Goal: Task Accomplishment & Management: Complete application form

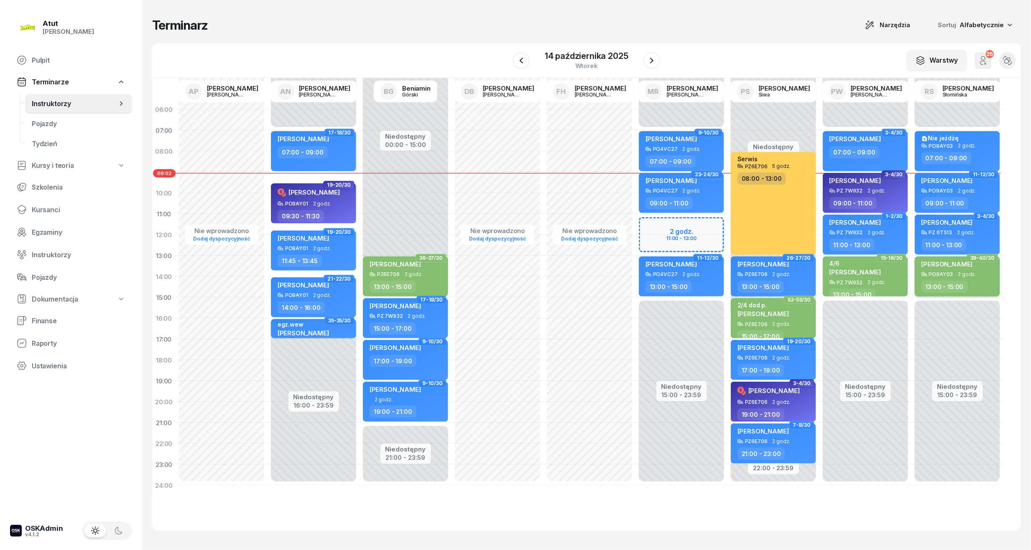
click at [926, 278] on div "[PERSON_NAME] PO9AY03 2 godz. 13:00 - 15:00" at bounding box center [956, 277] width 85 height 40
select select "13"
select select "15"
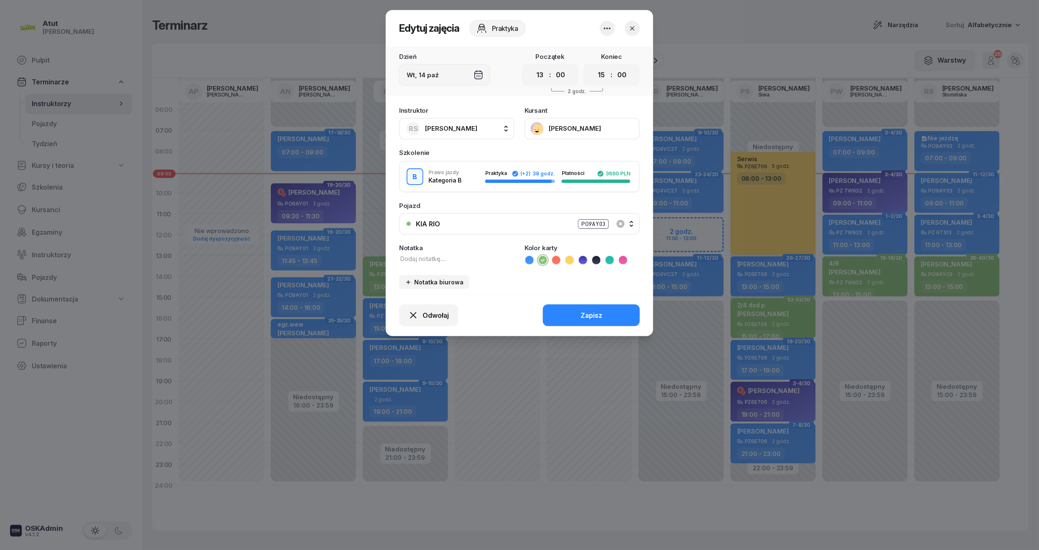
click at [532, 129] on button "[PERSON_NAME]" at bounding box center [581, 129] width 115 height 22
click at [547, 154] on div "Otwórz profil" at bounding box center [551, 156] width 41 height 8
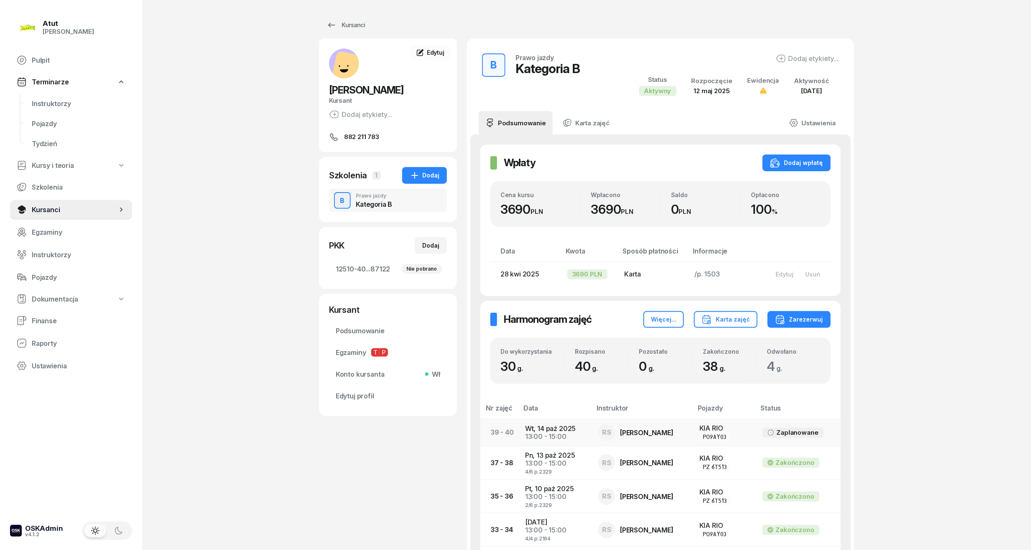
click at [554, 430] on td "[DATE] 13:00 - 15:00" at bounding box center [554, 432] width 73 height 27
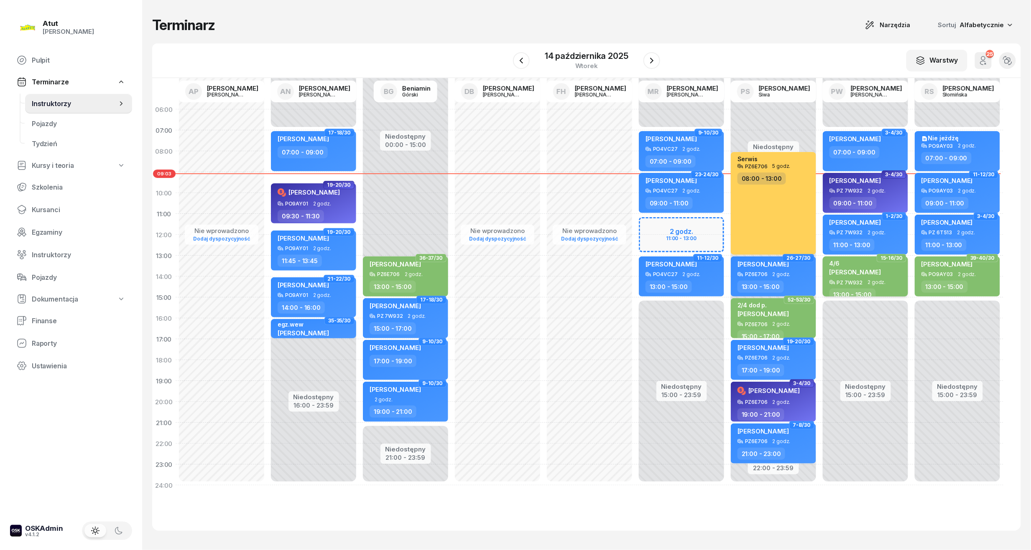
click at [876, 275] on span "[PERSON_NAME]" at bounding box center [854, 272] width 51 height 8
select select "13"
select select "15"
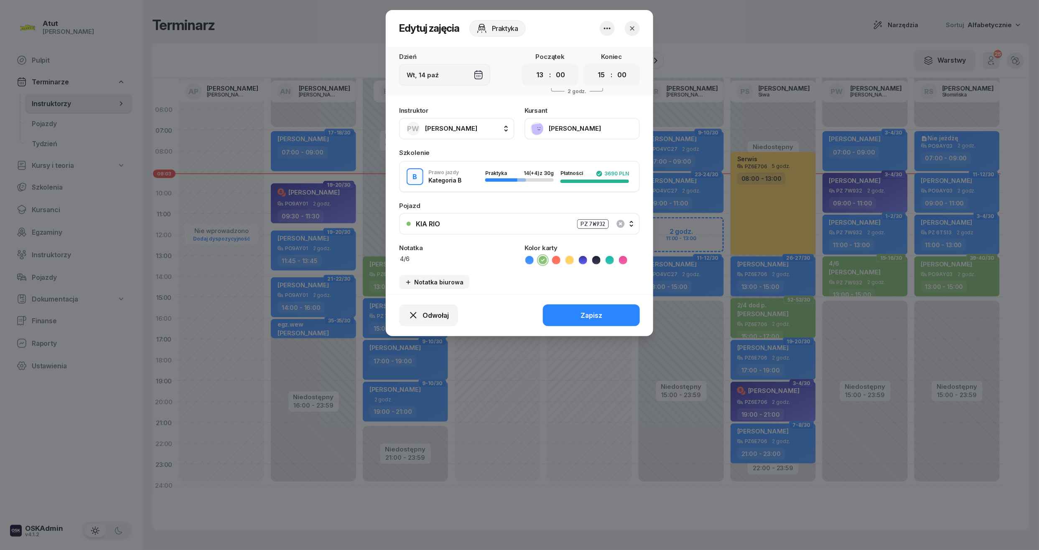
click at [629, 29] on icon "button" at bounding box center [632, 28] width 8 height 8
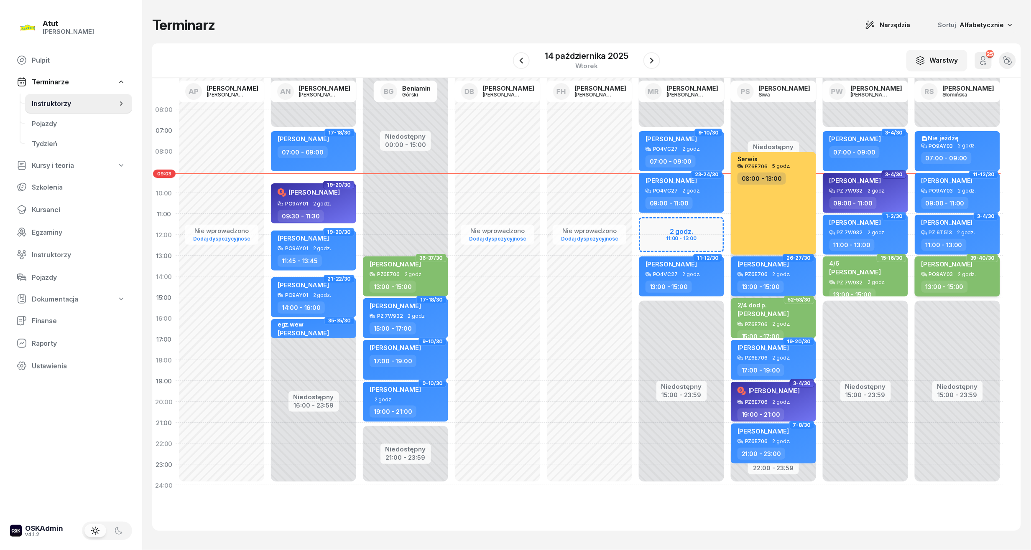
click at [990, 279] on div "[PERSON_NAME] PO9AY03 2 godz. 13:00 - 15:00" at bounding box center [956, 277] width 85 height 40
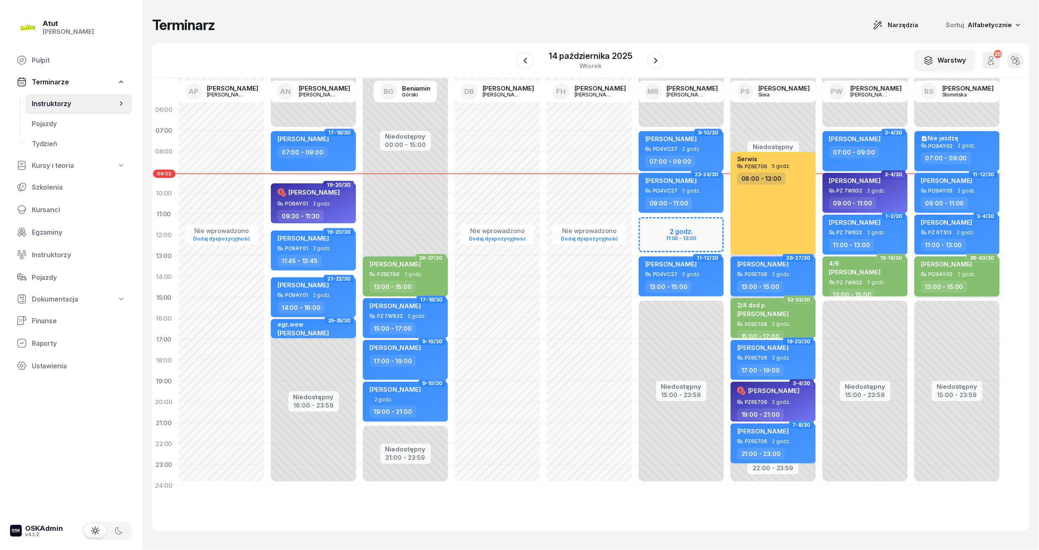
select select "13"
select select "15"
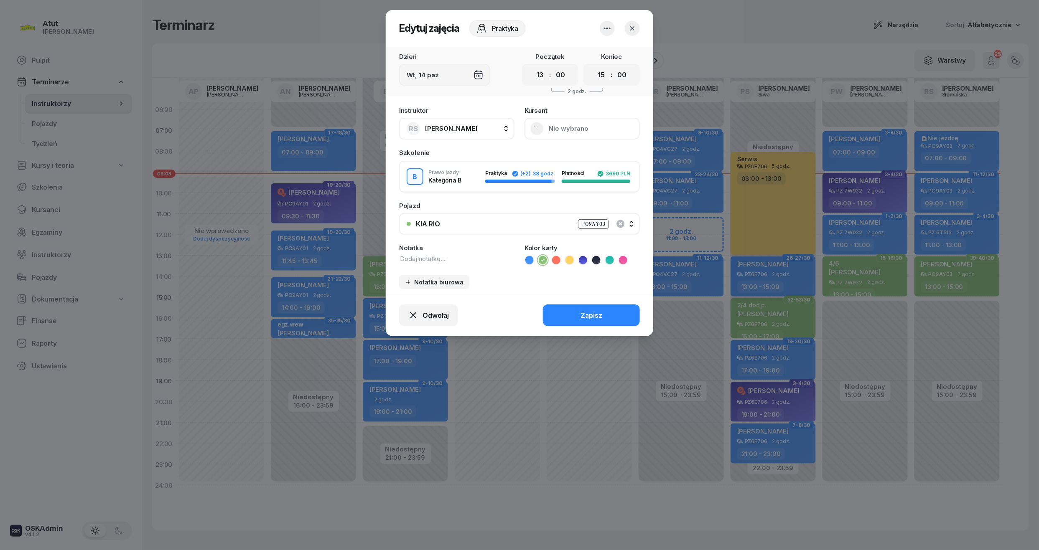
click at [440, 252] on div "Notatka" at bounding box center [456, 255] width 115 height 20
click at [442, 258] on textarea at bounding box center [456, 259] width 115 height 9
type textarea "6/6 p.2329"
click at [601, 318] on button "Zapisz" at bounding box center [591, 316] width 97 height 22
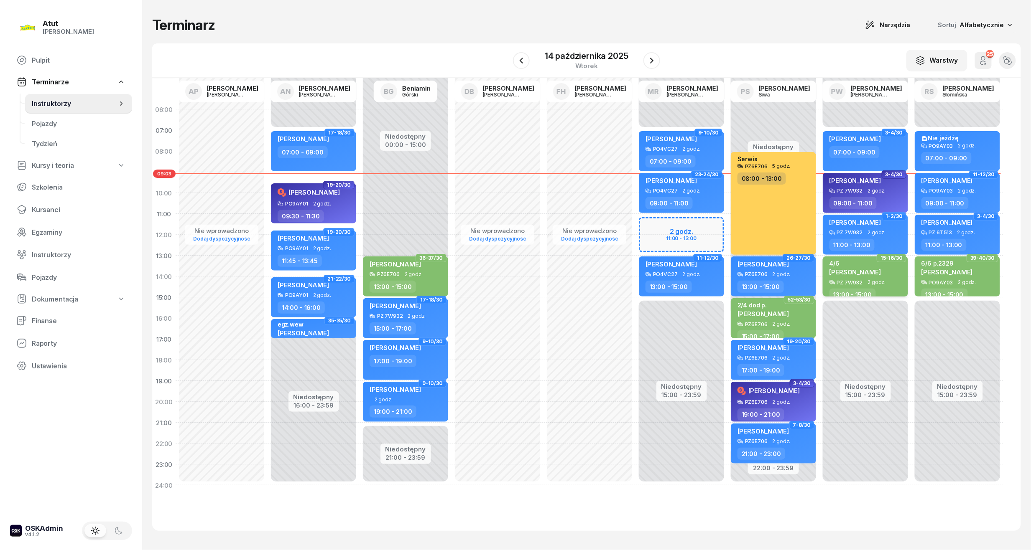
click at [877, 268] on span "[PERSON_NAME]" at bounding box center [854, 272] width 51 height 8
select select "13"
select select "15"
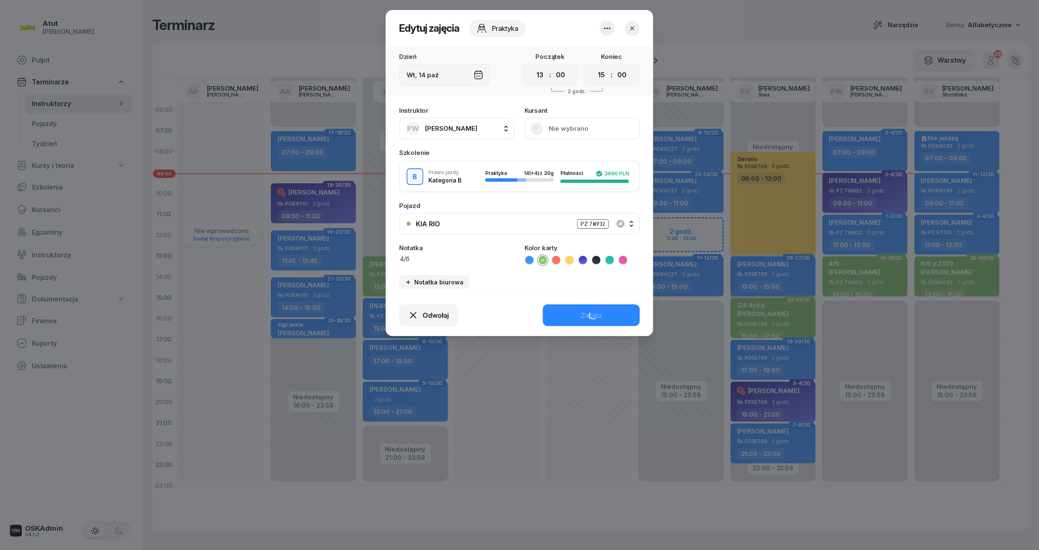
click at [569, 124] on button "Nie wybrano" at bounding box center [581, 129] width 115 height 22
click at [563, 160] on link "Otwórz profil" at bounding box center [581, 156] width 110 height 18
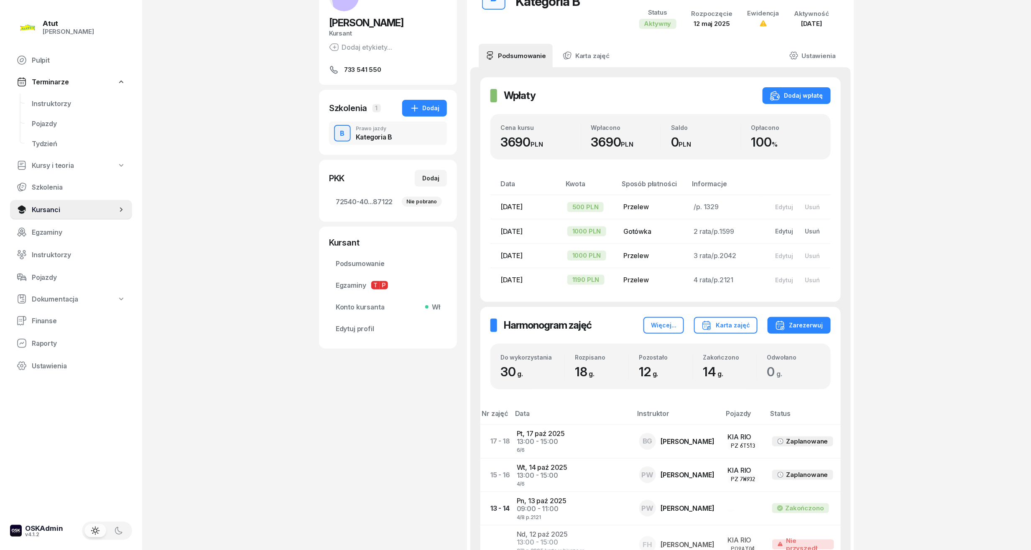
scroll to position [223, 0]
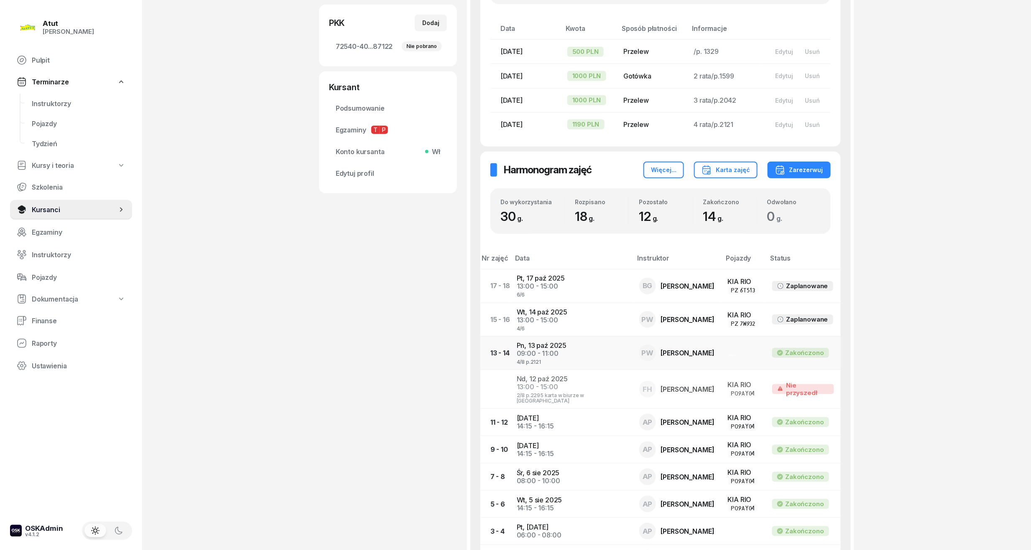
click at [551, 351] on div "09:00 - 11:00" at bounding box center [571, 354] width 109 height 8
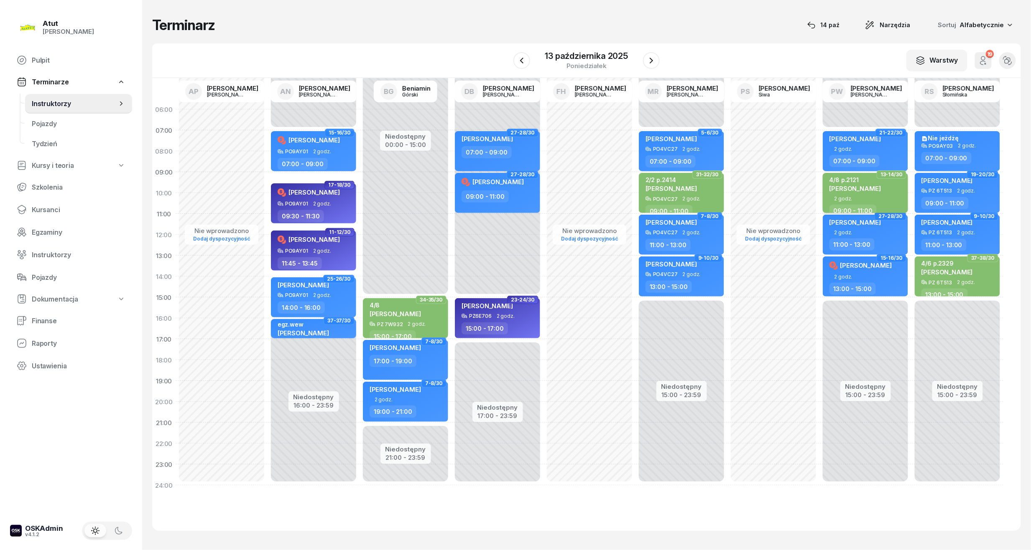
click at [858, 189] on span "[PERSON_NAME]" at bounding box center [854, 189] width 51 height 8
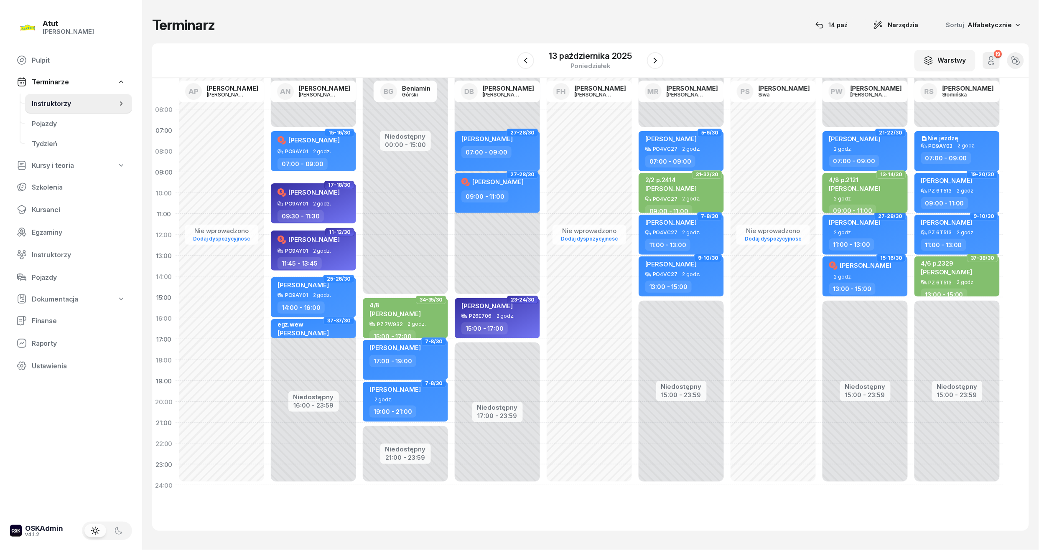
select select "09"
select select "11"
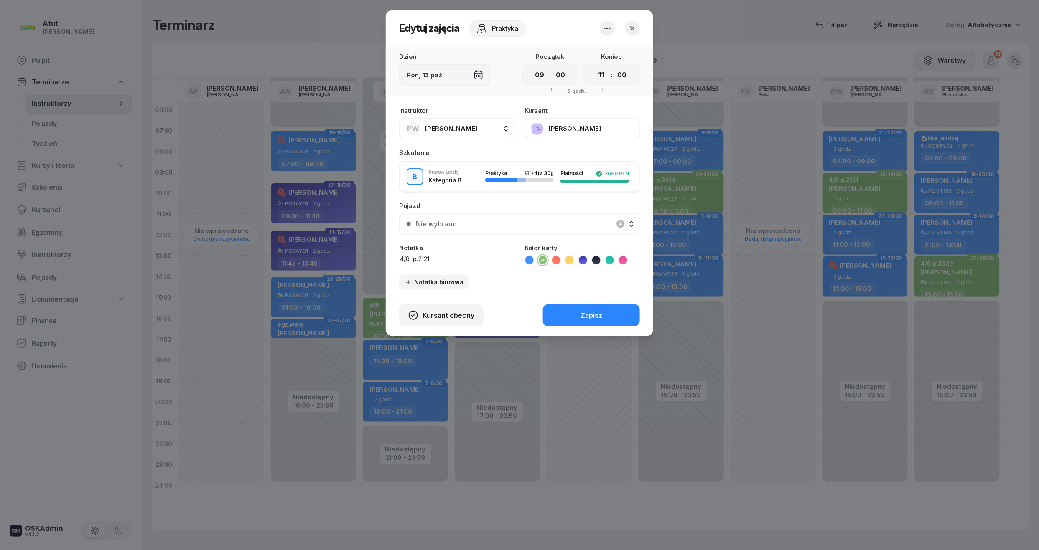
click at [636, 26] on icon "button" at bounding box center [632, 28] width 8 height 8
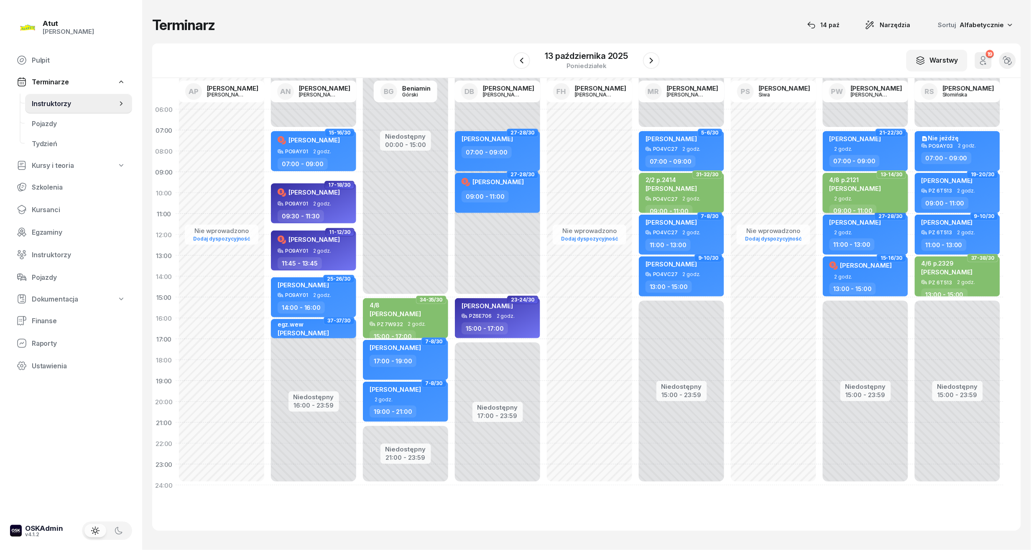
click at [868, 181] on div "4/8 p.2121" at bounding box center [854, 179] width 51 height 7
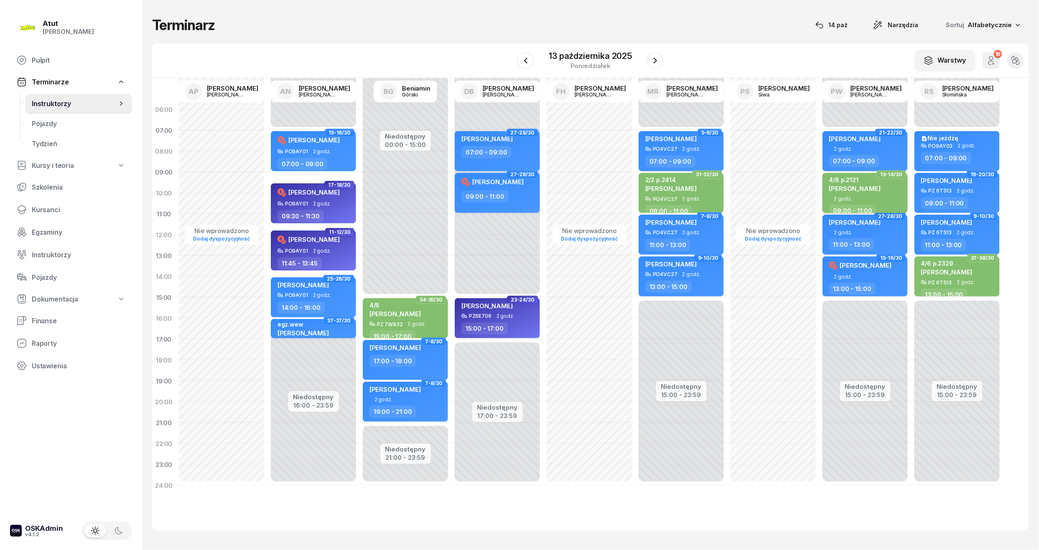
select select "09"
select select "11"
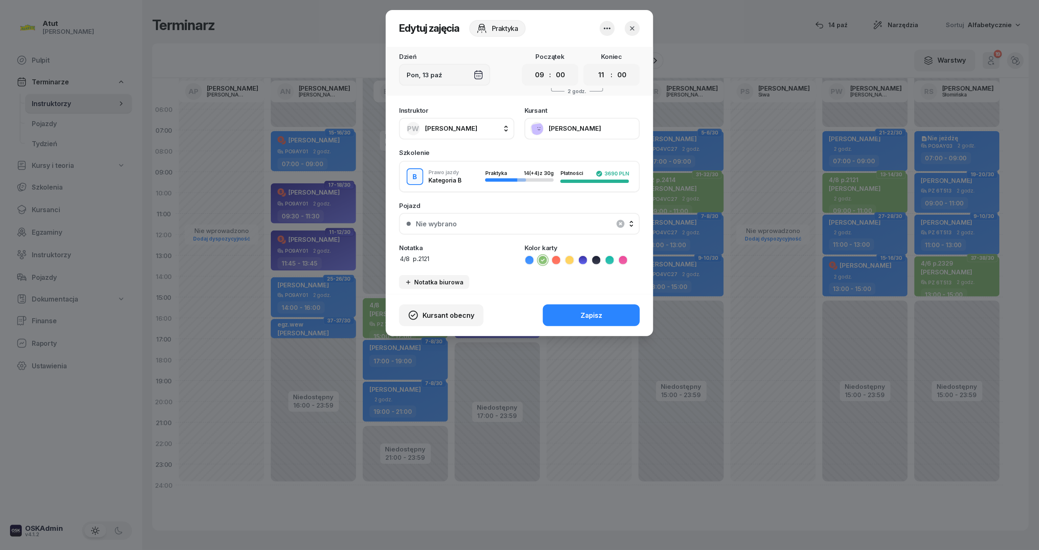
click at [634, 23] on button "button" at bounding box center [632, 28] width 15 height 15
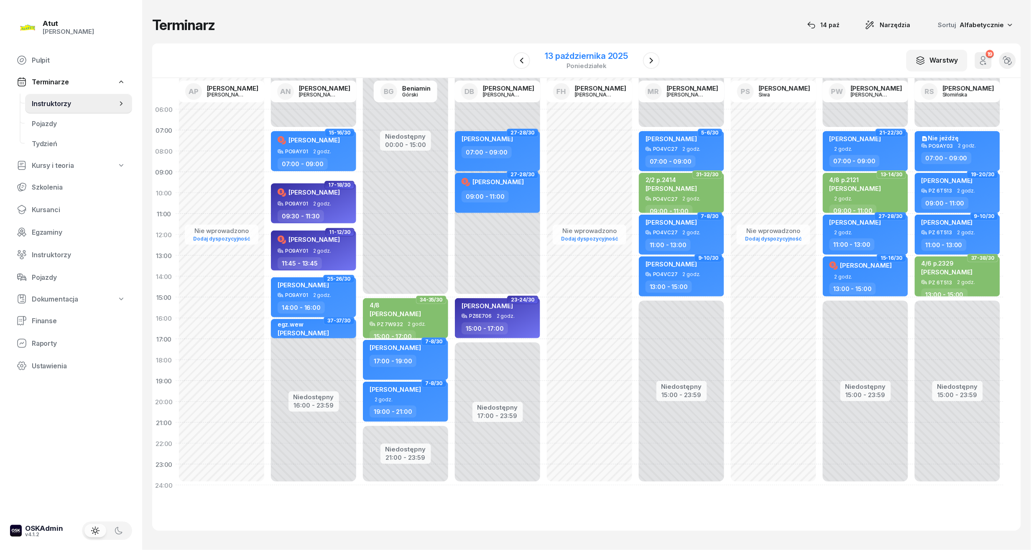
click at [595, 55] on div "13 października 2025" at bounding box center [586, 56] width 83 height 8
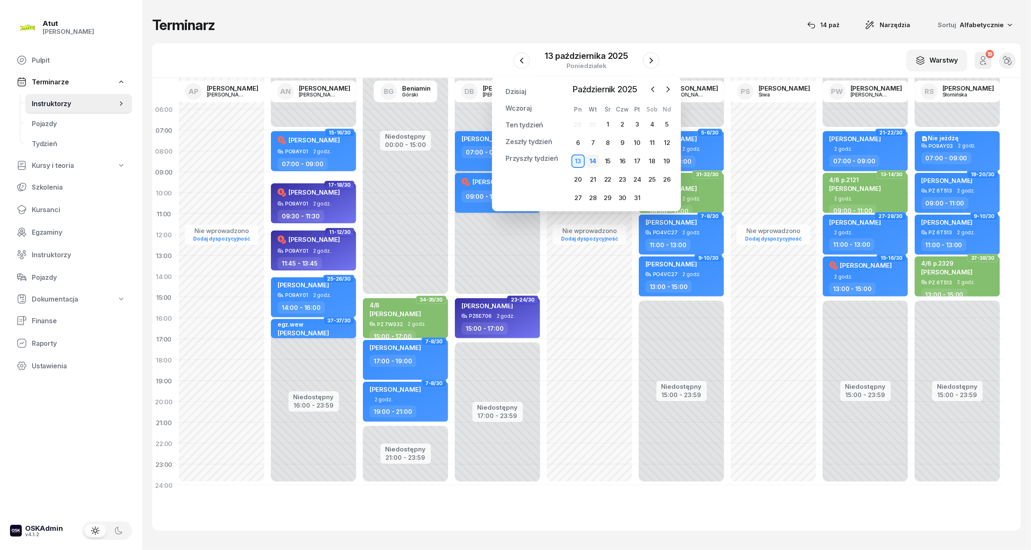
click at [592, 158] on div "14" at bounding box center [592, 161] width 13 height 13
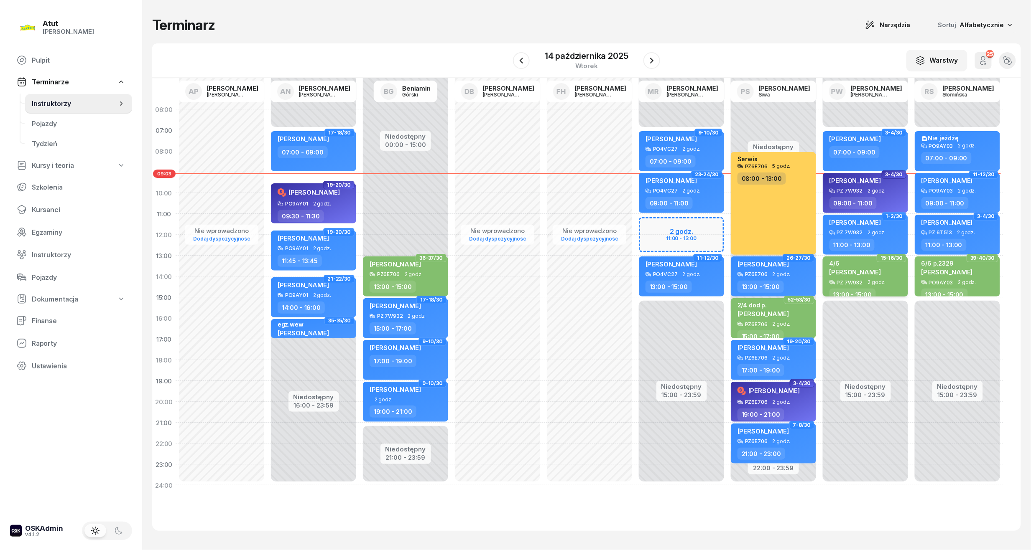
click at [862, 273] on span "[PERSON_NAME]" at bounding box center [854, 272] width 51 height 8
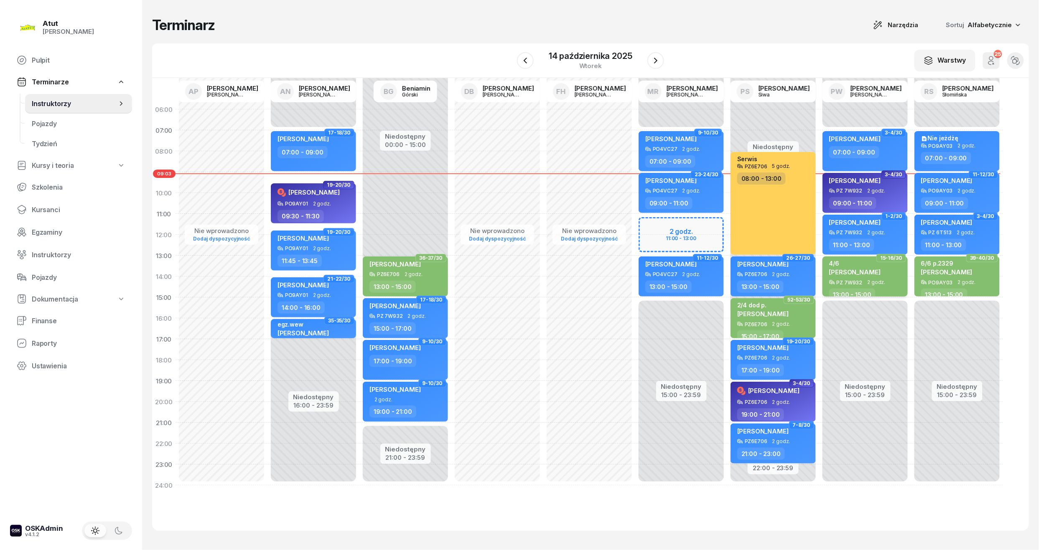
select select "13"
select select "15"
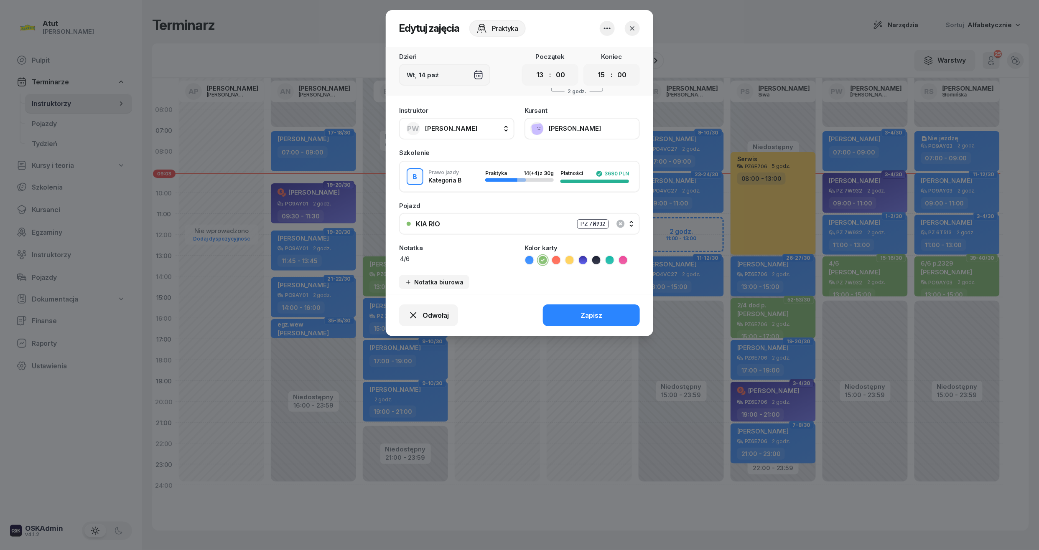
click at [489, 255] on textarea "4/6" at bounding box center [456, 259] width 115 height 9
type textarea "4/6 p.2121"
click at [622, 318] on button "Zapisz" at bounding box center [591, 316] width 97 height 22
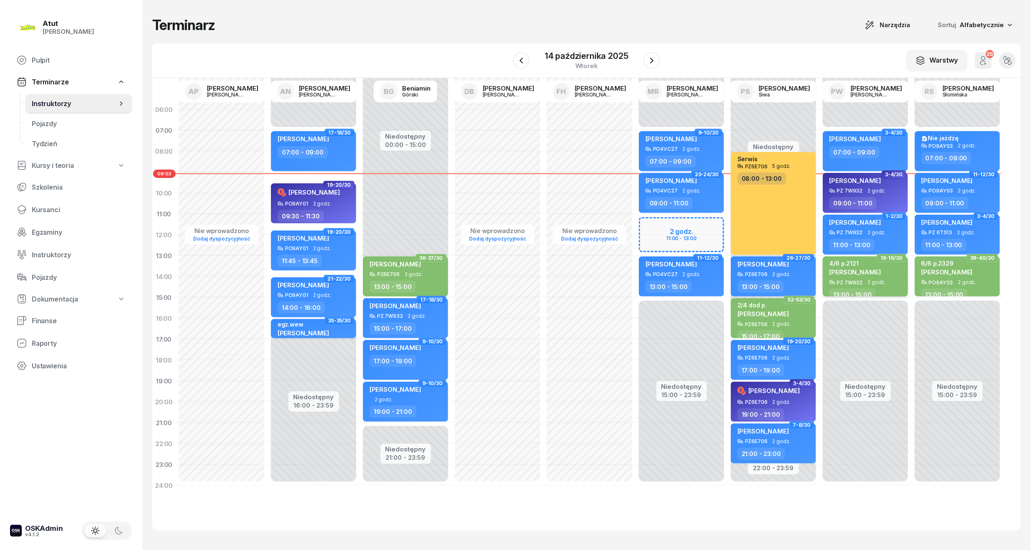
click at [863, 271] on span "[PERSON_NAME]" at bounding box center [854, 272] width 51 height 8
select select "13"
select select "15"
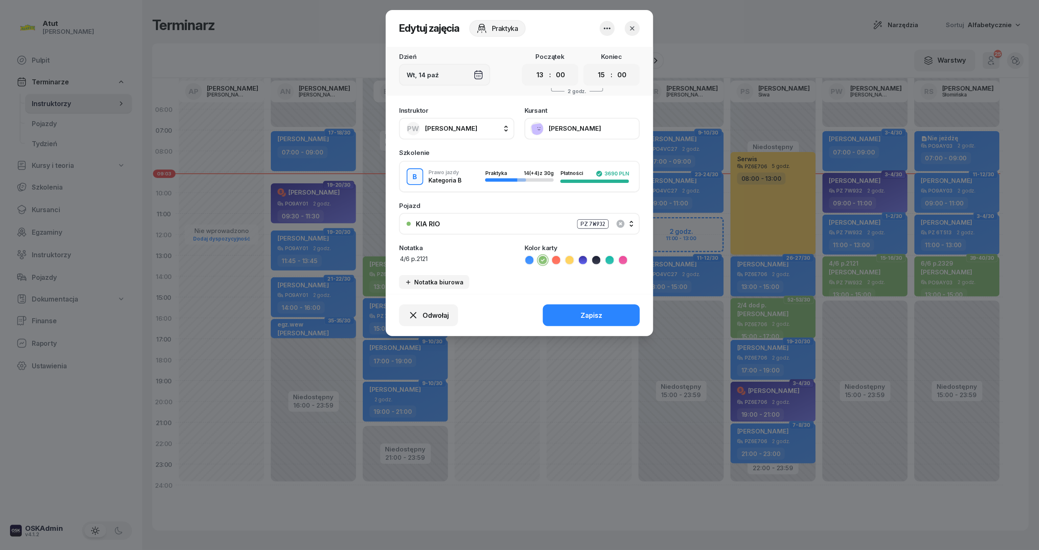
click at [634, 24] on icon "button" at bounding box center [632, 28] width 8 height 8
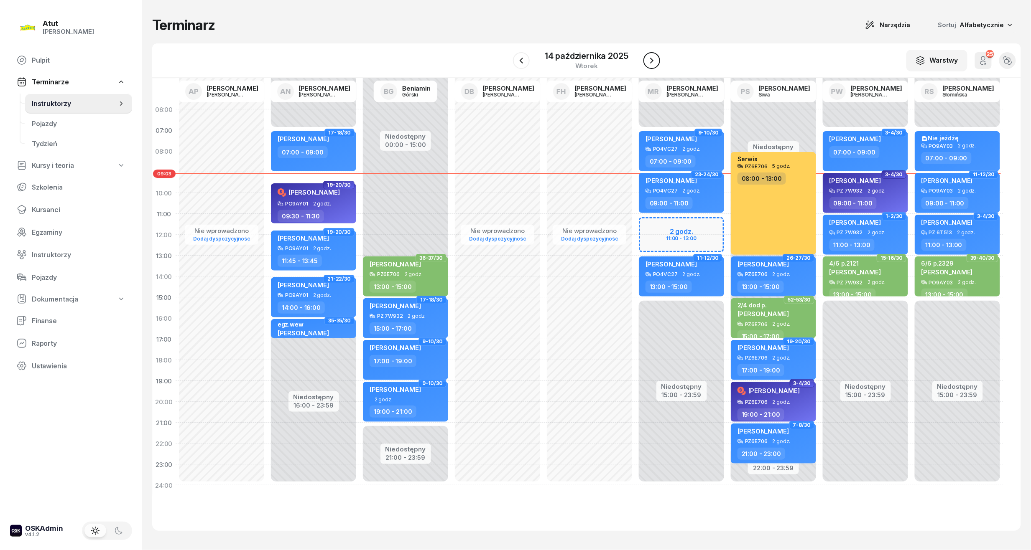
click at [646, 59] on button "button" at bounding box center [651, 60] width 17 height 17
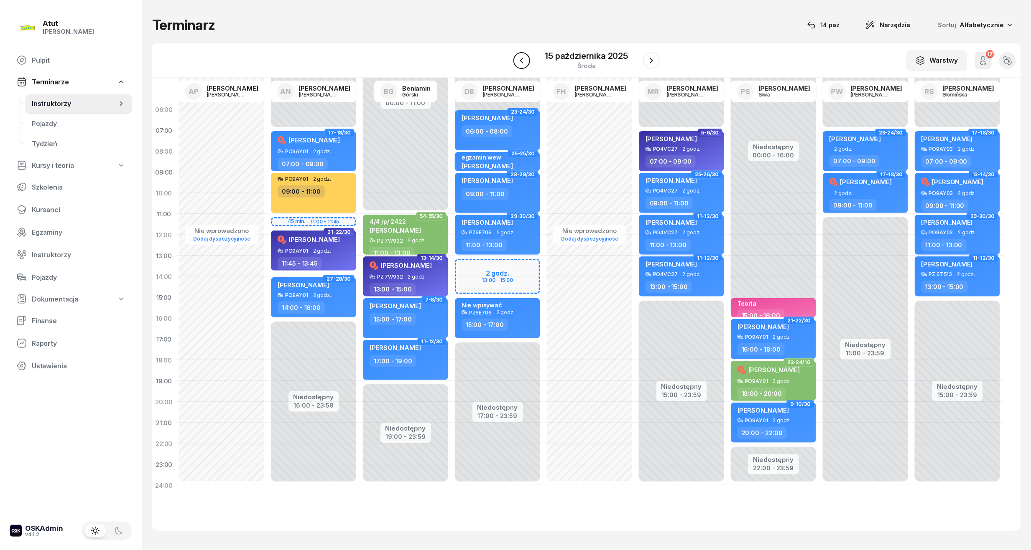
click at [520, 64] on icon "button" at bounding box center [522, 61] width 10 height 10
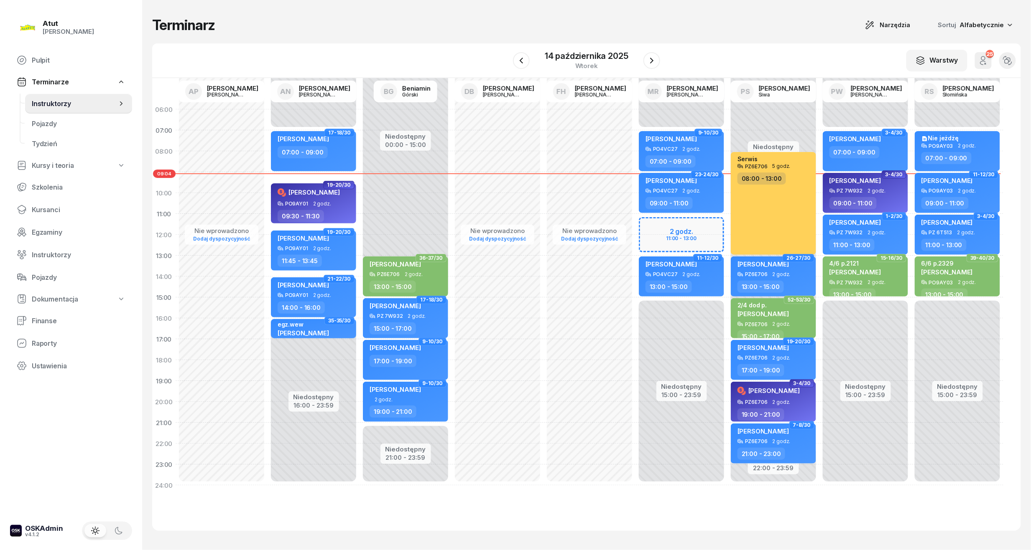
click at [699, 232] on div "Niedostępny 00:00 - 07:00 Niedostępny 15:00 - 23:59 2 godz. 11:00 - 13:00 27-28…" at bounding box center [681, 297] width 92 height 397
select select "11"
select select "13"
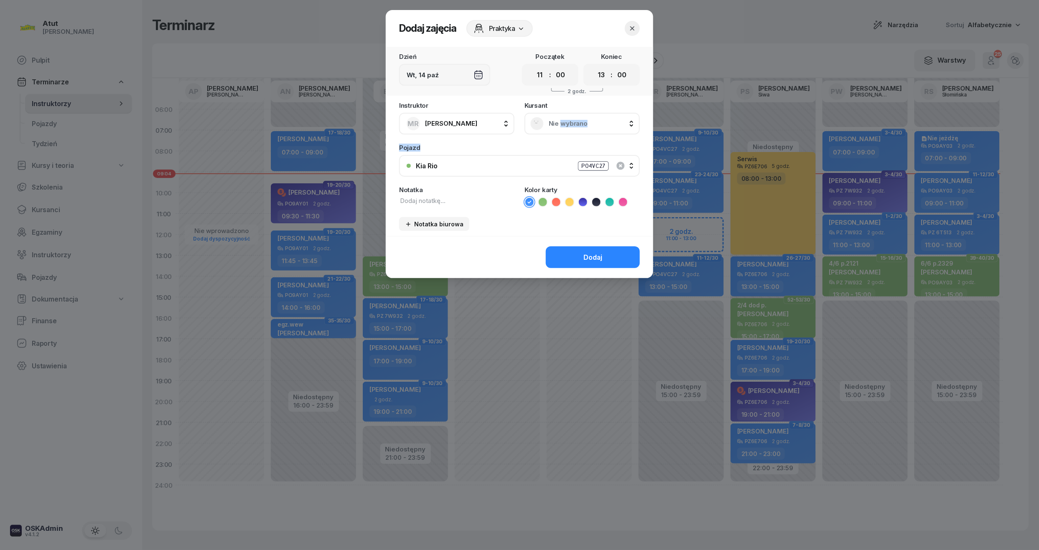
click at [564, 141] on div "Instruktor MR [PERSON_NAME] AP [PERSON_NAME] AN [PERSON_NAME] BG [PERSON_NAME] …" at bounding box center [519, 169] width 267 height 134
drag, startPoint x: 564, startPoint y: 141, endPoint x: 542, endPoint y: 125, distance: 26.6
click at [542, 125] on rect at bounding box center [537, 124] width 18 height 18
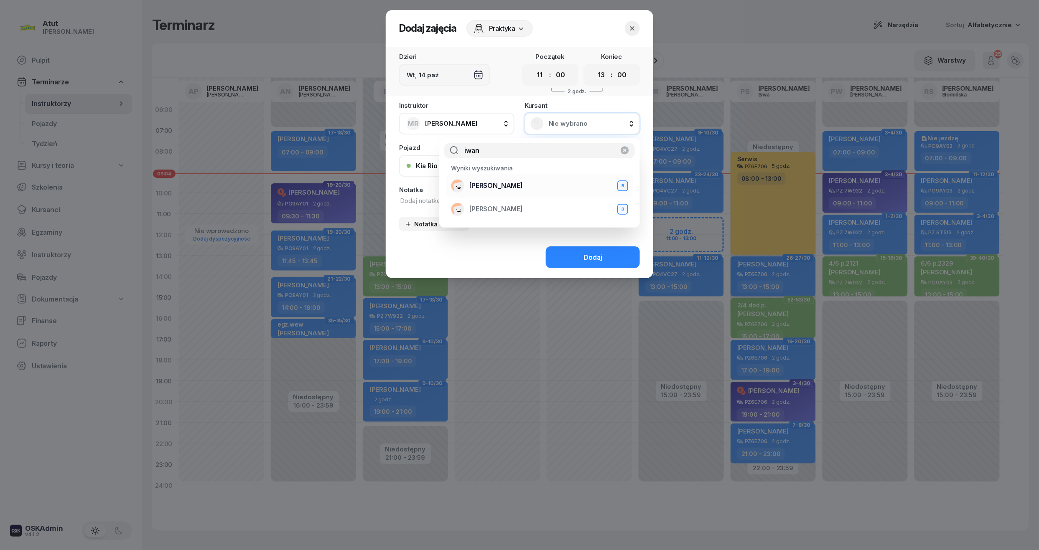
type input "iwan"
click at [491, 190] on div "[PERSON_NAME]" at bounding box center [539, 185] width 177 height 13
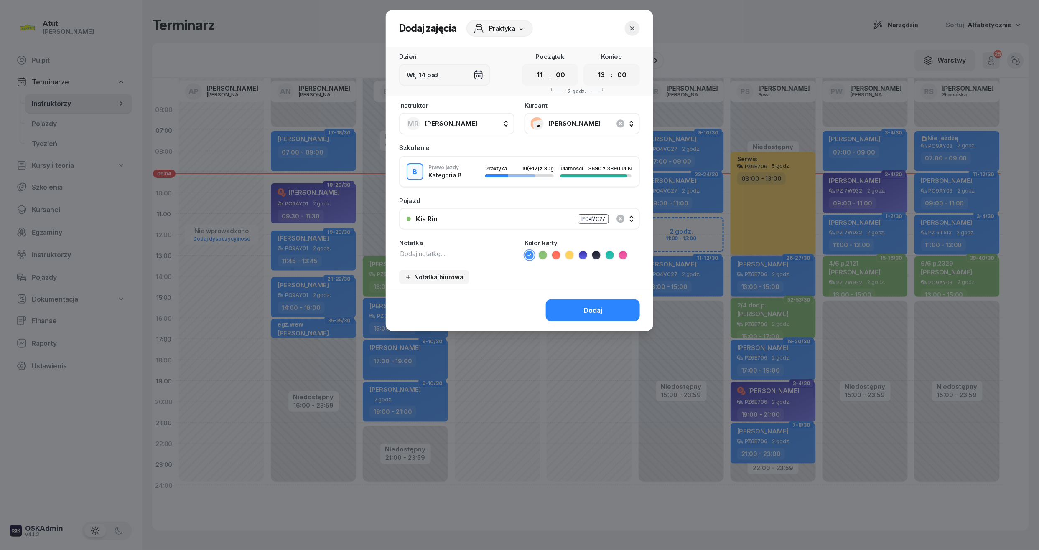
click at [601, 307] on div "Dodaj" at bounding box center [592, 311] width 19 height 8
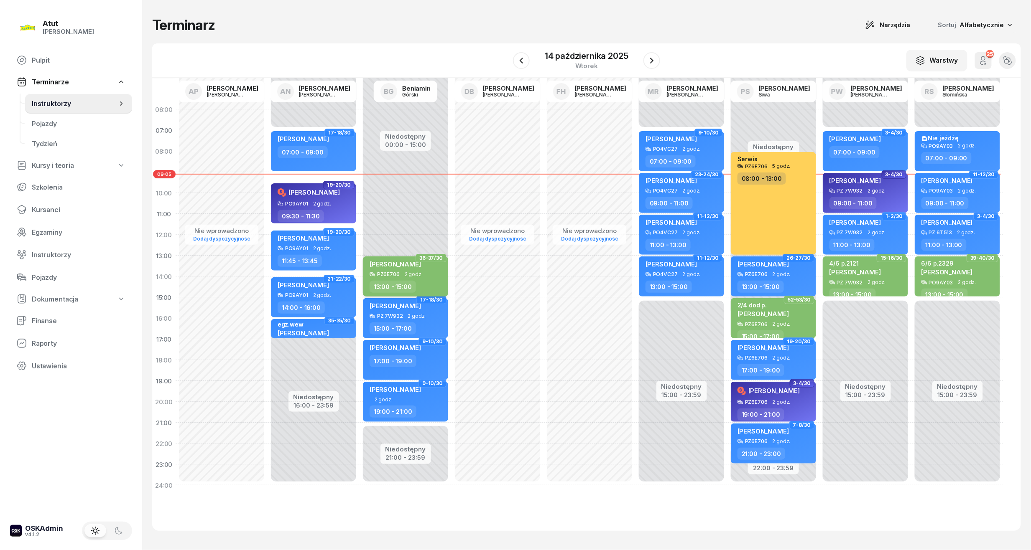
click at [430, 274] on div "PZ6E706 2 godz." at bounding box center [406, 275] width 74 height 6
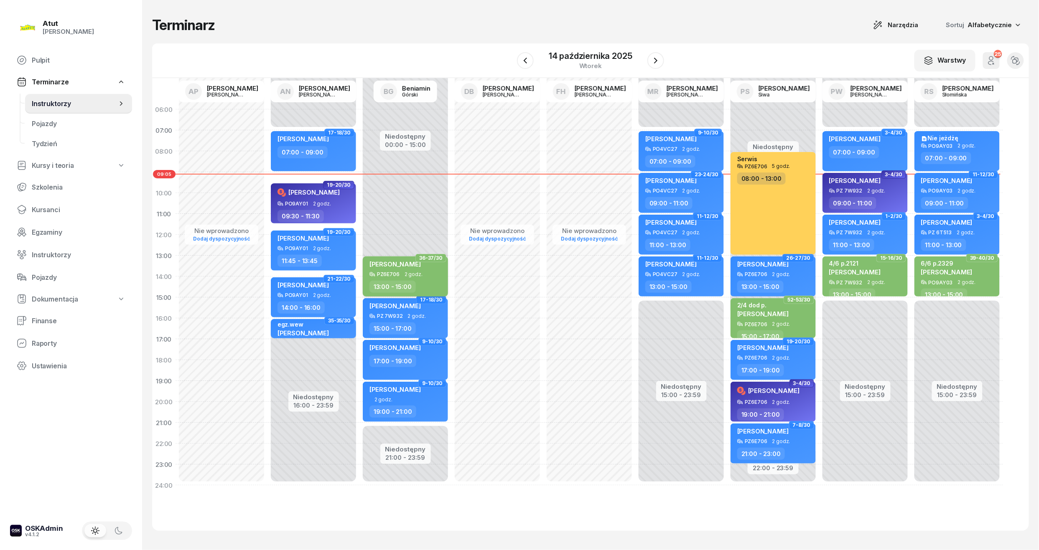
select select "13"
select select "15"
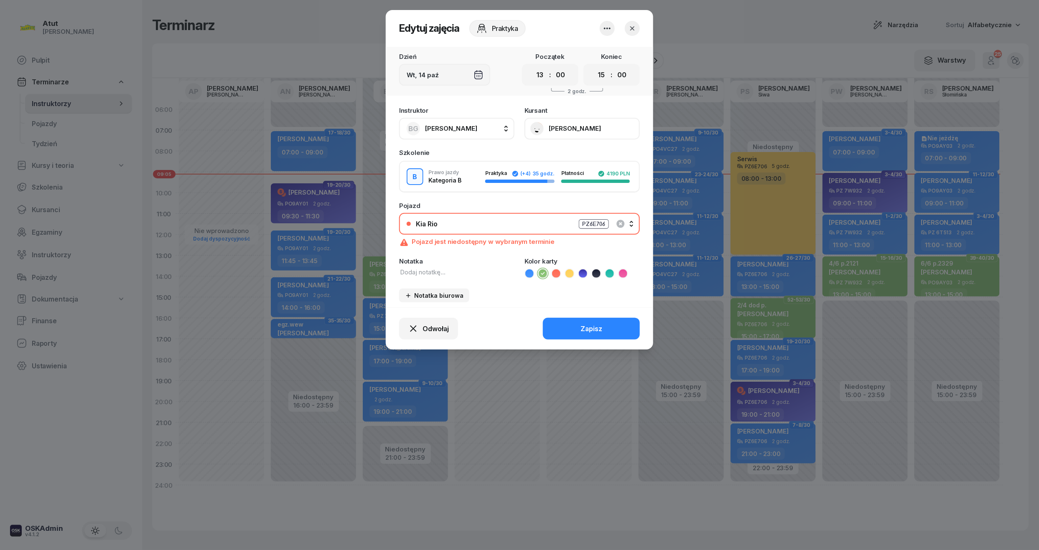
click at [587, 126] on button "[PERSON_NAME]" at bounding box center [581, 129] width 115 height 22
click at [565, 151] on link "Otwórz profil" at bounding box center [581, 156] width 110 height 18
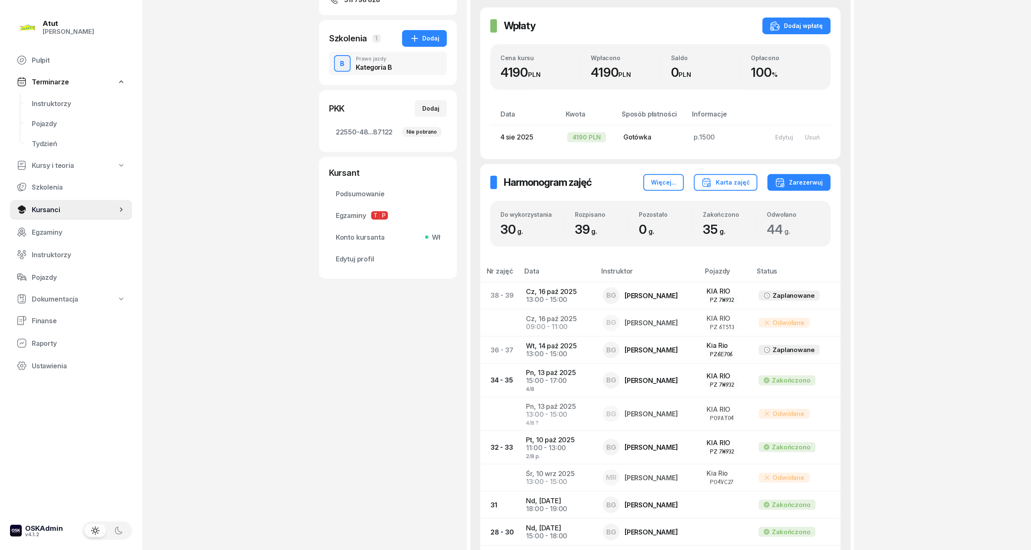
scroll to position [223, 0]
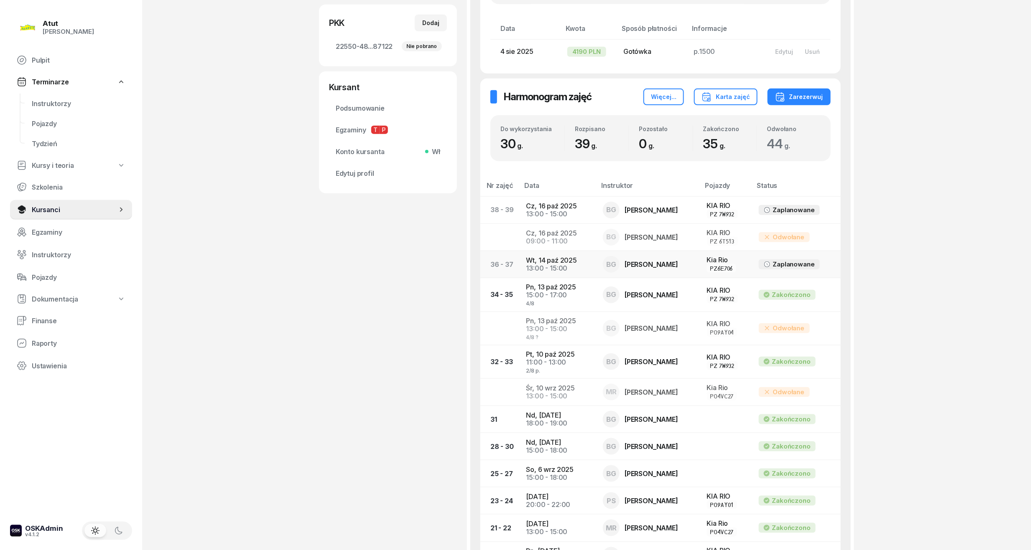
click at [561, 262] on td "[DATE] 13:00 - 15:00" at bounding box center [557, 264] width 77 height 27
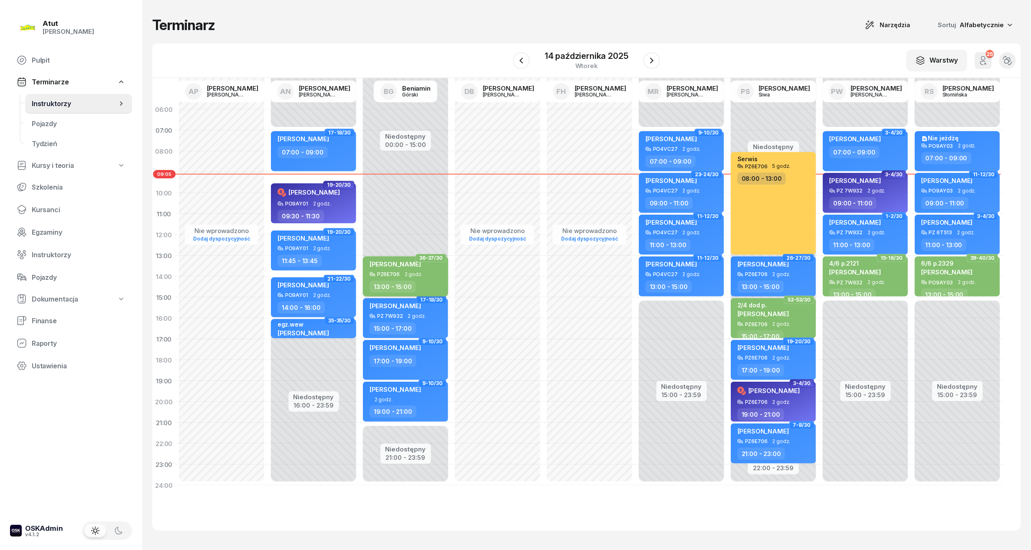
click at [392, 258] on div "[PERSON_NAME] PZ6E706 2 godz. 13:00 - 15:00" at bounding box center [405, 277] width 85 height 40
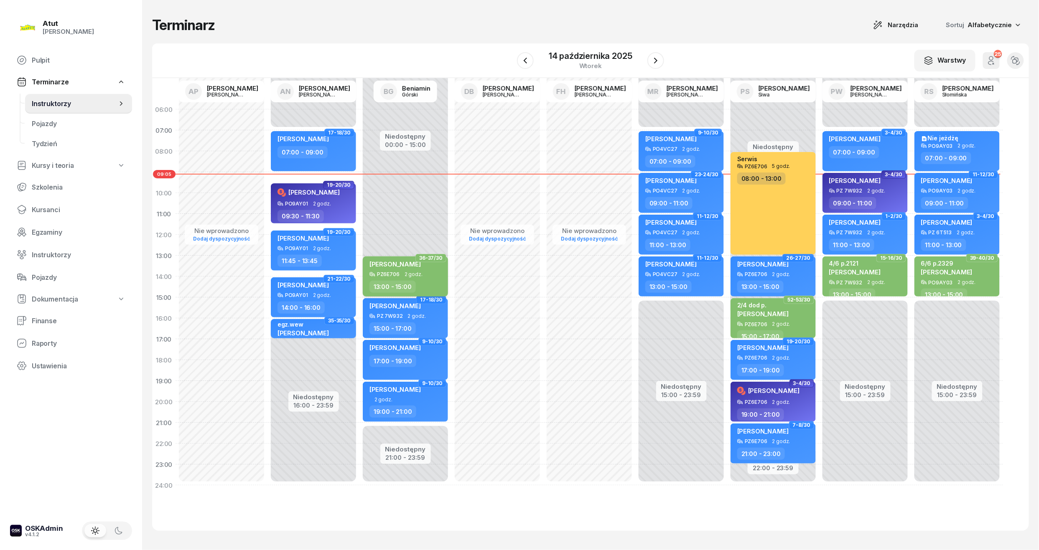
select select "13"
select select "15"
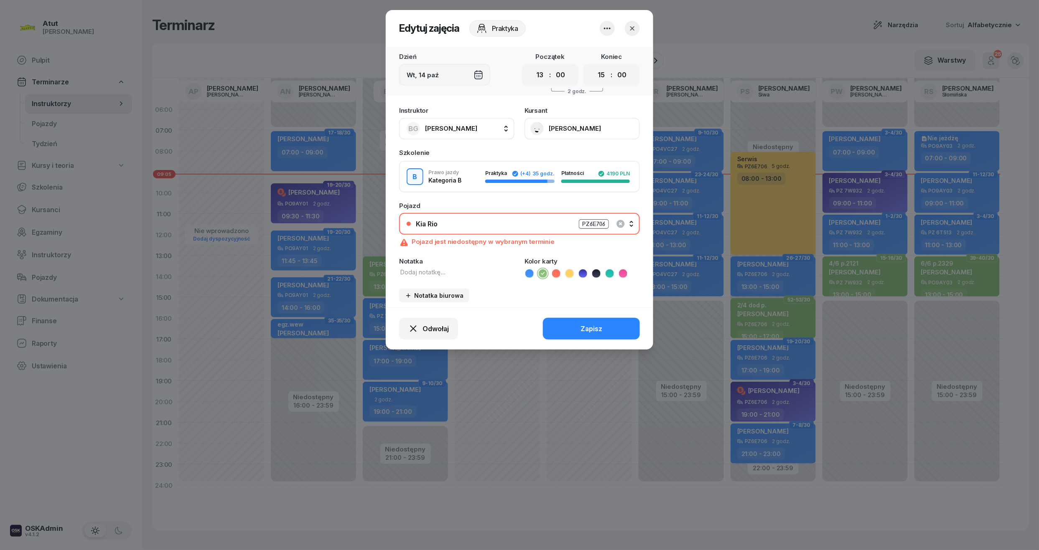
click at [420, 272] on textarea at bounding box center [456, 272] width 115 height 9
type textarea "6/8"
click at [595, 325] on div "Zapisz" at bounding box center [591, 329] width 22 height 8
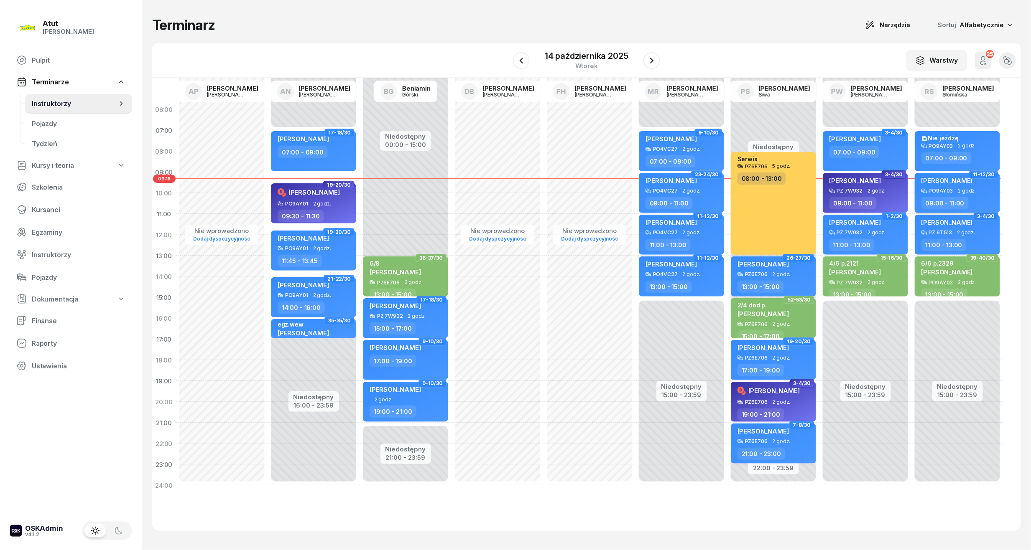
click at [968, 189] on span "2 godz." at bounding box center [967, 191] width 18 height 6
select select "09"
select select "11"
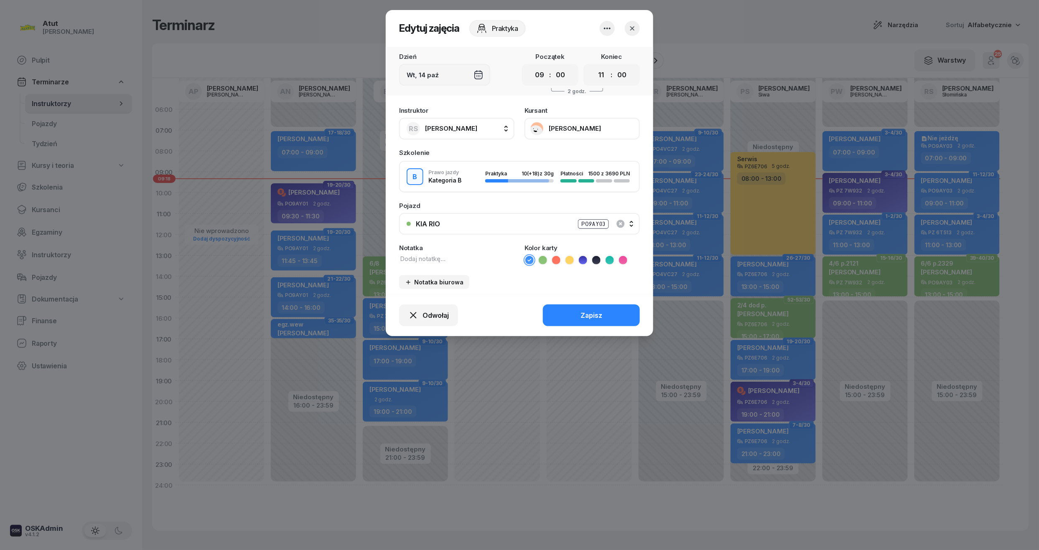
click at [547, 134] on button "[PERSON_NAME]" at bounding box center [581, 129] width 115 height 22
click at [582, 158] on link "Otwórz profil" at bounding box center [581, 156] width 110 height 18
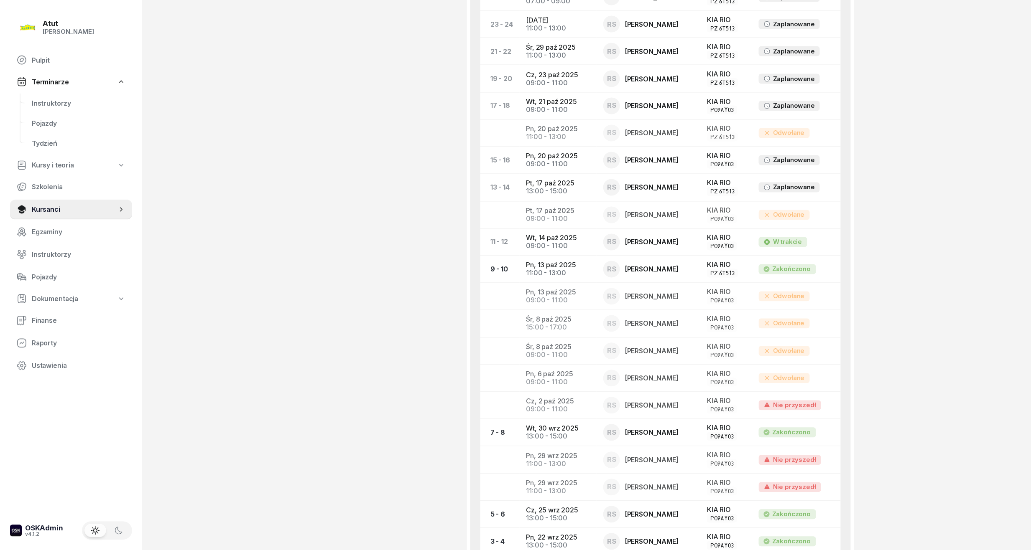
scroll to position [836, 0]
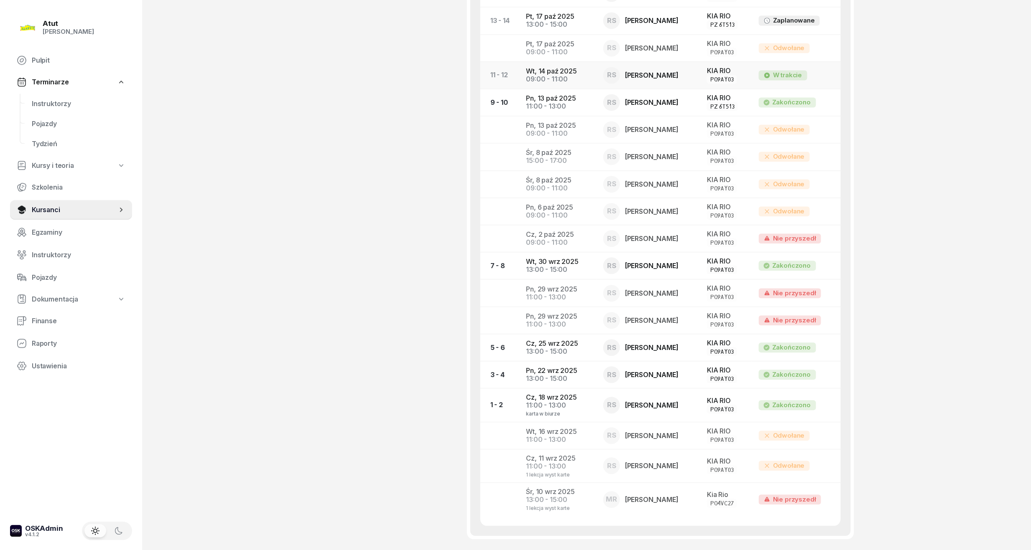
click at [573, 79] on div "09:00 - 11:00" at bounding box center [558, 79] width 64 height 8
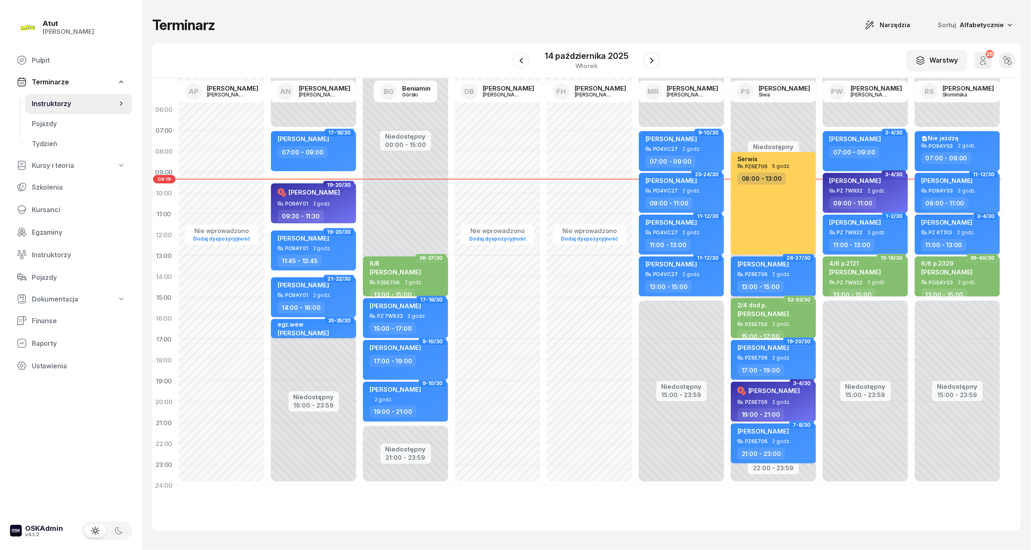
click at [937, 187] on div "[PERSON_NAME]" at bounding box center [946, 182] width 51 height 12
select select "09"
select select "11"
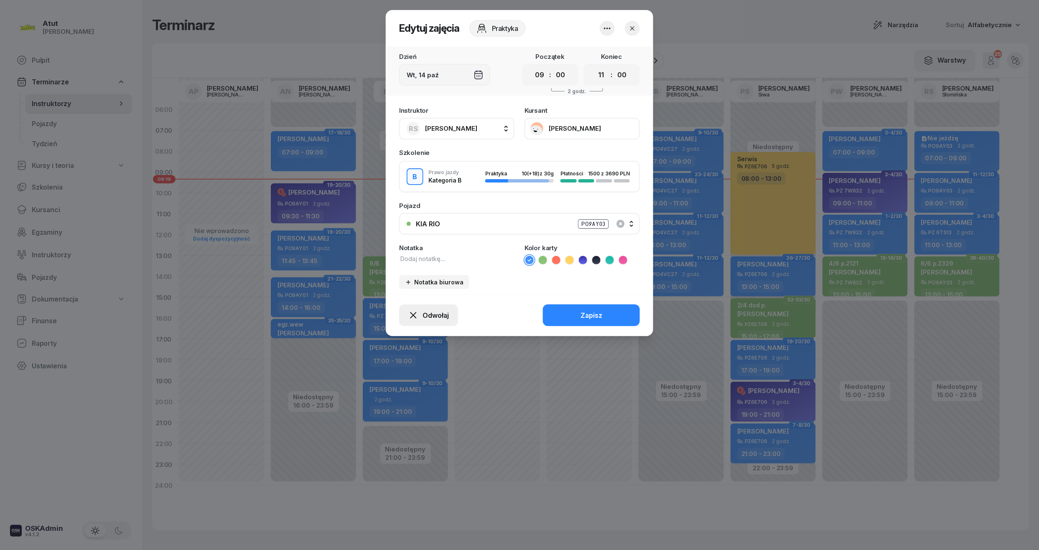
click at [437, 314] on span "Odwołaj" at bounding box center [435, 316] width 26 height 8
click at [420, 283] on div "Kursant nie przyszedł" at bounding box center [422, 286] width 67 height 8
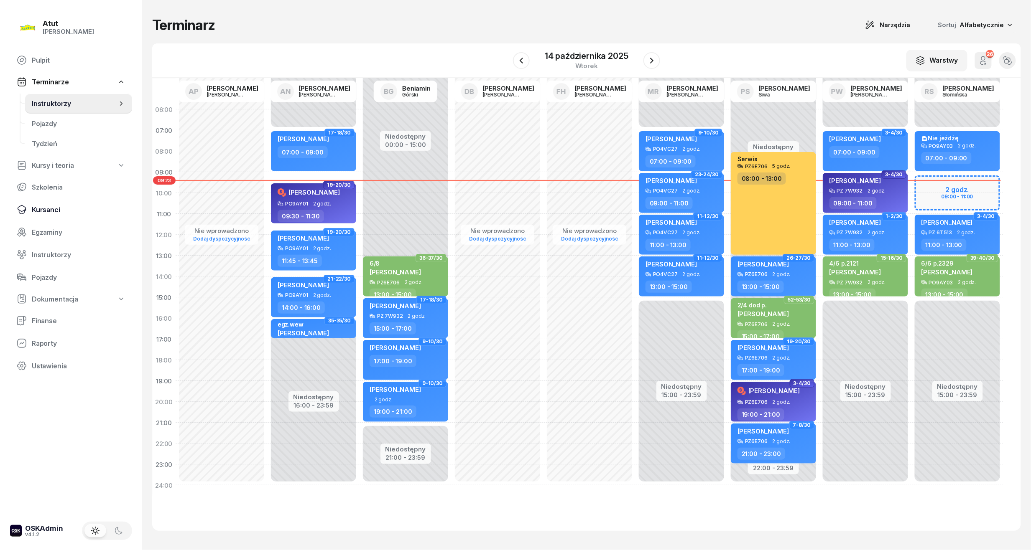
click at [44, 210] on span "Kursanci" at bounding box center [79, 210] width 94 height 8
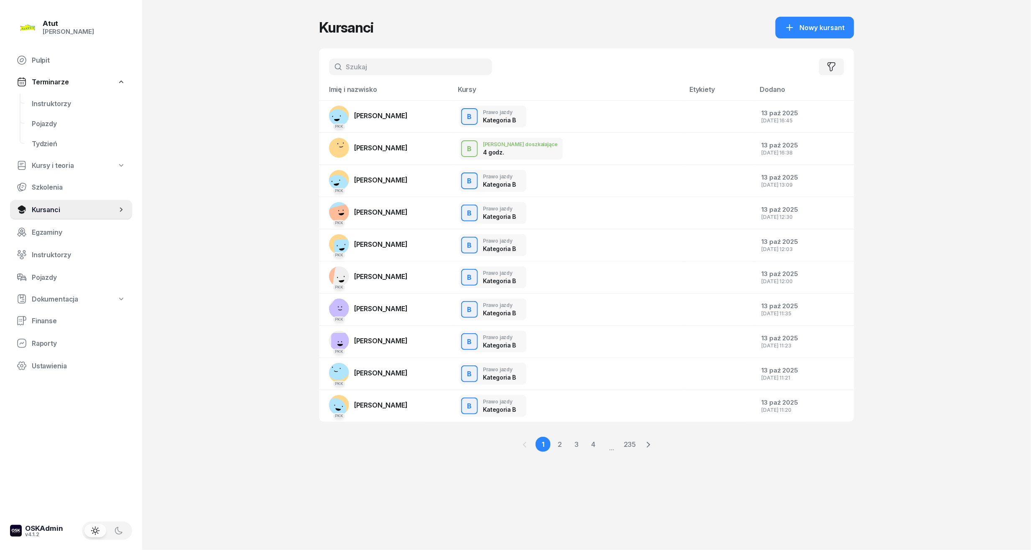
click at [383, 68] on input "text" at bounding box center [410, 67] width 163 height 17
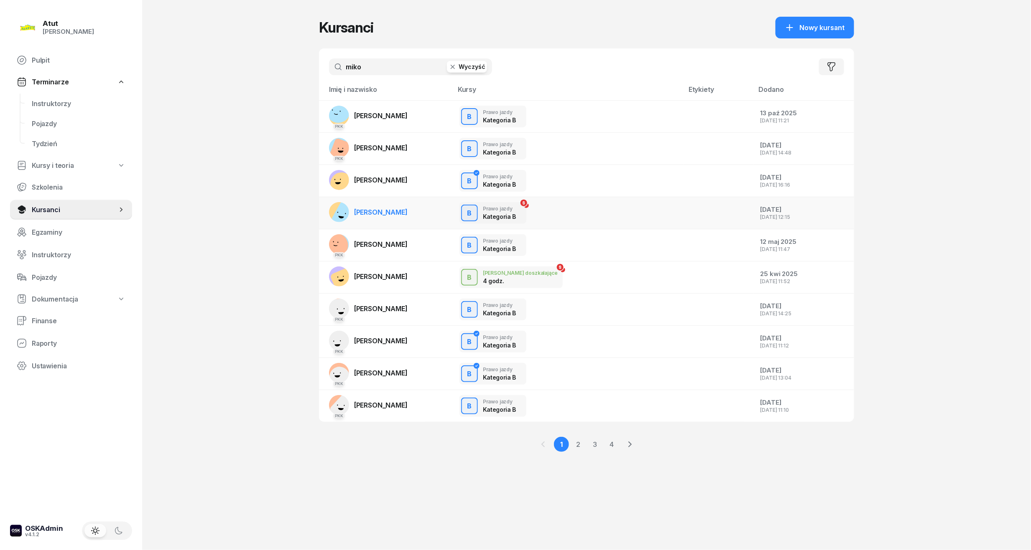
type input "miko"
click at [398, 219] on link "[PERSON_NAME]" at bounding box center [368, 212] width 79 height 20
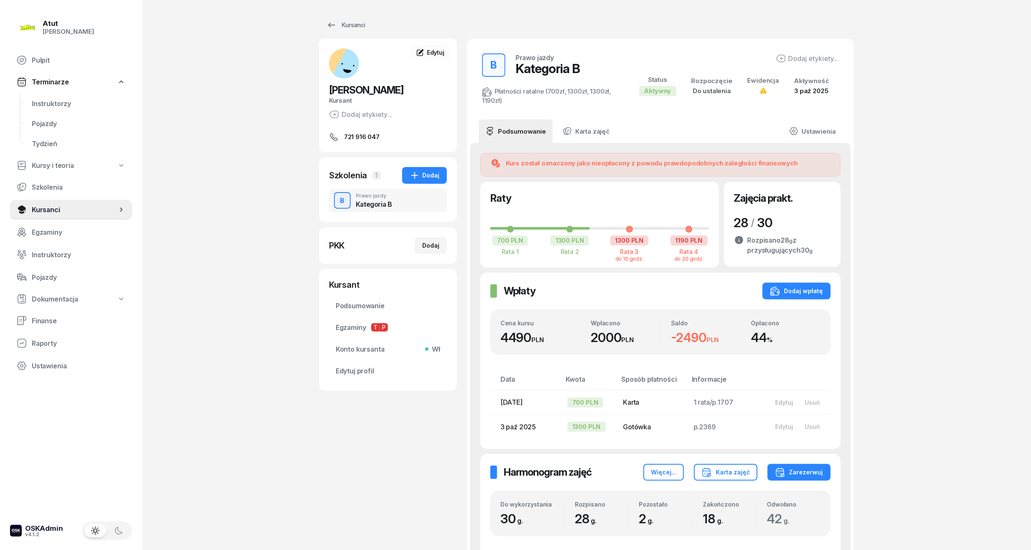
drag, startPoint x: 63, startPoint y: 95, endPoint x: 131, endPoint y: 92, distance: 68.2
click at [64, 95] on link "Instruktorzy" at bounding box center [78, 104] width 107 height 20
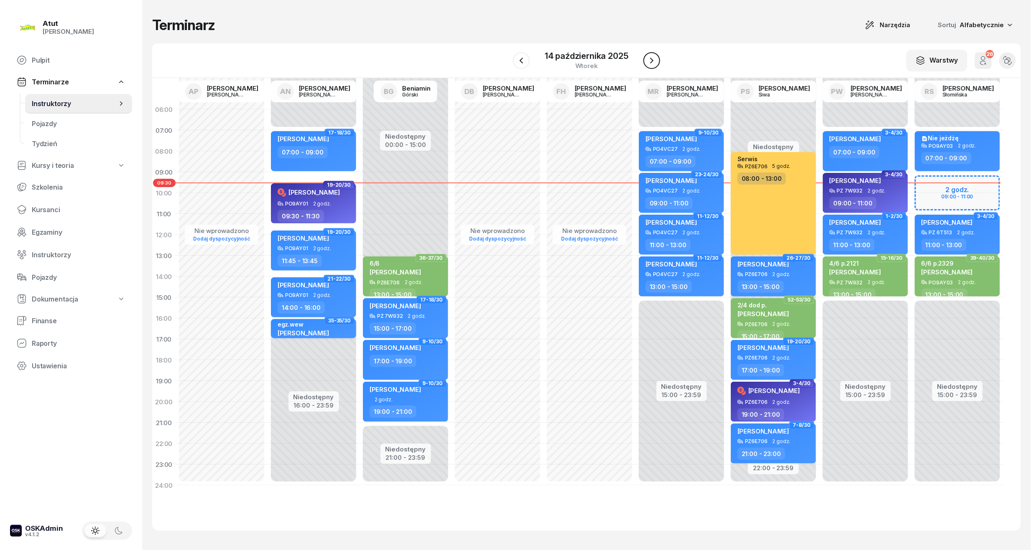
drag, startPoint x: 651, startPoint y: 57, endPoint x: 652, endPoint y: 61, distance: 4.3
click at [652, 57] on icon "button" at bounding box center [651, 61] width 10 height 10
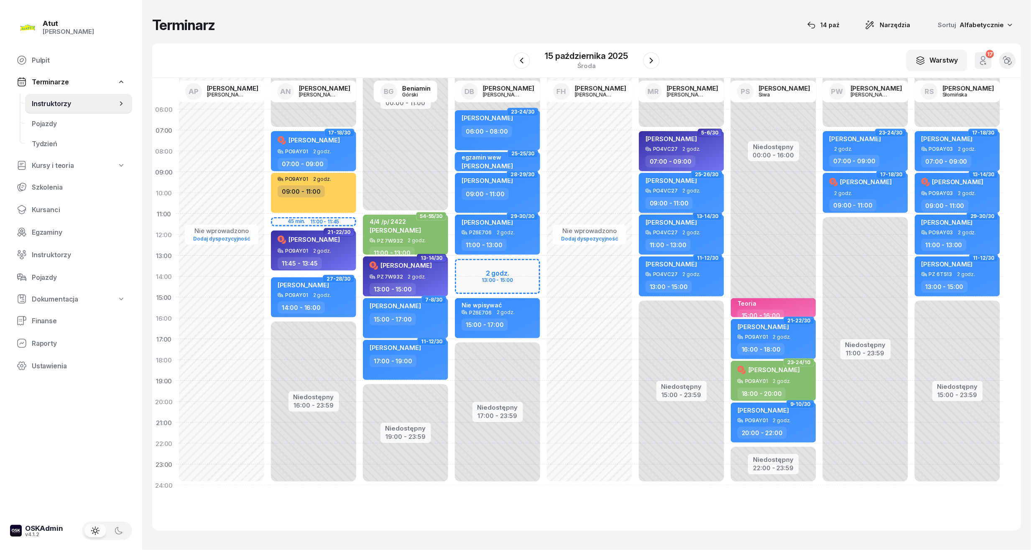
click at [667, 188] on div "PO4VC27" at bounding box center [665, 190] width 25 height 5
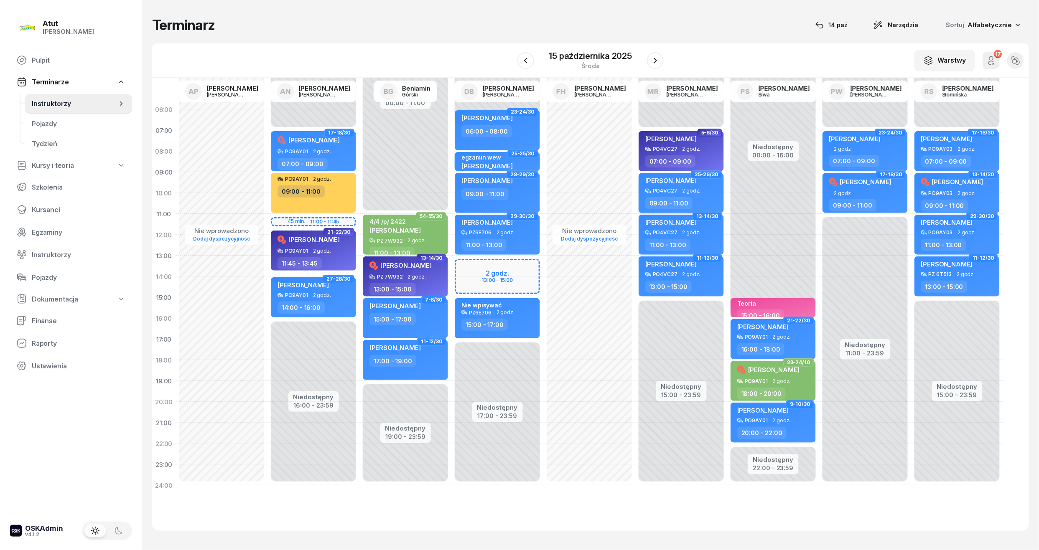
select select "09"
select select "11"
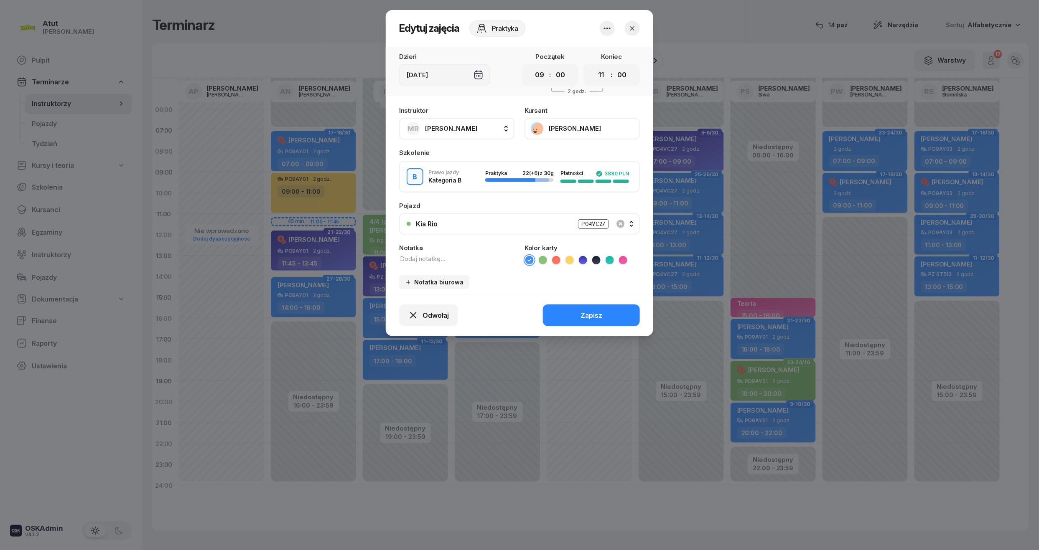
click at [639, 31] on div at bounding box center [620, 28] width 40 height 15
click at [634, 24] on icon "button" at bounding box center [632, 28] width 8 height 8
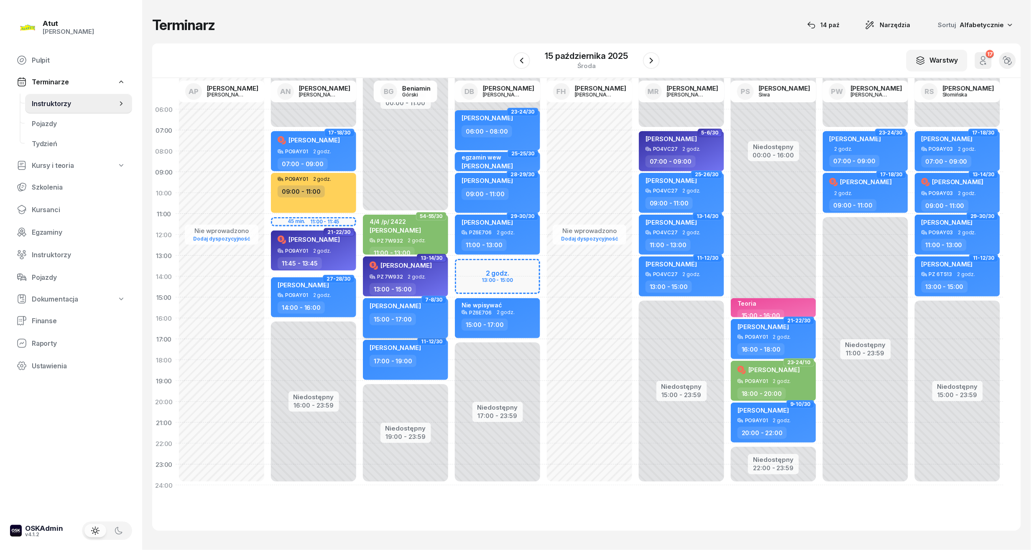
click at [425, 313] on div "15:00 - 17:00" at bounding box center [406, 319] width 74 height 12
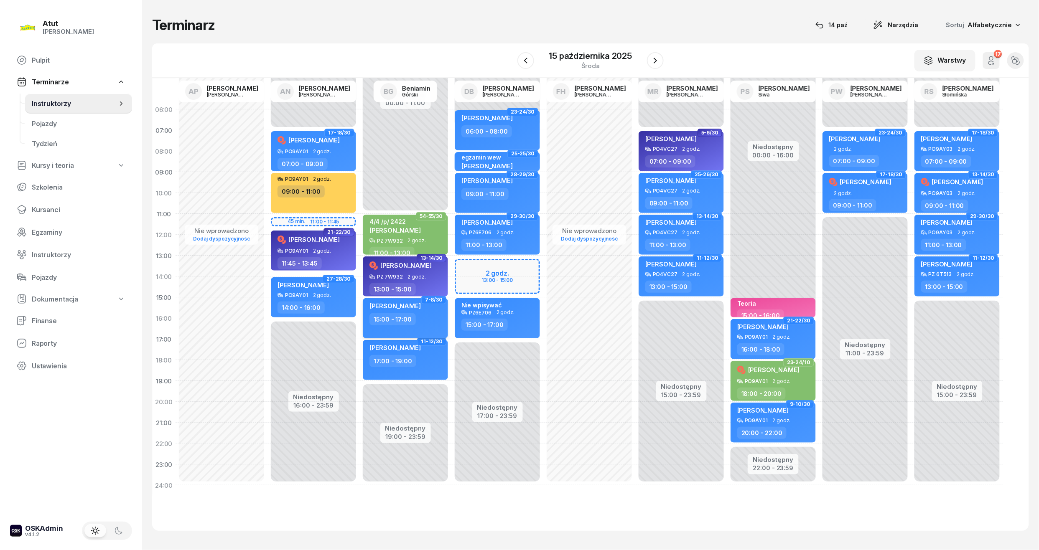
select select "15"
select select "17"
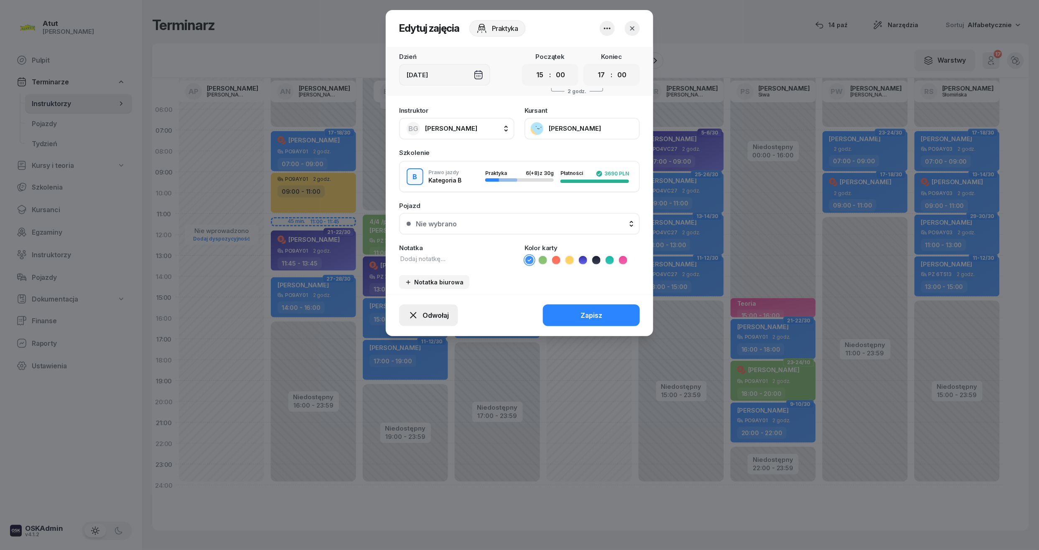
click at [443, 312] on span "Odwołaj" at bounding box center [435, 316] width 26 height 8
click at [419, 268] on div "Kursant odwołał" at bounding box center [413, 266] width 49 height 8
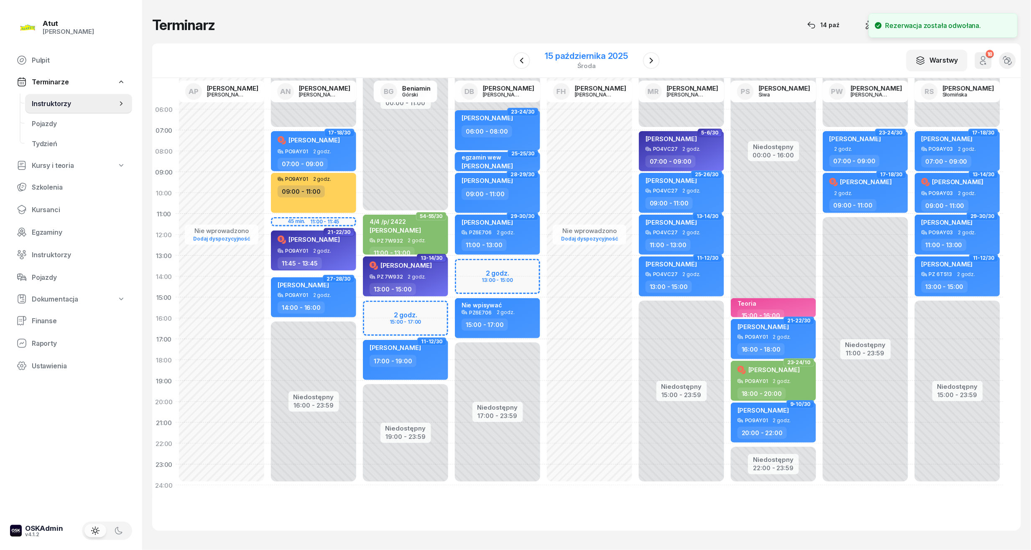
click at [599, 56] on div "15 października 2025" at bounding box center [586, 56] width 83 height 8
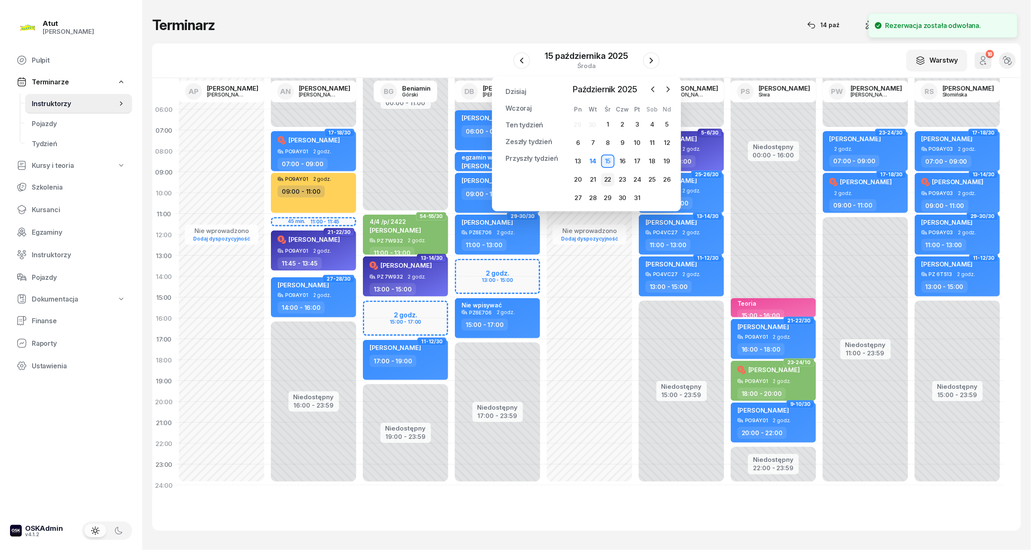
click at [607, 179] on div "22" at bounding box center [607, 179] width 13 height 13
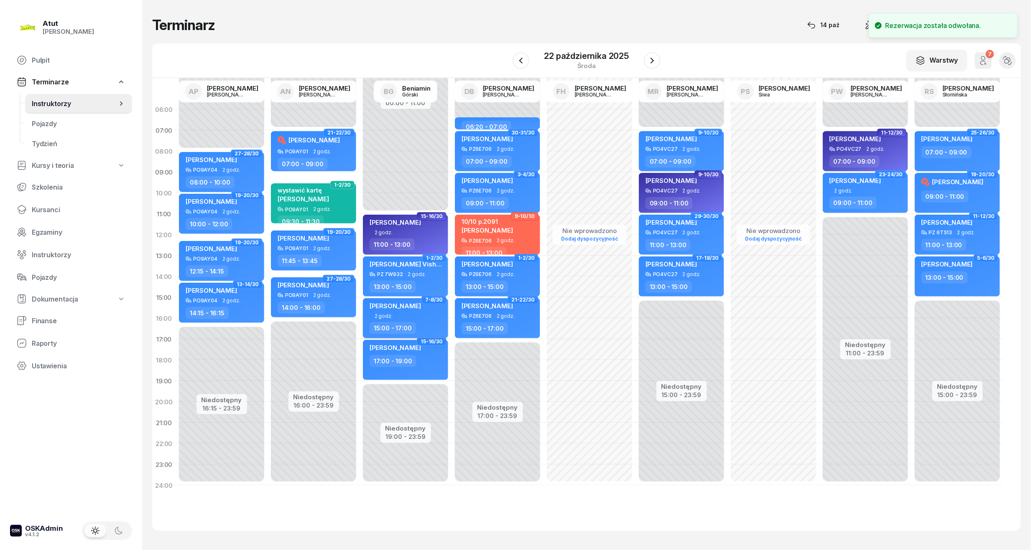
click at [405, 311] on div "[PERSON_NAME]" at bounding box center [394, 308] width 51 height 12
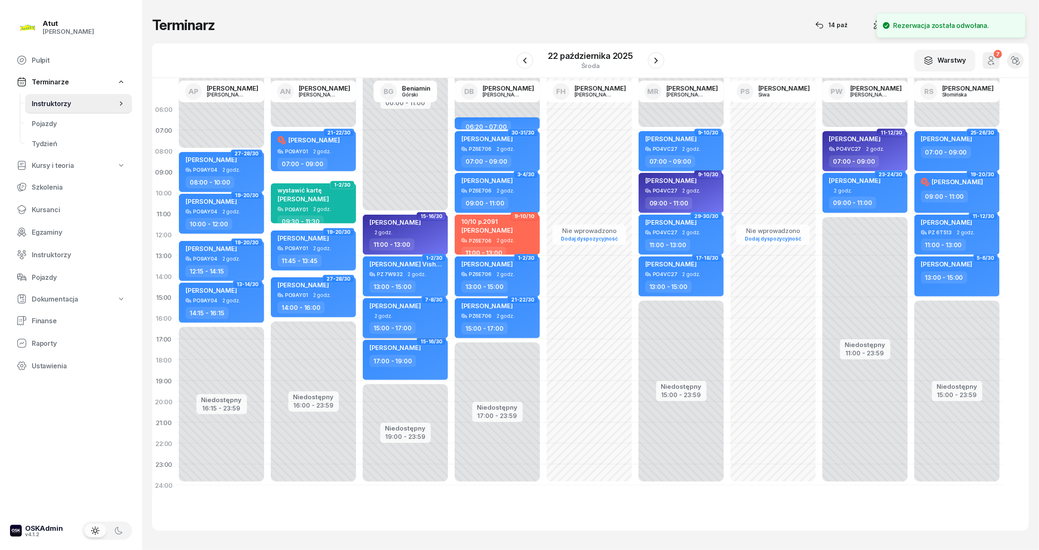
select select "15"
select select "17"
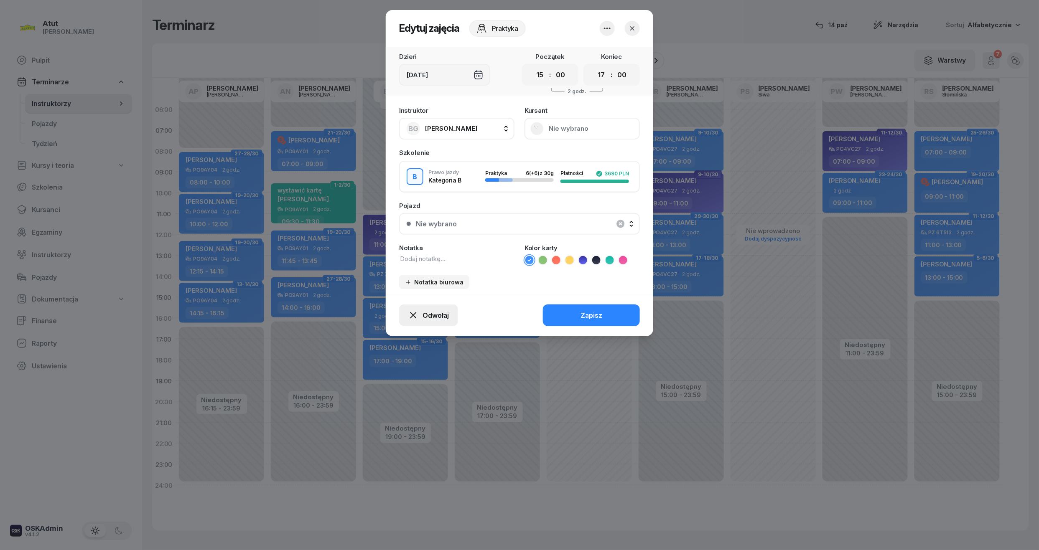
click at [422, 320] on button "Odwołaj" at bounding box center [428, 316] width 59 height 22
click at [420, 244] on div "My odwołaliśmy" at bounding box center [414, 246] width 51 height 8
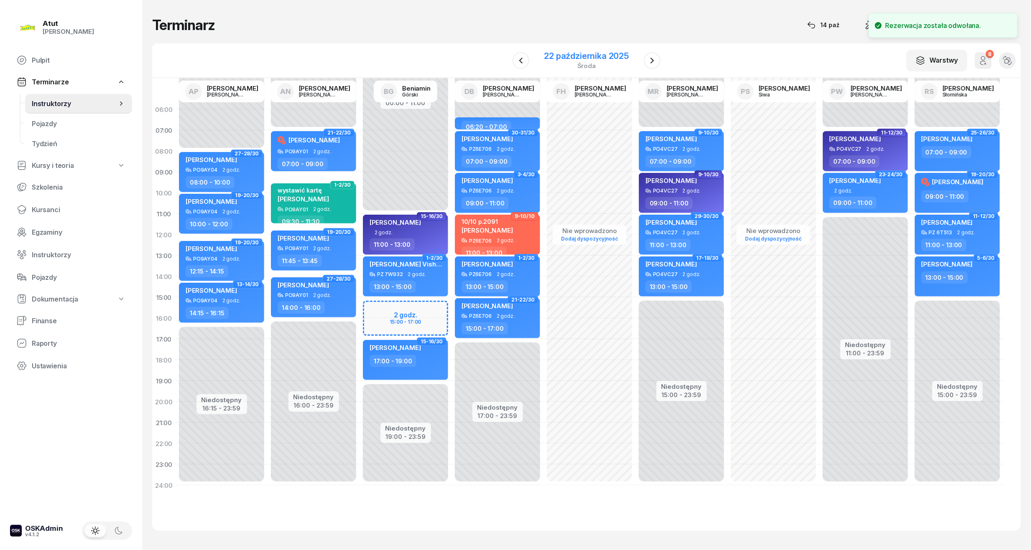
click at [580, 57] on div "22 października 2025" at bounding box center [586, 56] width 85 height 8
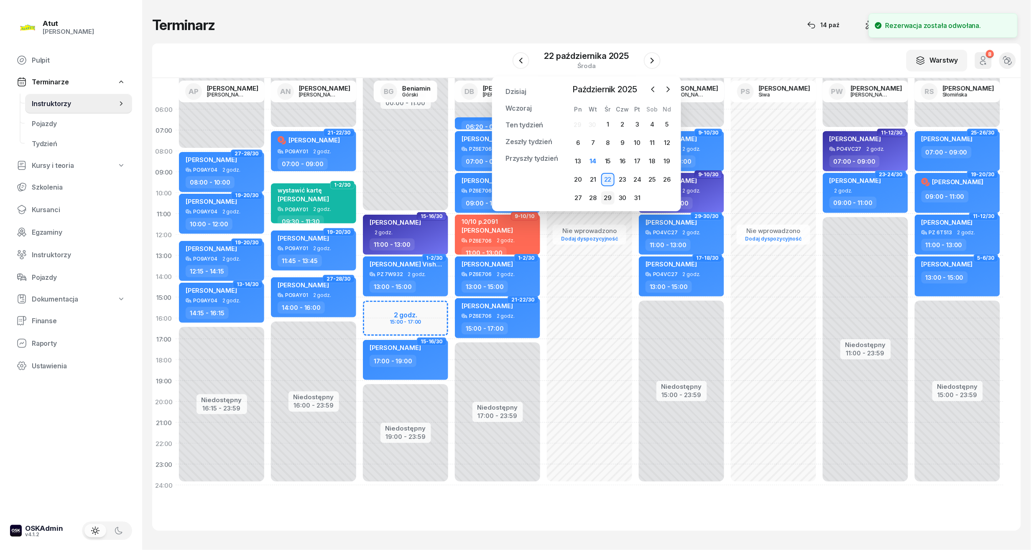
click at [612, 198] on div "29" at bounding box center [607, 197] width 13 height 13
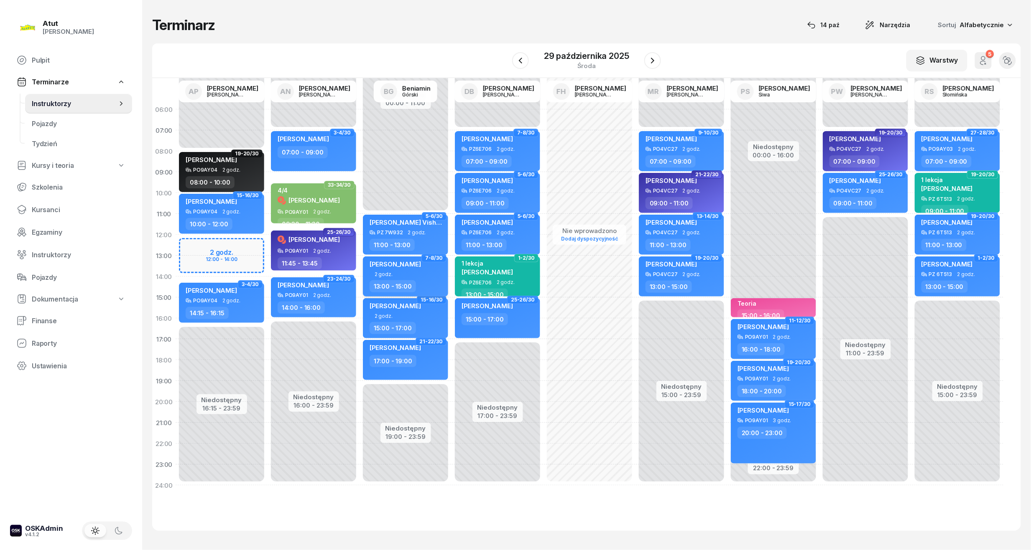
click at [403, 266] on span "[PERSON_NAME]" at bounding box center [394, 264] width 51 height 8
select select "13"
select select "15"
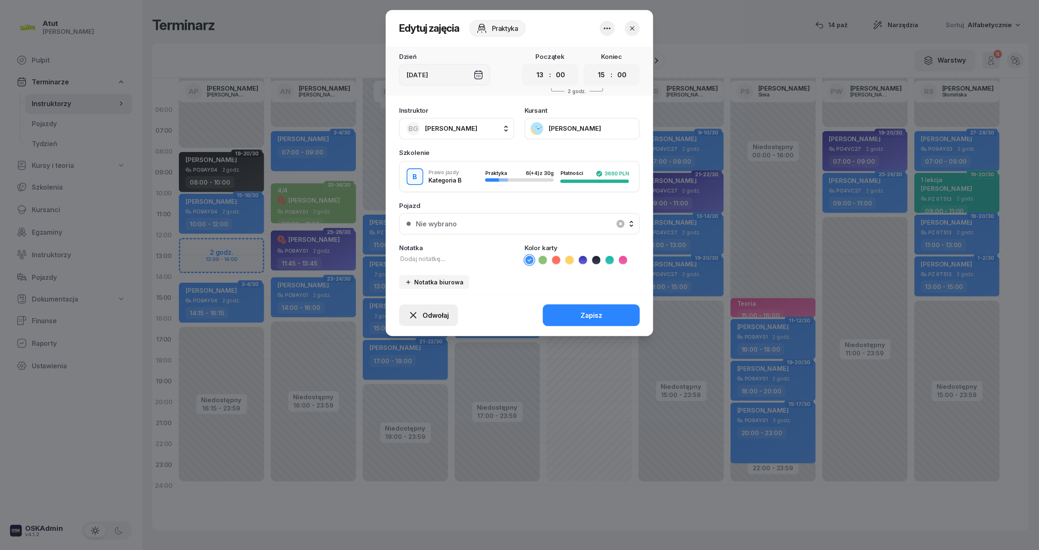
click at [422, 306] on button "Odwołaj" at bounding box center [428, 316] width 59 height 22
click at [413, 243] on div "My odwołaliśmy" at bounding box center [414, 246] width 51 height 8
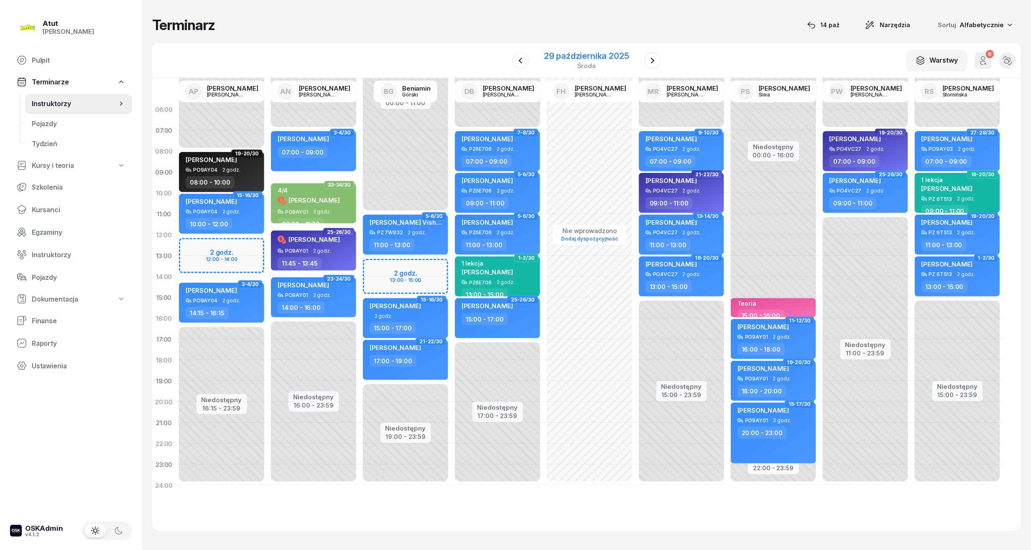
click at [589, 52] on div "29 października 2025" at bounding box center [586, 56] width 85 height 8
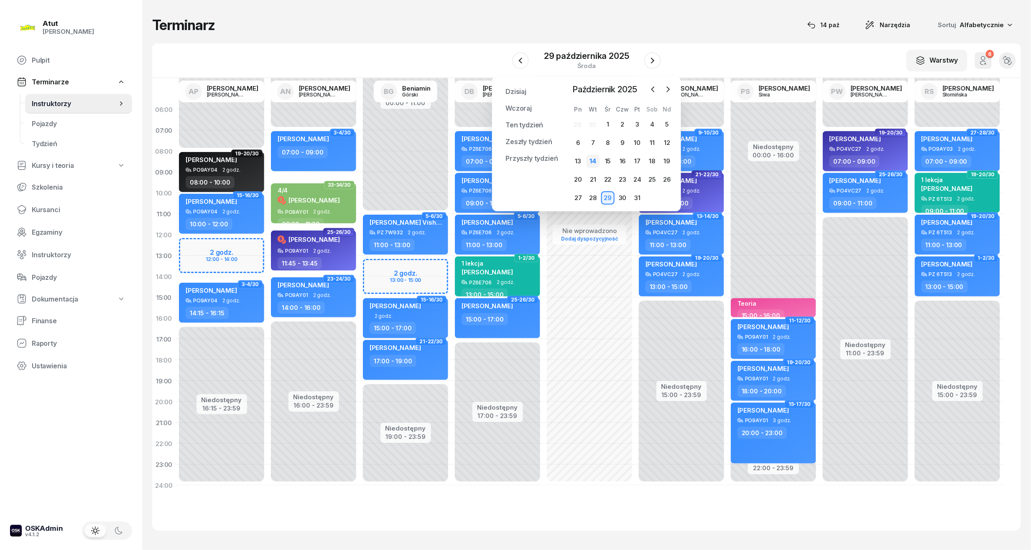
click at [599, 164] on div "14" at bounding box center [592, 161] width 13 height 13
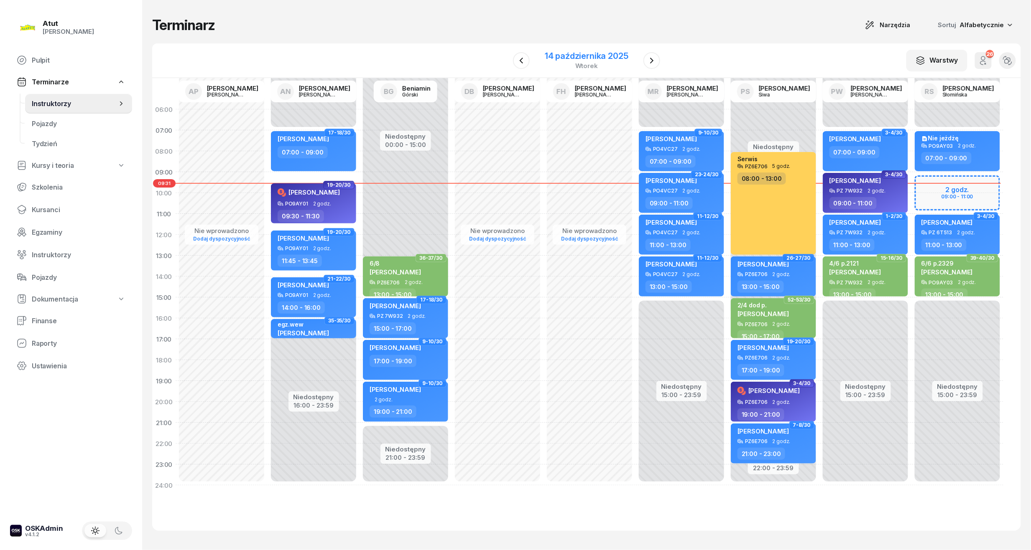
click at [588, 57] on div "14 października 2025" at bounding box center [587, 56] width 84 height 8
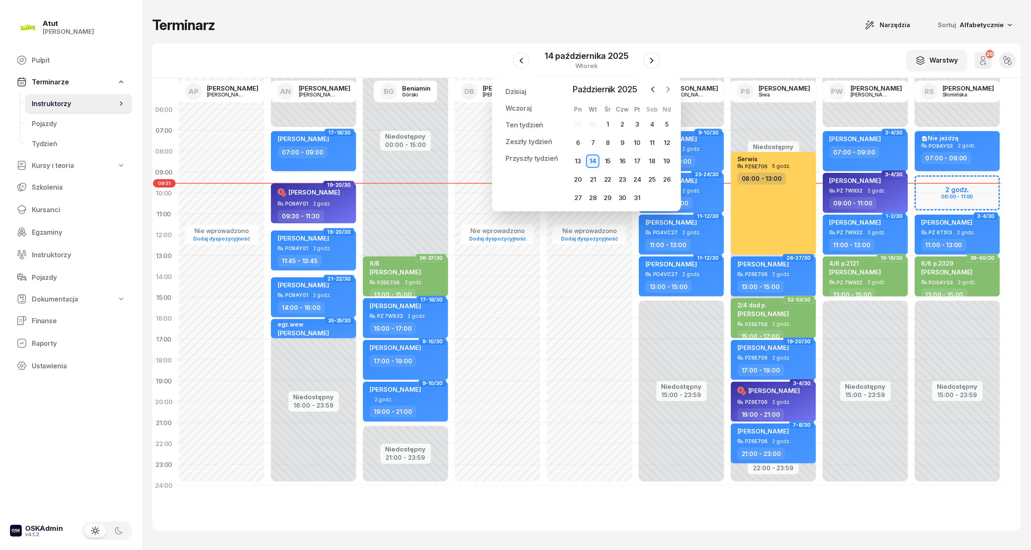
click at [670, 90] on icon "button" at bounding box center [668, 89] width 8 height 8
click at [578, 161] on div "10" at bounding box center [577, 161] width 13 height 13
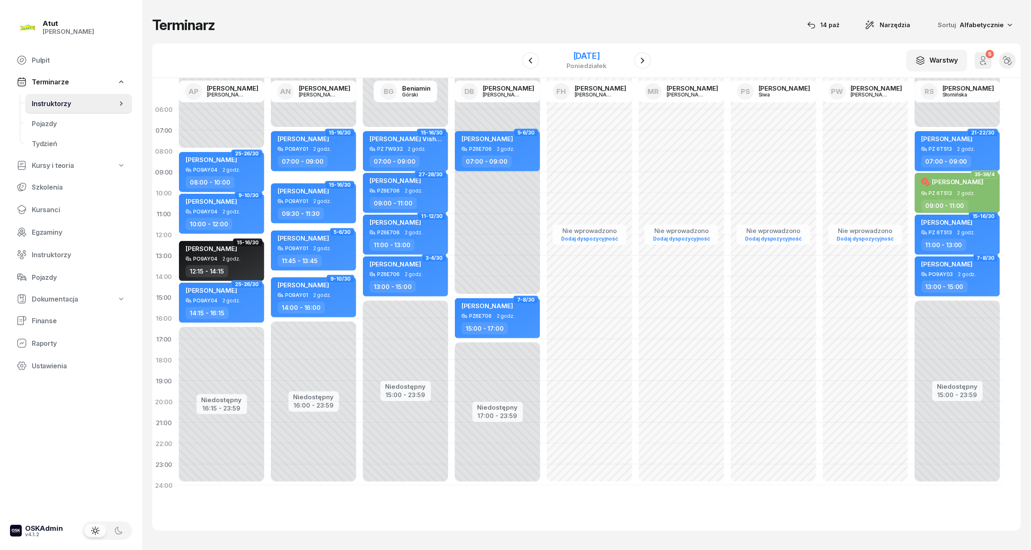
click at [588, 49] on div "[DATE]" at bounding box center [586, 60] width 85 height 24
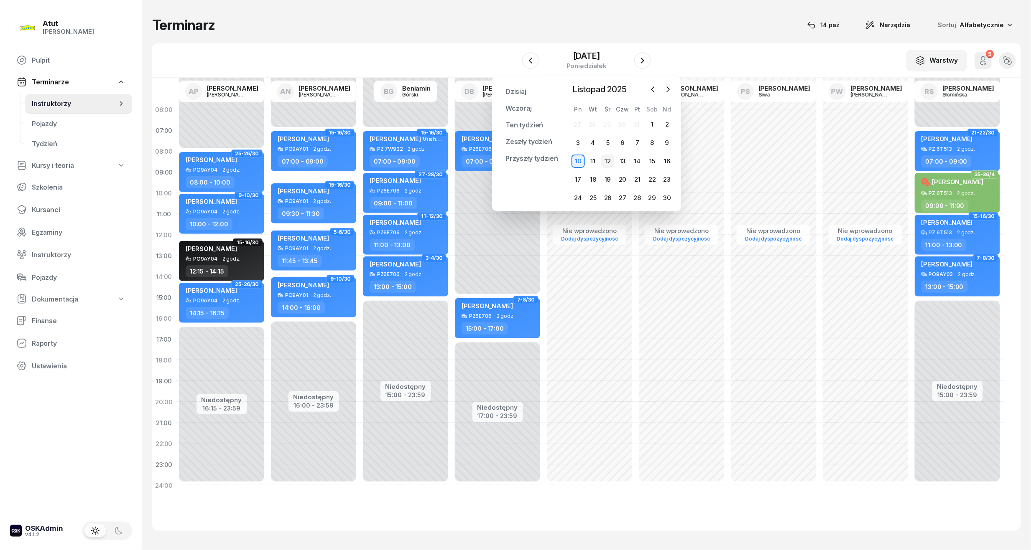
click at [611, 165] on div "12" at bounding box center [607, 161] width 13 height 13
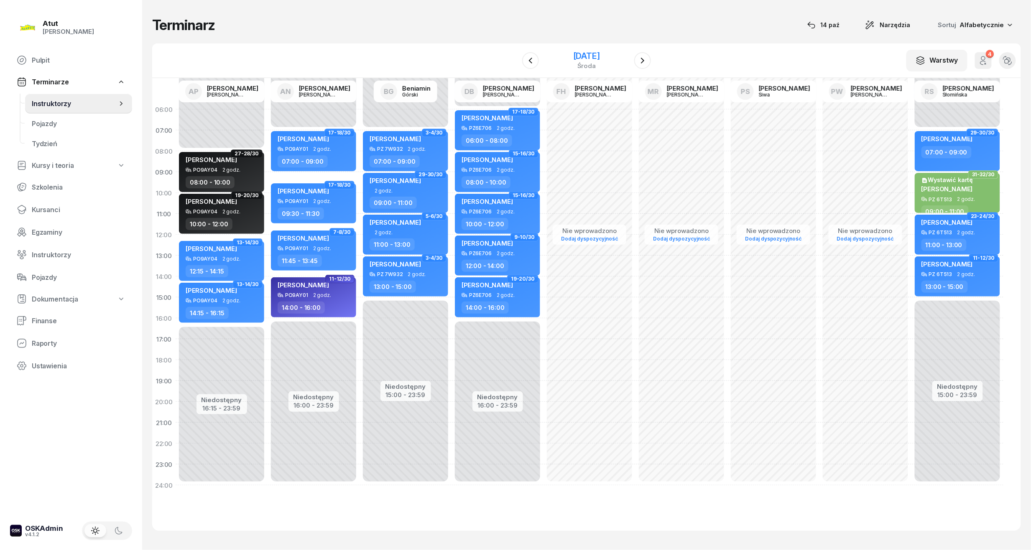
click at [596, 59] on div "[DATE]" at bounding box center [586, 56] width 27 height 8
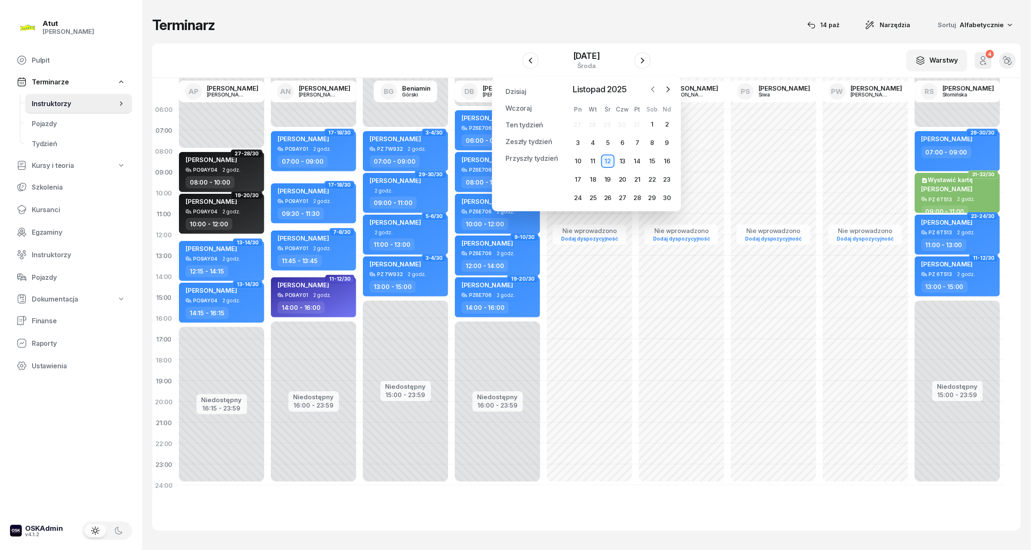
click at [648, 92] on button "button" at bounding box center [652, 89] width 13 height 13
click at [671, 66] on div "W Wybierz AP [PERSON_NAME] AN [PERSON_NAME] BG [PERSON_NAME] DB [PERSON_NAME] F…" at bounding box center [586, 60] width 868 height 35
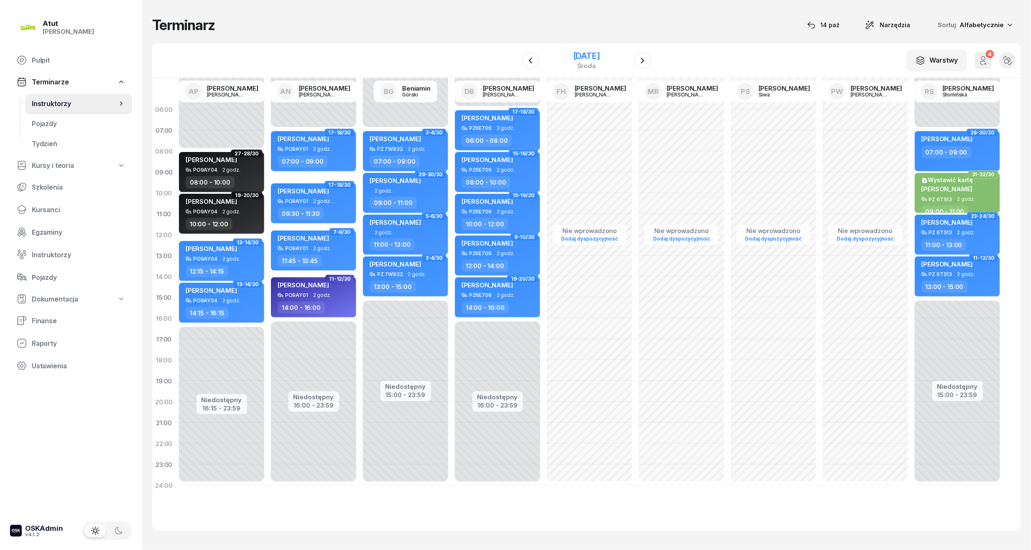
click at [593, 60] on div "[DATE]" at bounding box center [586, 56] width 27 height 8
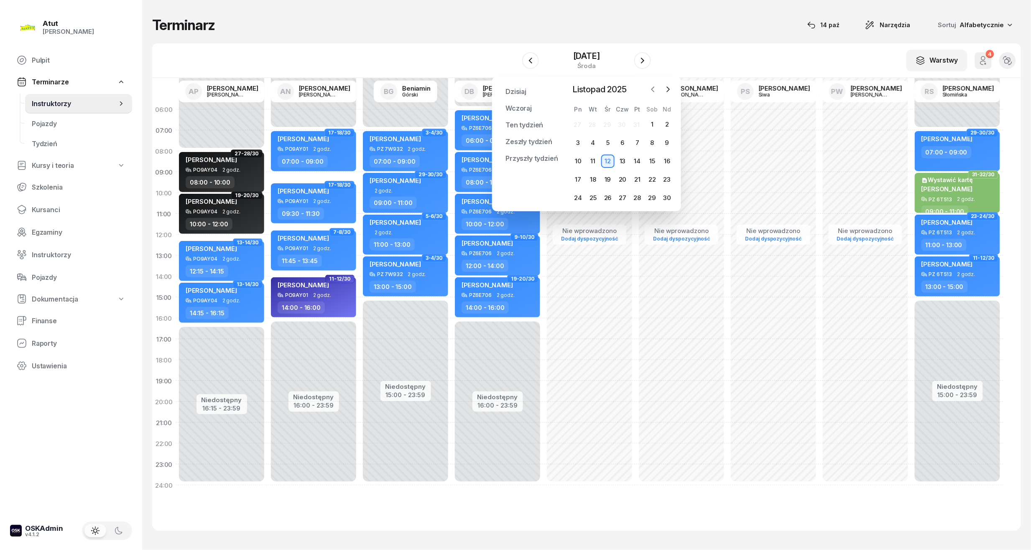
click at [658, 90] on button "button" at bounding box center [652, 89] width 13 height 13
click at [607, 160] on div "15" at bounding box center [607, 161] width 13 height 13
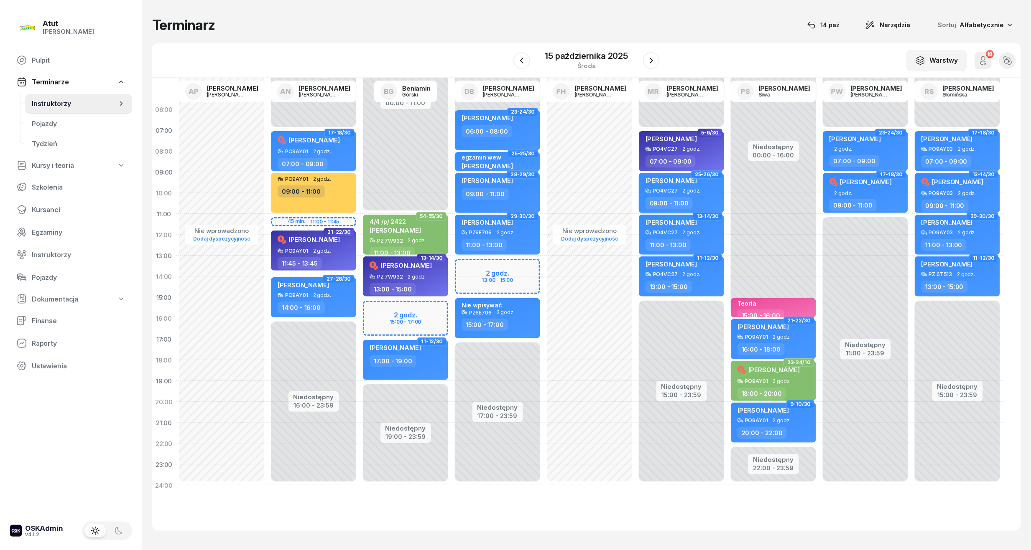
click at [669, 188] on div "PO4VC27" at bounding box center [665, 190] width 25 height 5
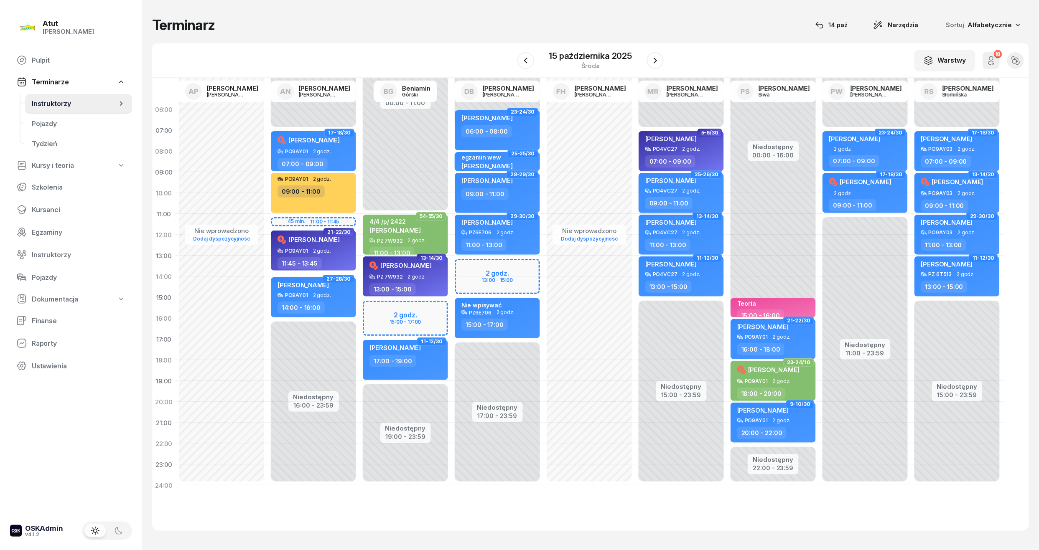
select select "09"
select select "11"
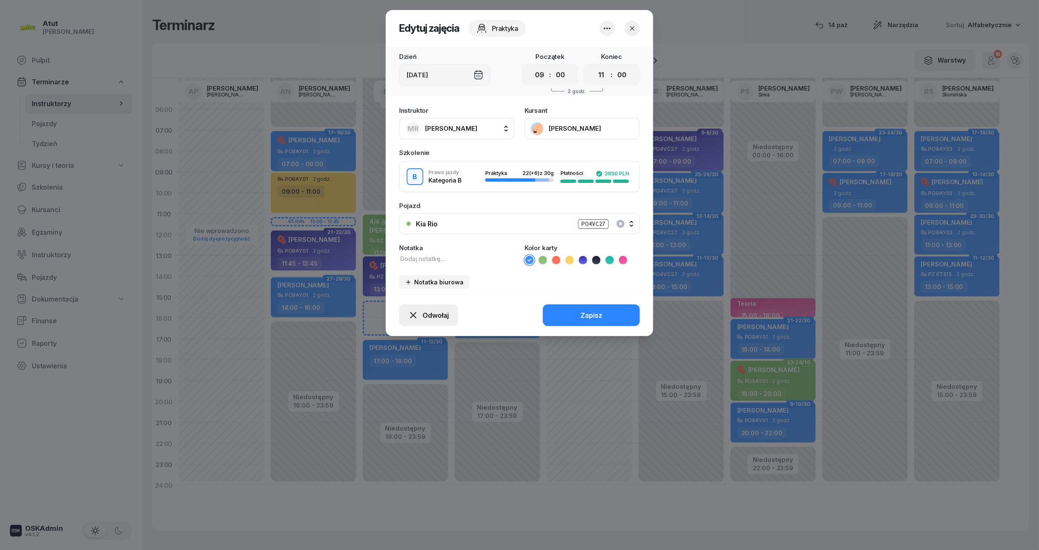
click at [425, 306] on button "Odwołaj" at bounding box center [428, 316] width 59 height 22
click at [420, 239] on link "My odwołaliśmy" at bounding box center [424, 246] width 110 height 20
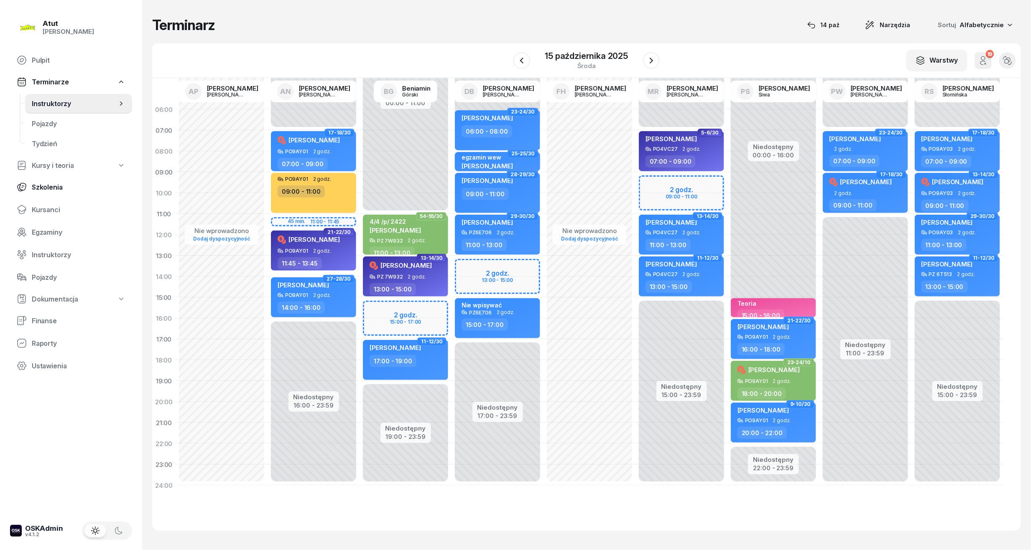
click at [46, 184] on span "Szkolenia" at bounding box center [79, 187] width 94 height 8
select select "createdAt-desc"
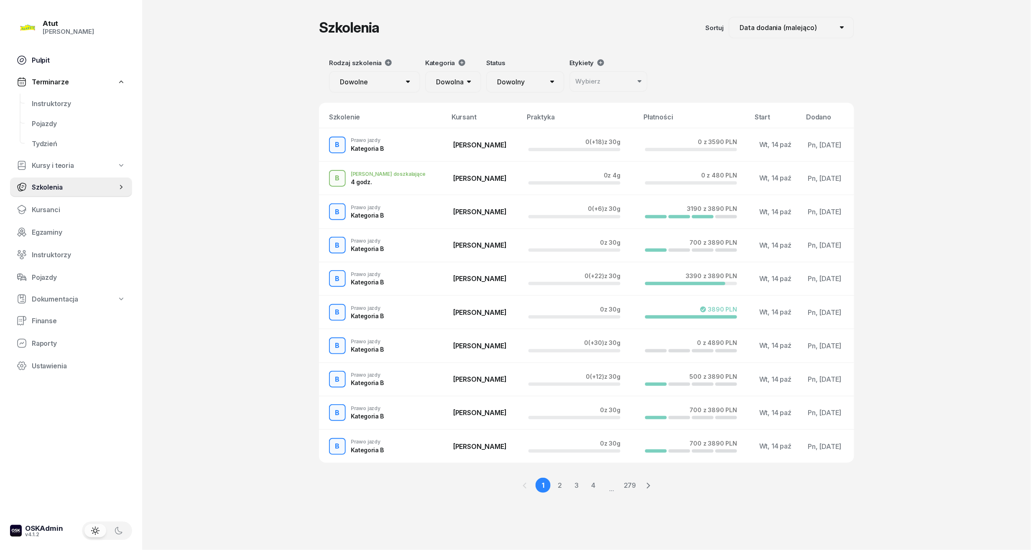
click at [44, 64] on span "Pulpit" at bounding box center [79, 60] width 94 height 8
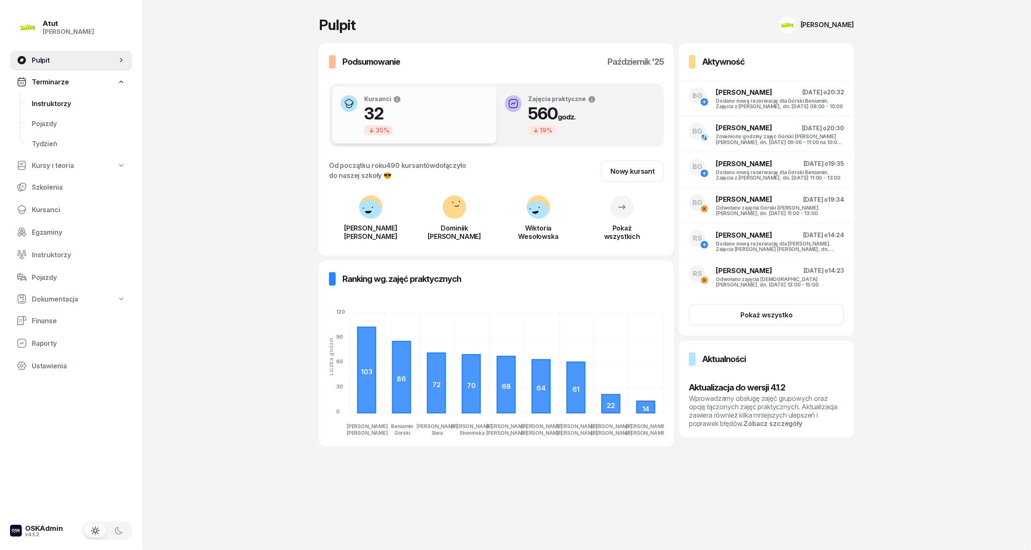
click at [49, 104] on span "Instruktorzy" at bounding box center [79, 104] width 94 height 8
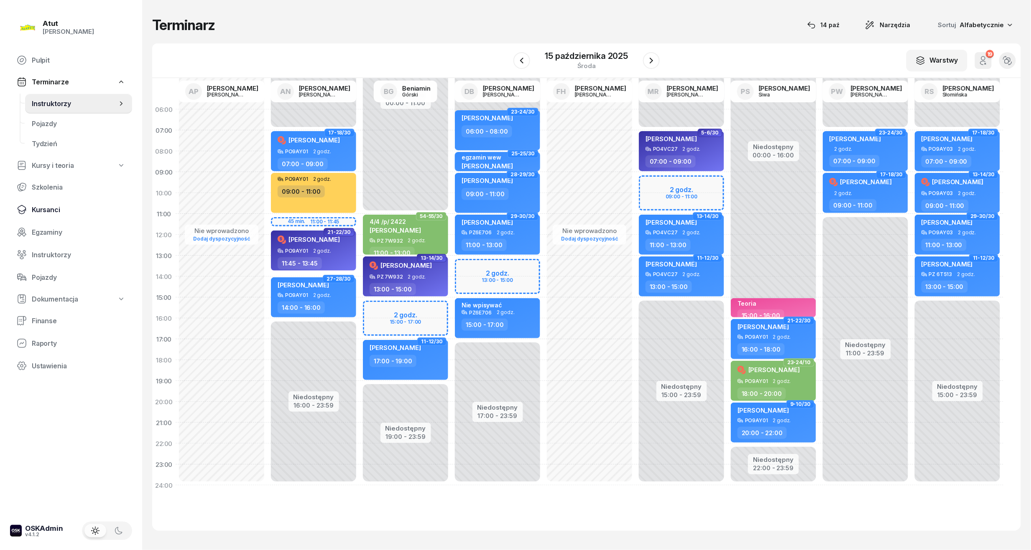
click at [45, 213] on span "Kursanci" at bounding box center [79, 210] width 94 height 8
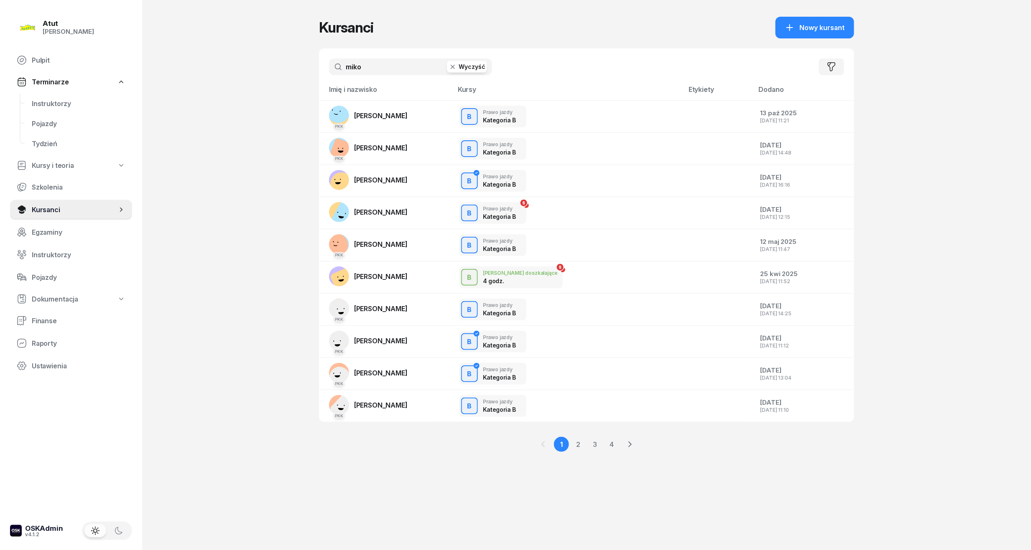
click at [396, 64] on input "miko" at bounding box center [410, 67] width 163 height 17
drag, startPoint x: 417, startPoint y: 68, endPoint x: 124, endPoint y: 69, distance: 293.4
click at [124, 69] on div "Atut [PERSON_NAME] Pulpit Terminarze Instruktorzy Pojazdy Tydzień Kursy i teori…" at bounding box center [515, 275] width 1031 height 550
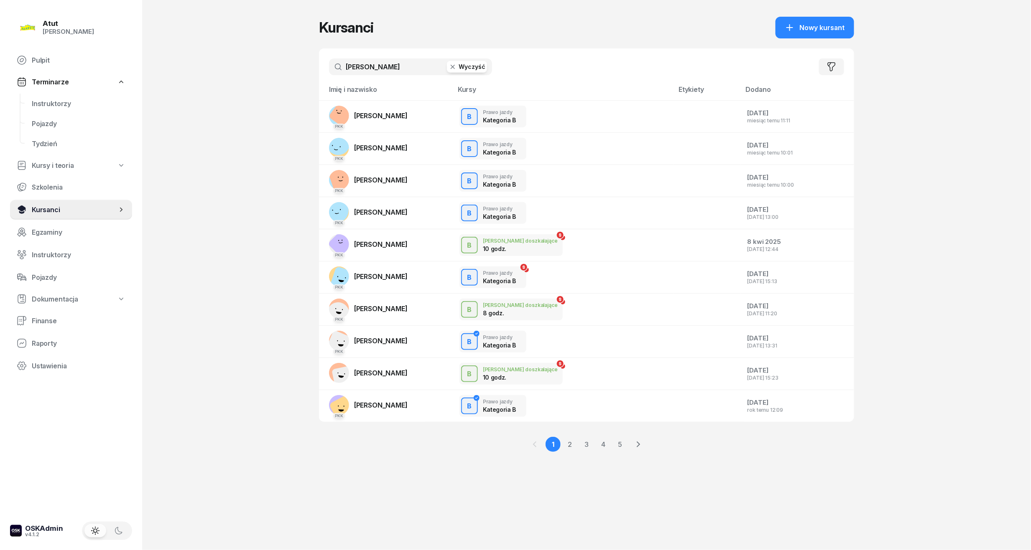
type input "[PERSON_NAME]"
click at [50, 206] on span "Kursanci" at bounding box center [74, 210] width 85 height 8
click at [830, 29] on span "Nowy kursant" at bounding box center [821, 28] width 45 height 8
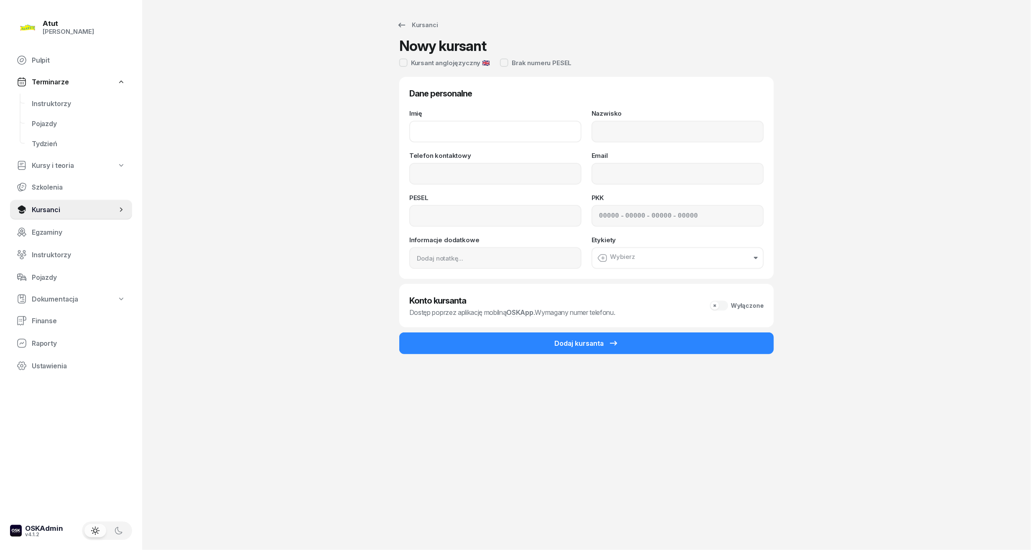
click at [426, 134] on input "Imię" at bounding box center [495, 132] width 172 height 22
type input "[PERSON_NAME]"
click at [639, 130] on input "Nazwisko" at bounding box center [677, 132] width 172 height 22
type input "Klauss"
click at [461, 160] on div "Telefon kontaktowy" at bounding box center [495, 169] width 172 height 32
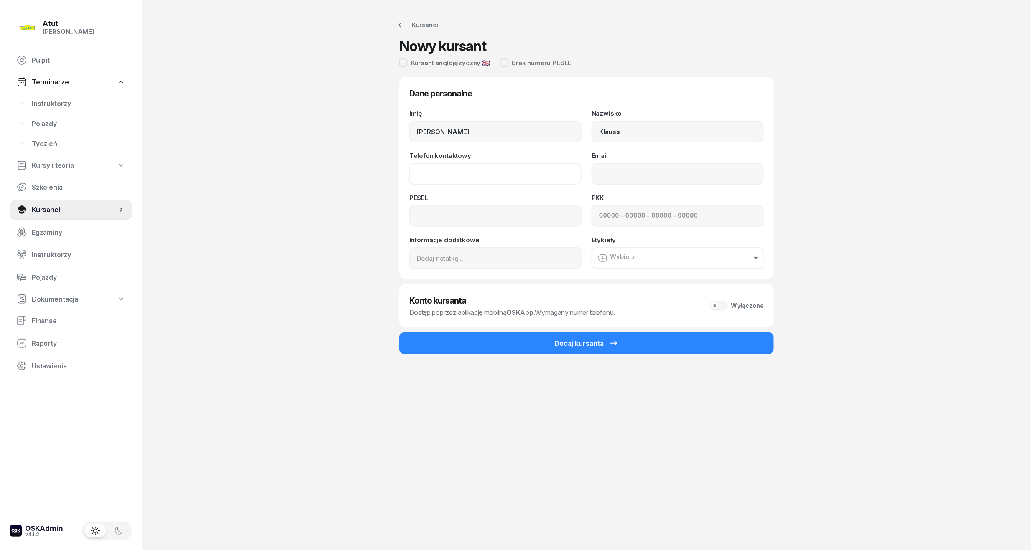
click at [450, 168] on input "Telefon kontaktowy" at bounding box center [495, 174] width 172 height 22
type input "519 118 473"
click at [435, 215] on input at bounding box center [495, 216] width 172 height 22
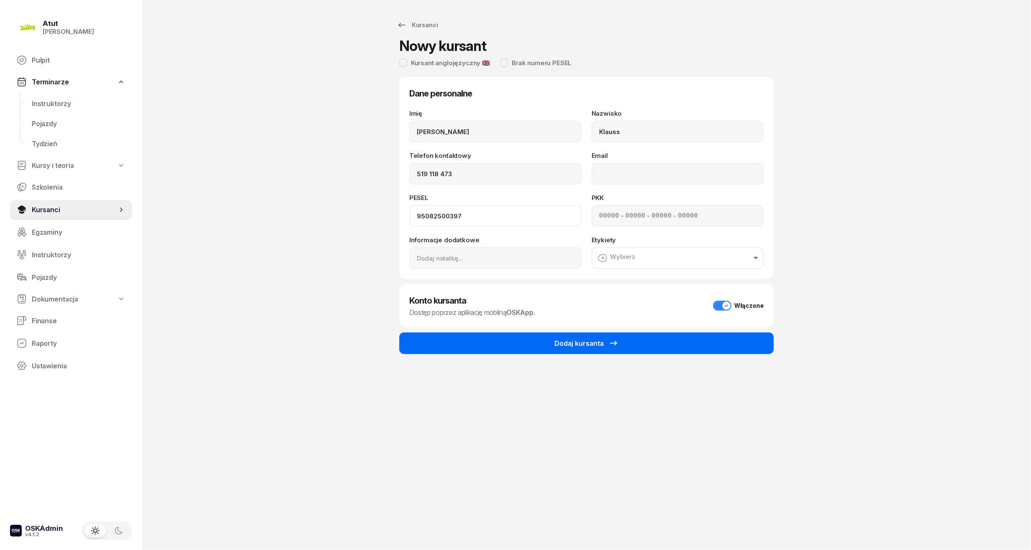
type input "95082500397"
click at [482, 346] on button "Dodaj kursanta" at bounding box center [586, 344] width 374 height 22
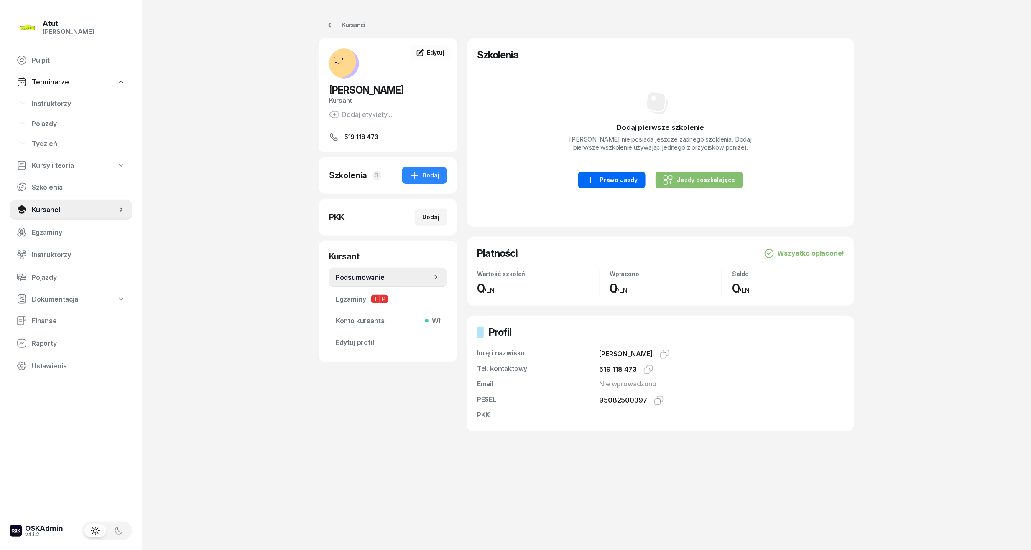
click at [641, 176] on link "Prawo Jazdy" at bounding box center [611, 180] width 67 height 17
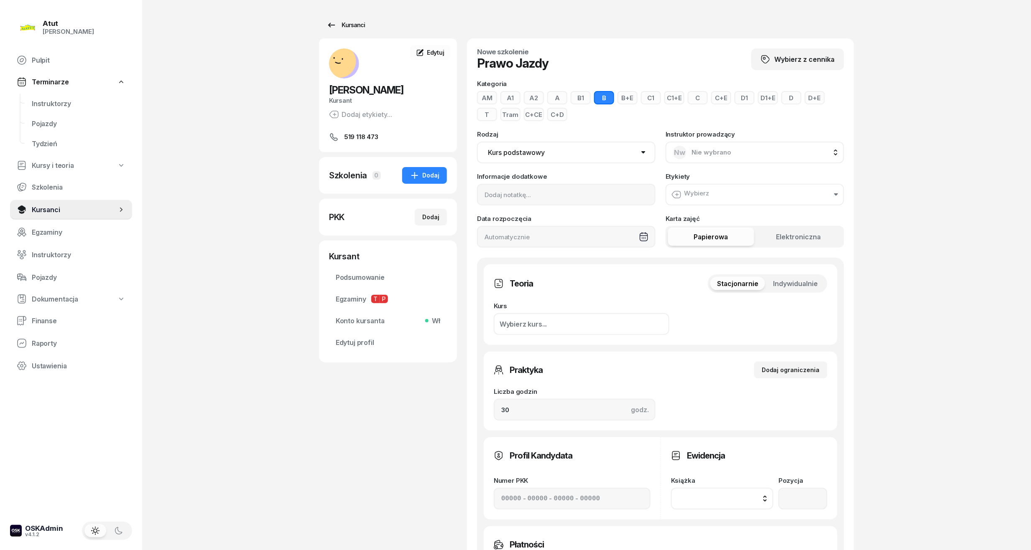
click at [354, 22] on div "Kursanci" at bounding box center [345, 25] width 38 height 10
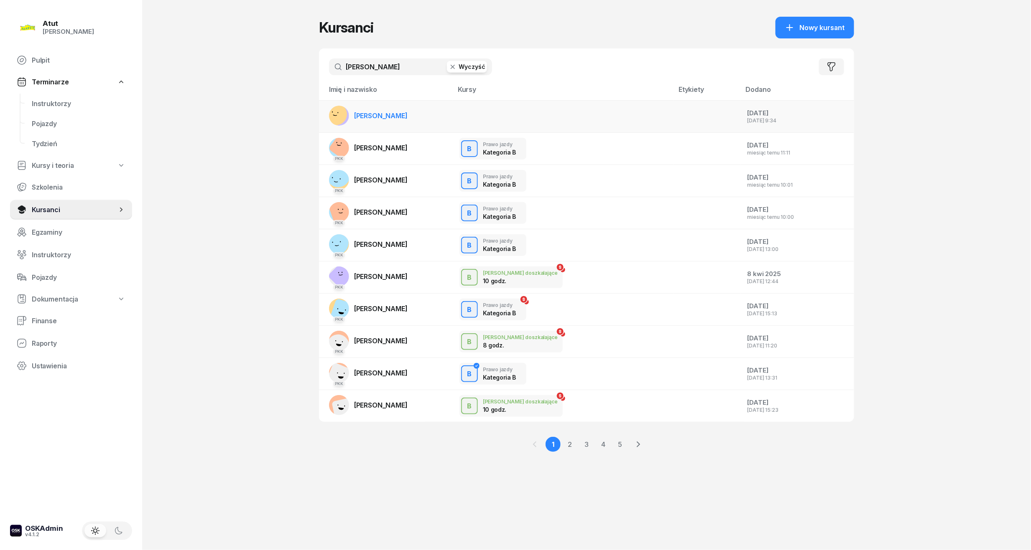
click at [383, 112] on span "[PERSON_NAME]" at bounding box center [380, 116] width 53 height 8
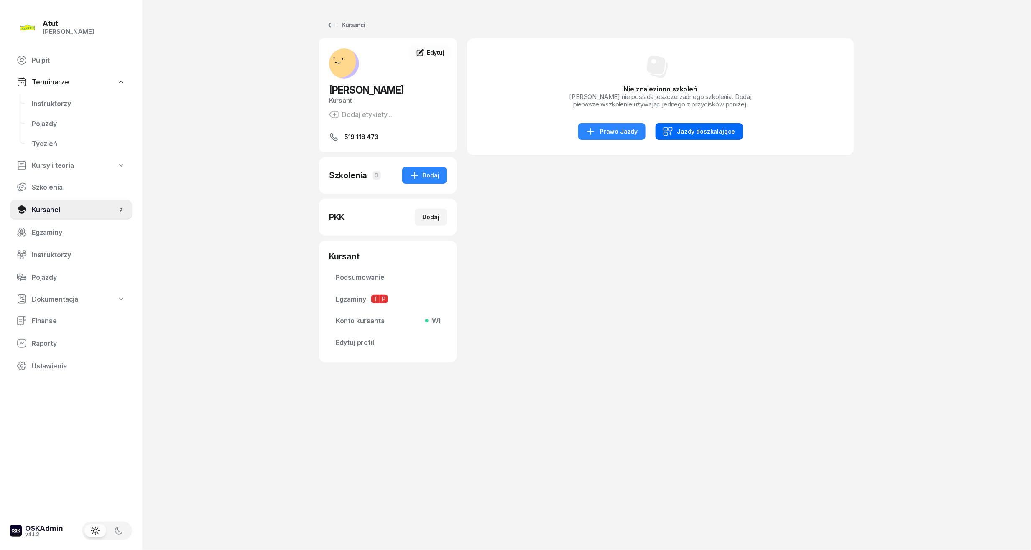
click at [690, 129] on div "Jazdy doszkalające" at bounding box center [699, 132] width 72 height 10
select select "B"
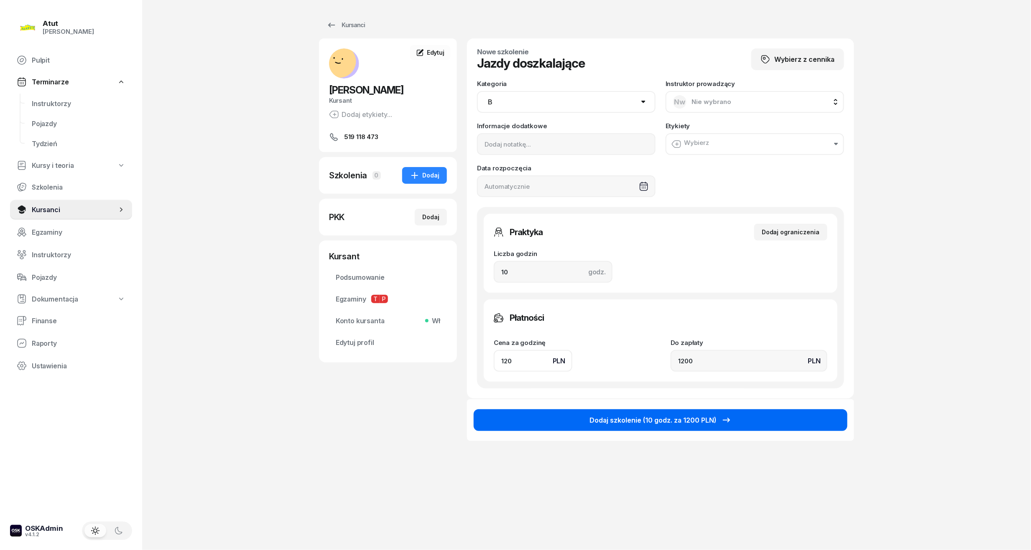
click at [536, 421] on button "Dodaj szkolenie (10 godz. za 1200 PLN)" at bounding box center [660, 421] width 374 height 22
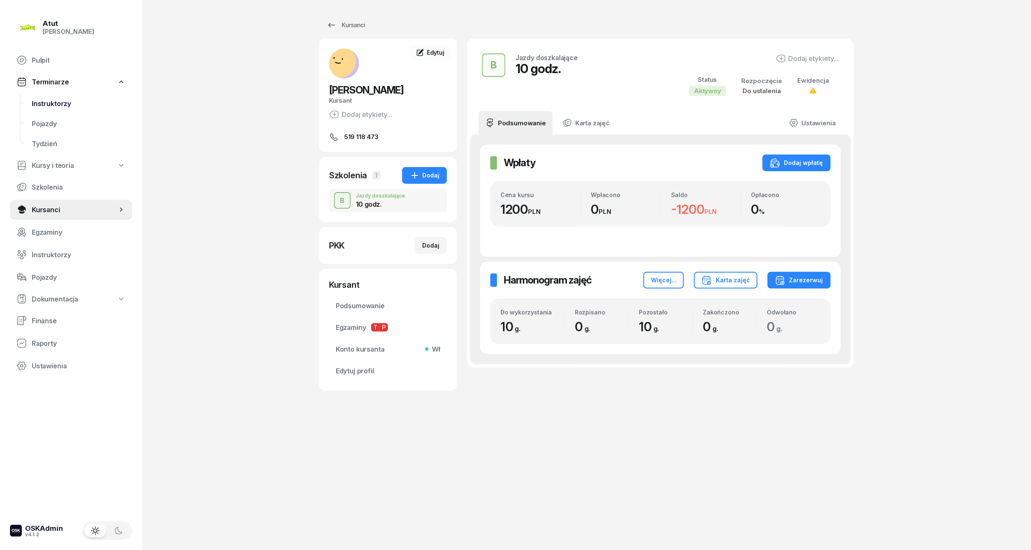
click at [59, 98] on link "Instruktorzy" at bounding box center [78, 104] width 107 height 20
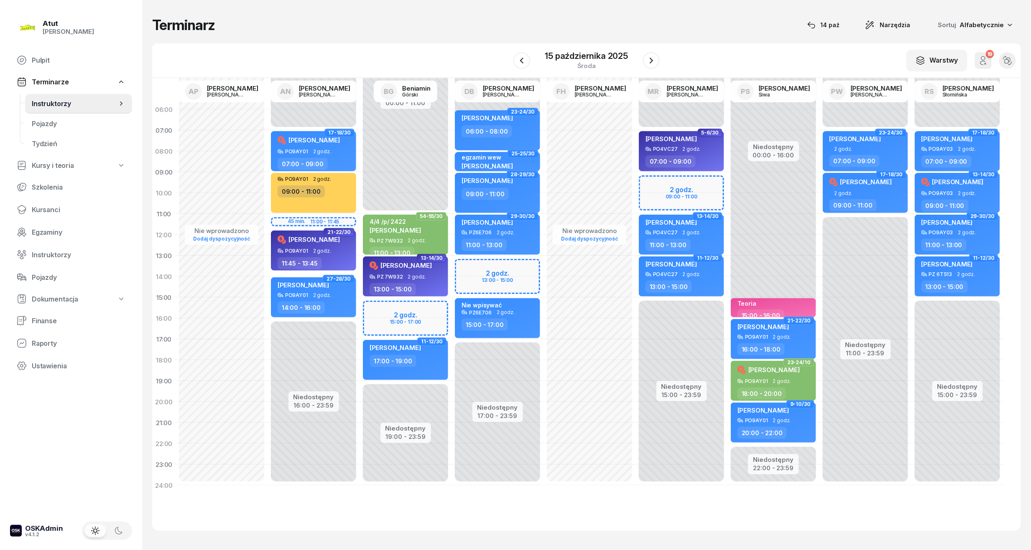
click at [682, 183] on div "Niedostępny 00:00 - 07:00 Niedostępny 15:00 - 23:59 2 godz. 09:00 - 11:00 11-12…" at bounding box center [681, 297] width 92 height 397
select select "09"
select select "11"
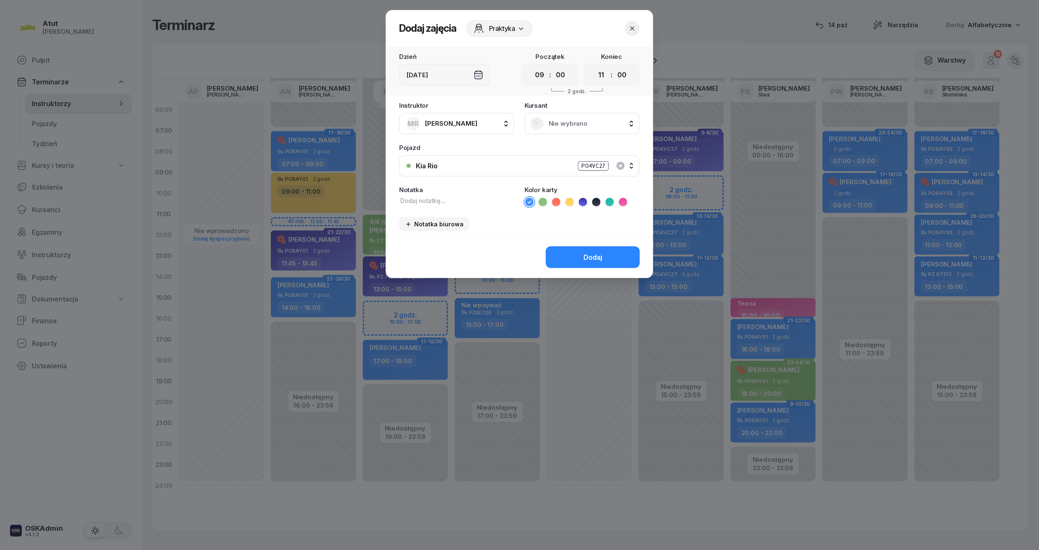
click at [550, 126] on span "Nie wybrano" at bounding box center [591, 124] width 85 height 8
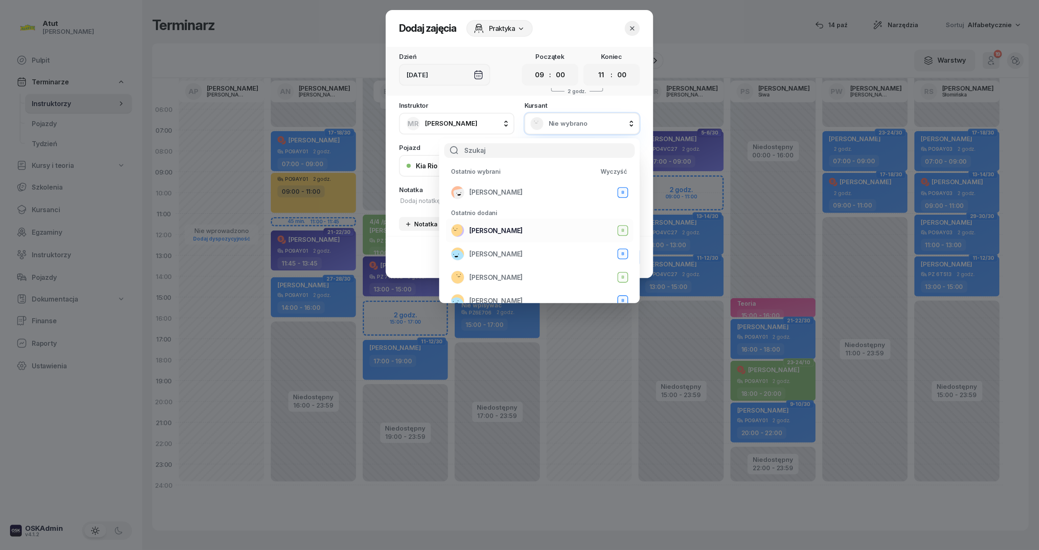
click at [517, 232] on div "[PERSON_NAME]" at bounding box center [539, 230] width 177 height 13
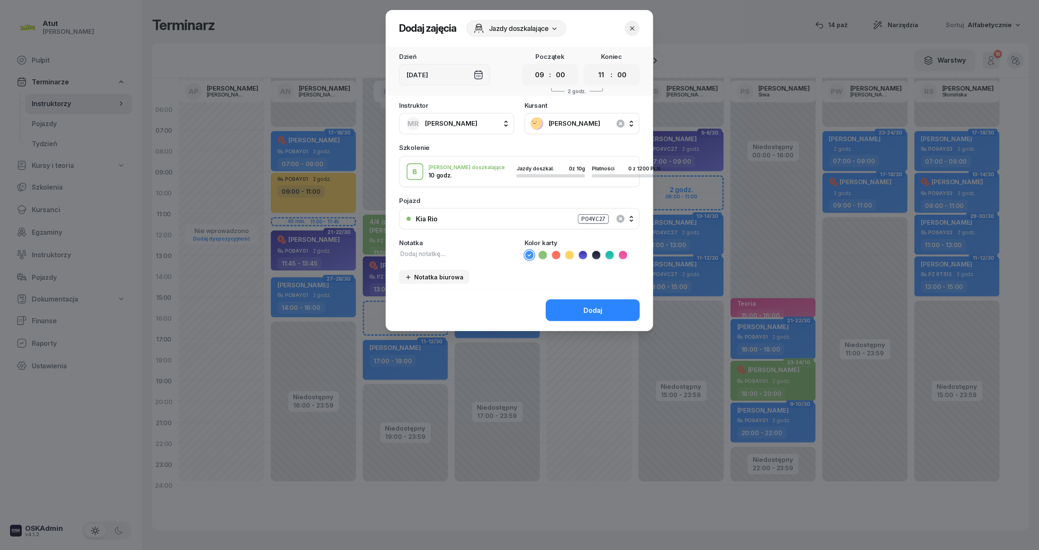
click at [434, 251] on textarea at bounding box center [456, 253] width 115 height 9
type textarea "2/10"
click at [542, 255] on icon at bounding box center [543, 255] width 4 height 3
click at [572, 306] on button "Dodaj" at bounding box center [593, 311] width 94 height 22
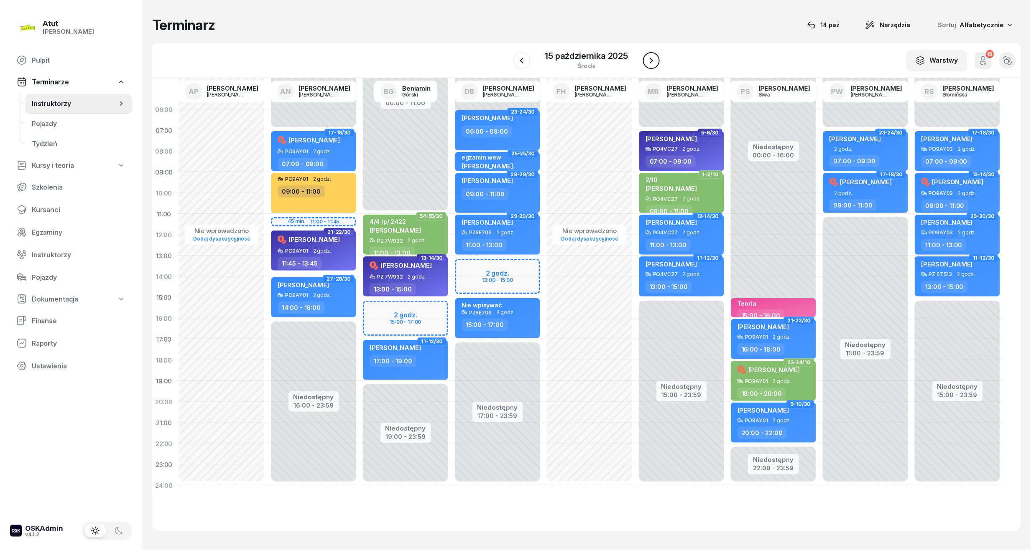
click at [652, 56] on icon "button" at bounding box center [651, 61] width 10 height 10
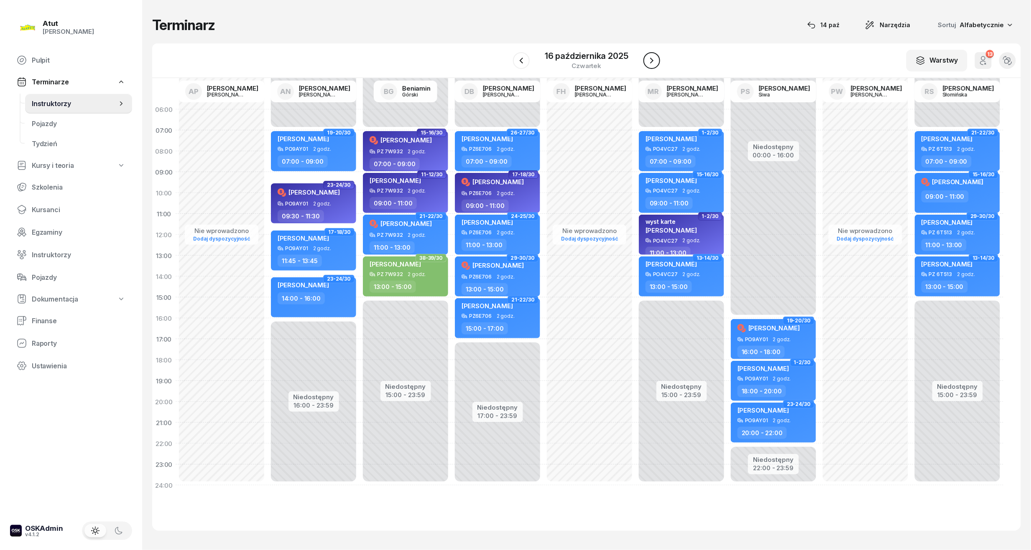
click at [652, 54] on button "button" at bounding box center [651, 60] width 17 height 17
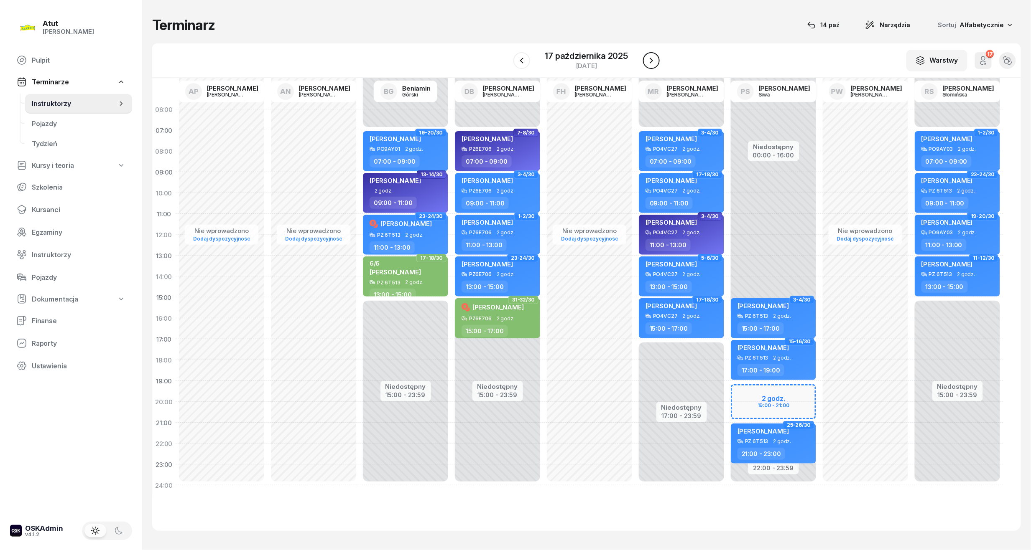
click at [654, 59] on icon "button" at bounding box center [651, 61] width 10 height 10
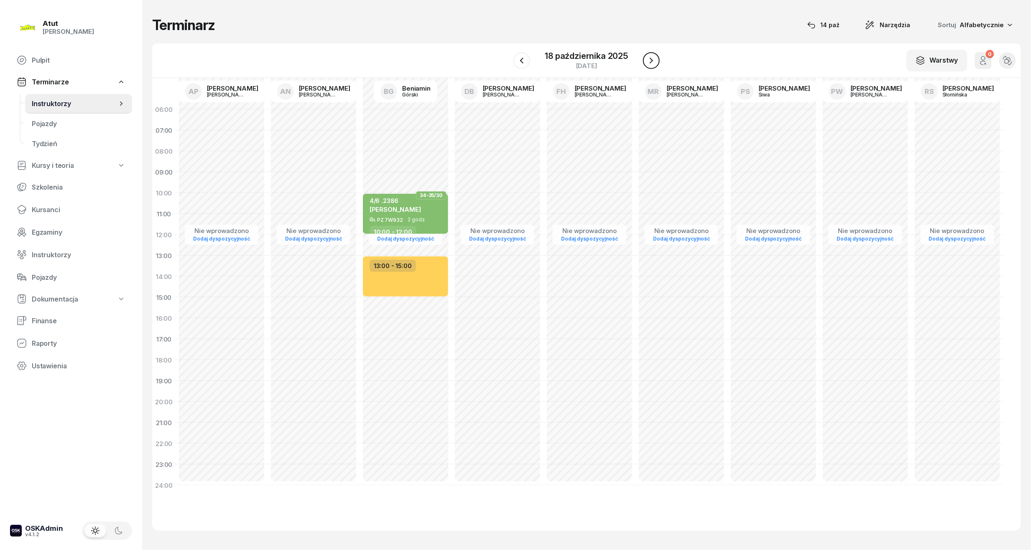
click at [654, 59] on icon "button" at bounding box center [651, 61] width 10 height 10
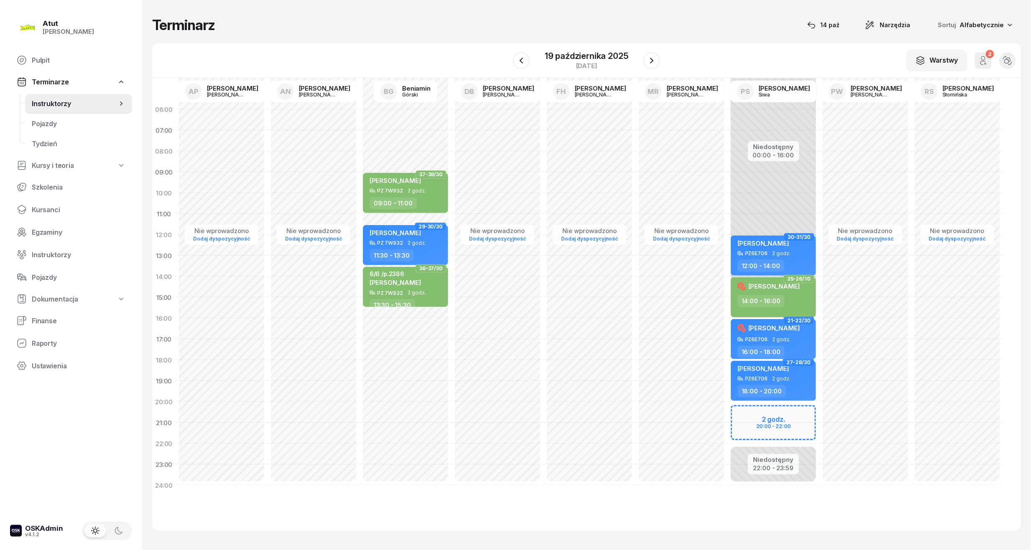
drag, startPoint x: 796, startPoint y: 429, endPoint x: 796, endPoint y: 421, distance: 7.5
click at [796, 422] on div "Niedostępny 00:00 - 16:00 Niedostępny 22:00 - 23:59 2 godz. 20:00 - 22:00 30-31…" at bounding box center [773, 297] width 92 height 397
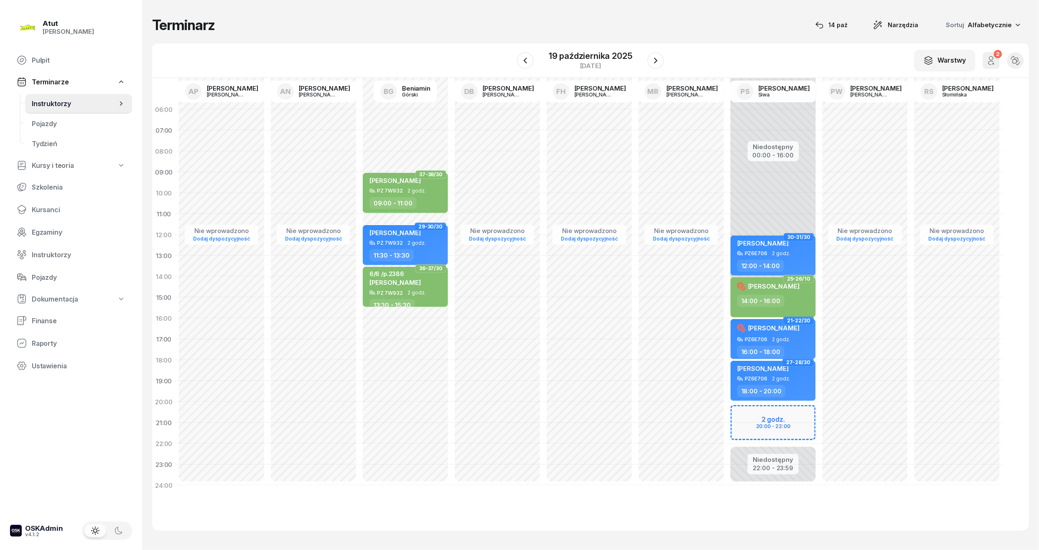
select select "20"
select select "22"
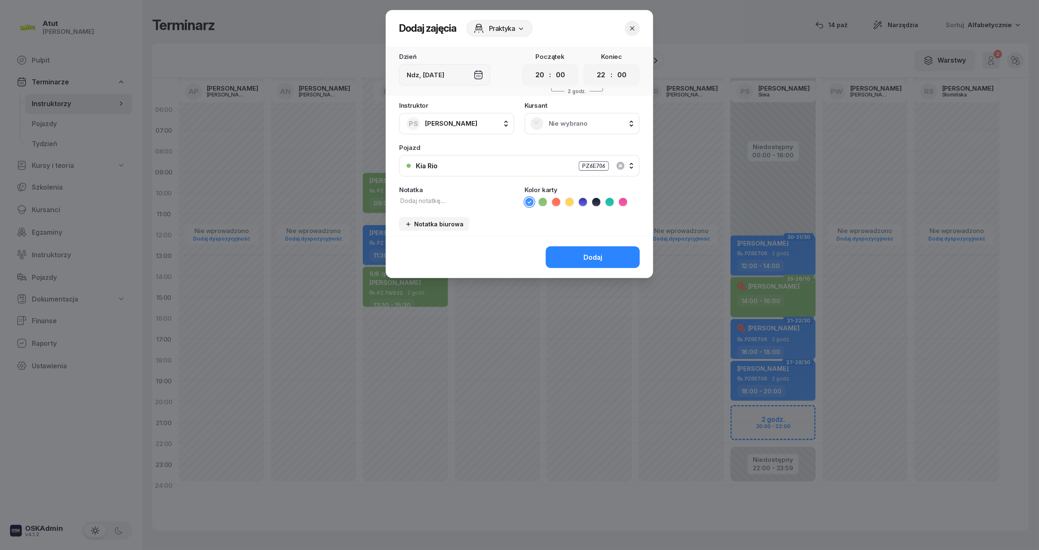
click at [570, 122] on span "Nie wybrano" at bounding box center [591, 124] width 85 height 8
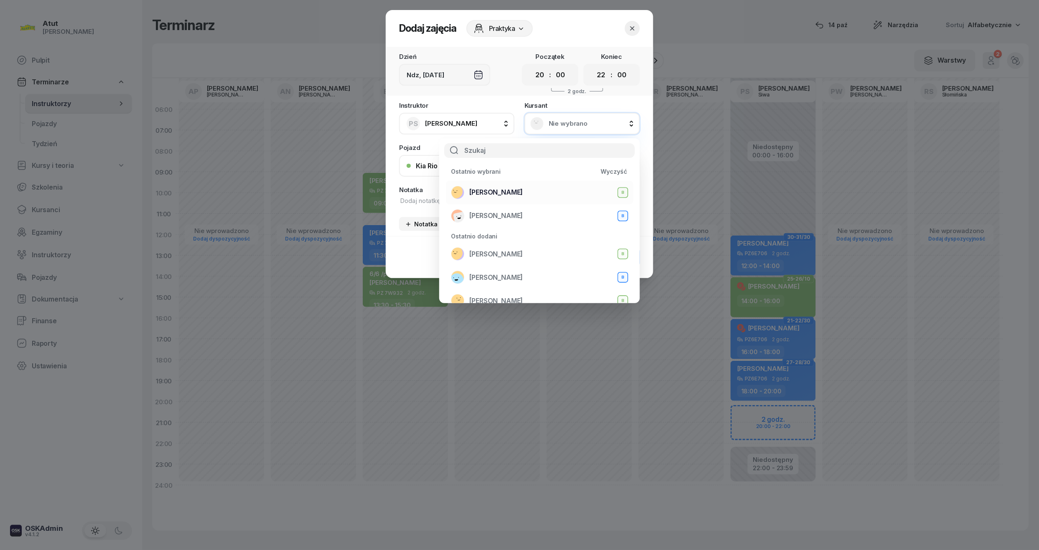
click at [504, 191] on span "[PERSON_NAME]" at bounding box center [495, 192] width 53 height 8
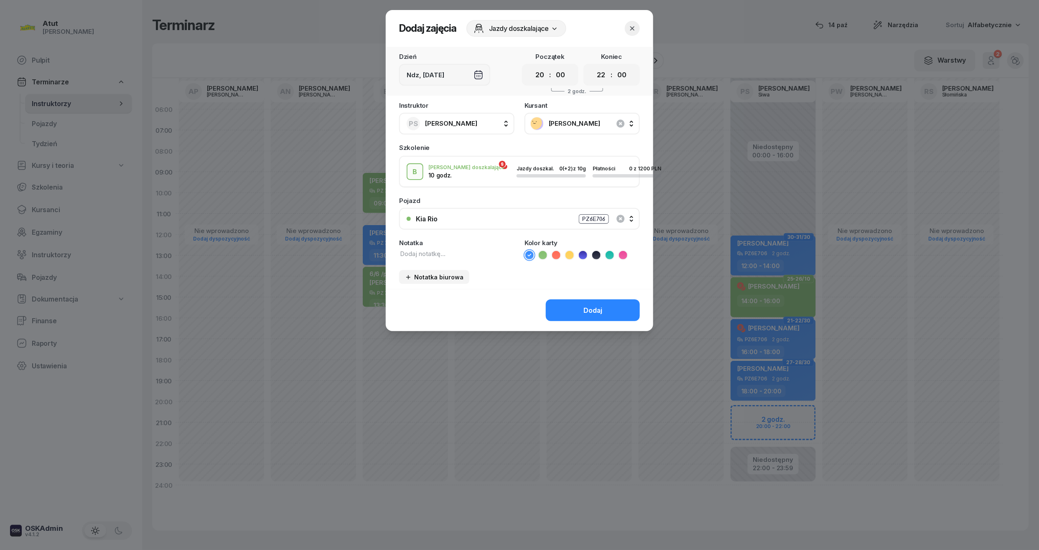
click at [437, 253] on textarea at bounding box center [456, 253] width 115 height 9
type textarea "4/10"
click at [543, 257] on icon at bounding box center [543, 255] width 8 height 8
click at [606, 311] on button "Dodaj" at bounding box center [593, 311] width 94 height 22
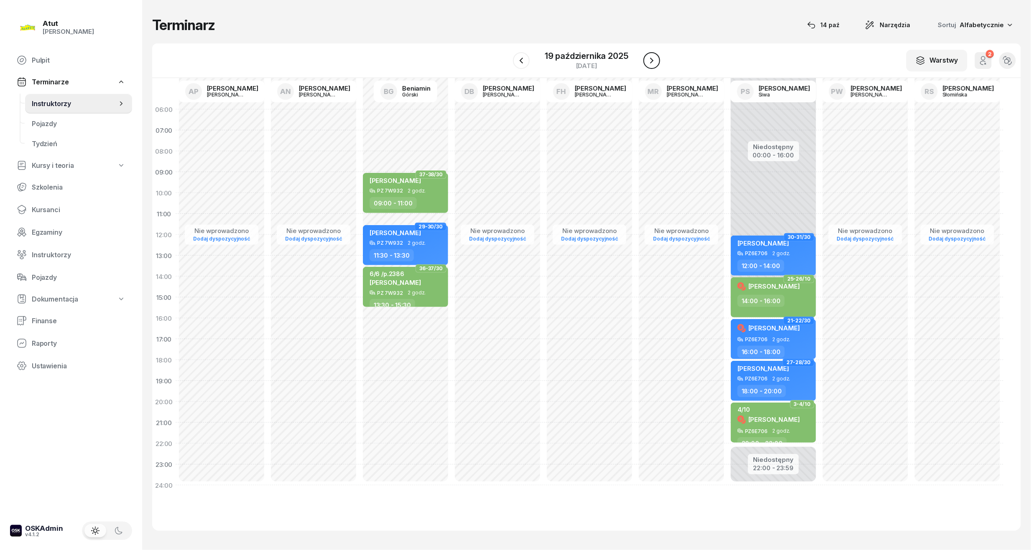
click at [649, 59] on icon "button" at bounding box center [651, 61] width 10 height 10
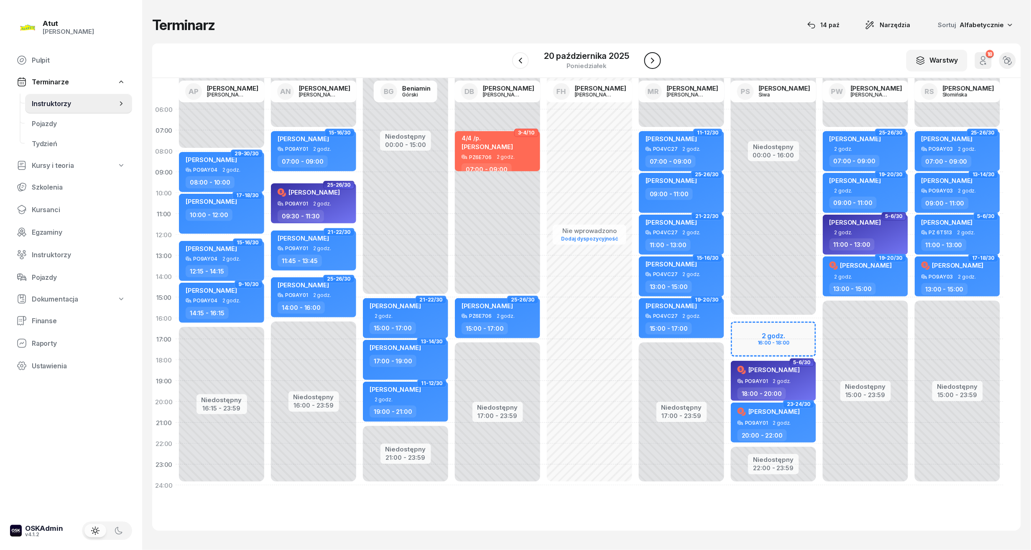
click at [656, 61] on icon "button" at bounding box center [652, 61] width 10 height 10
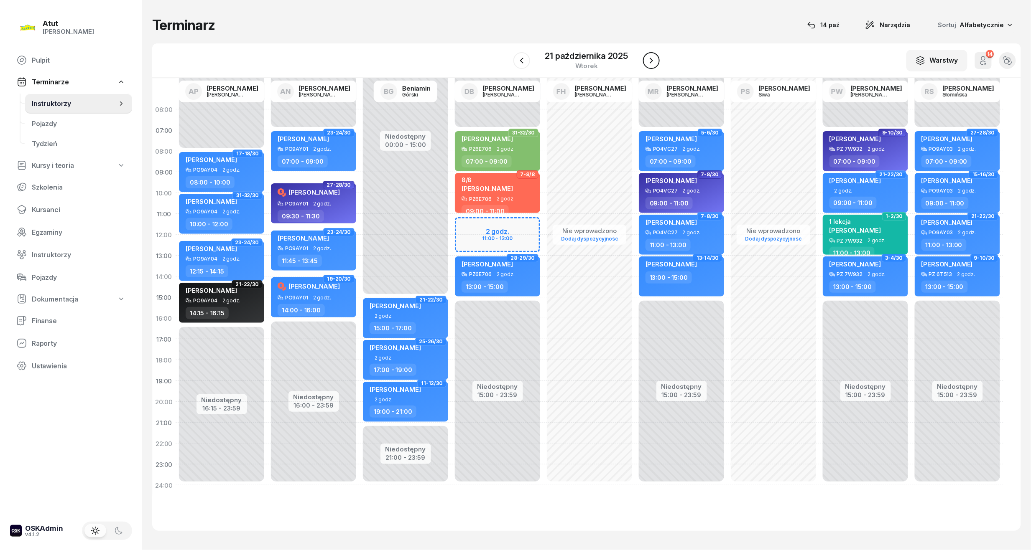
click at [656, 61] on icon "button" at bounding box center [651, 61] width 10 height 10
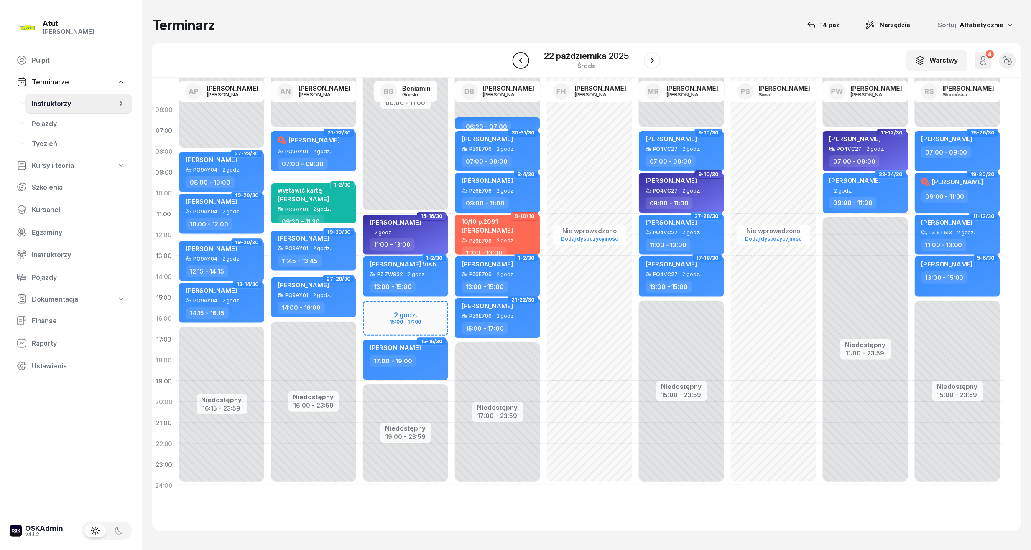
click at [525, 61] on icon "button" at bounding box center [521, 61] width 10 height 10
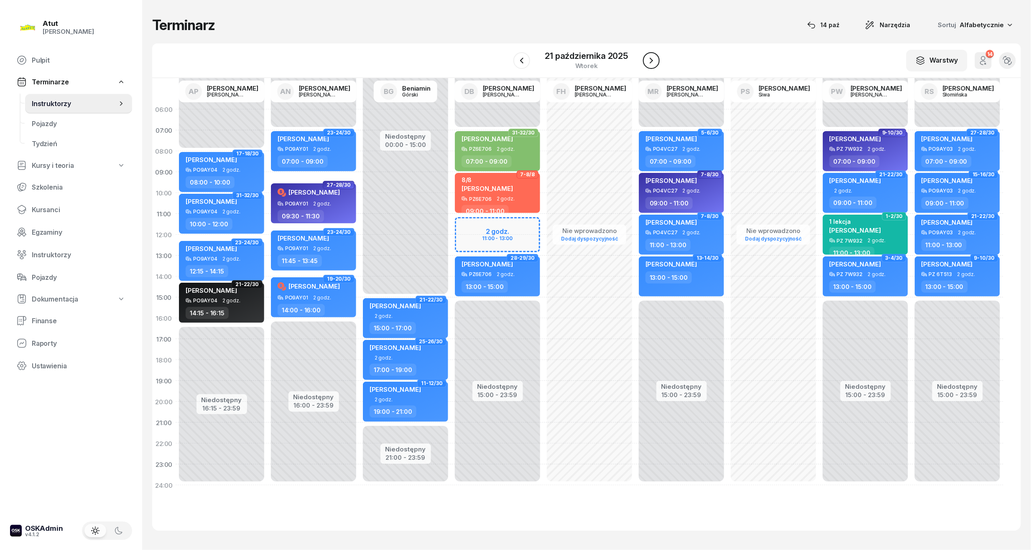
click at [648, 59] on icon "button" at bounding box center [651, 61] width 10 height 10
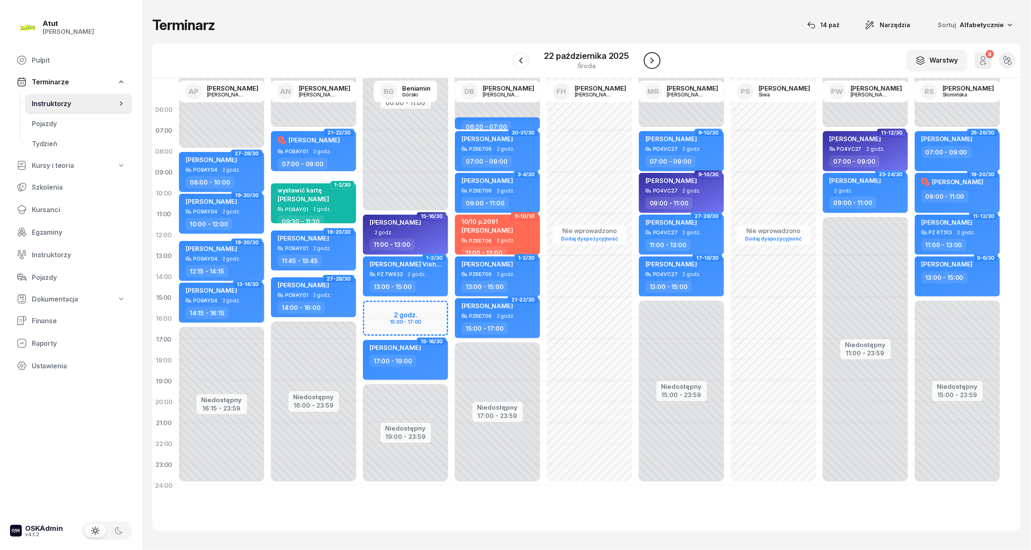
click at [651, 57] on icon "button" at bounding box center [652, 61] width 10 height 10
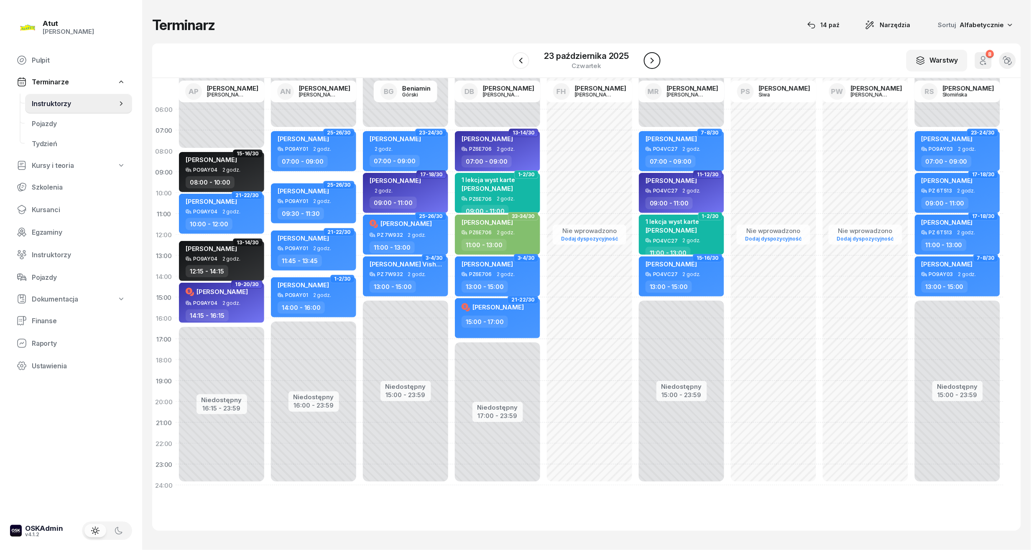
click at [651, 57] on icon "button" at bounding box center [652, 61] width 10 height 10
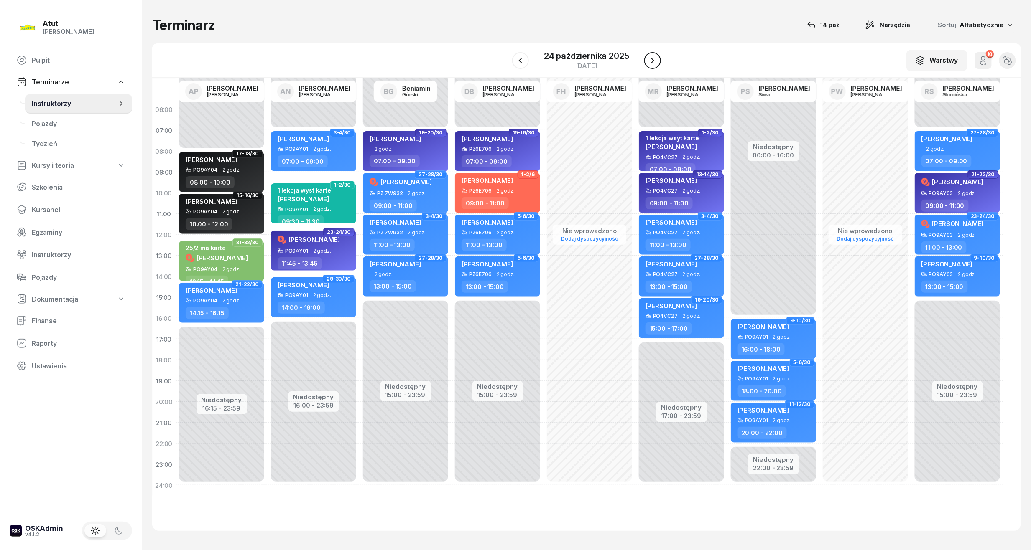
click at [651, 56] on icon "button" at bounding box center [652, 61] width 10 height 10
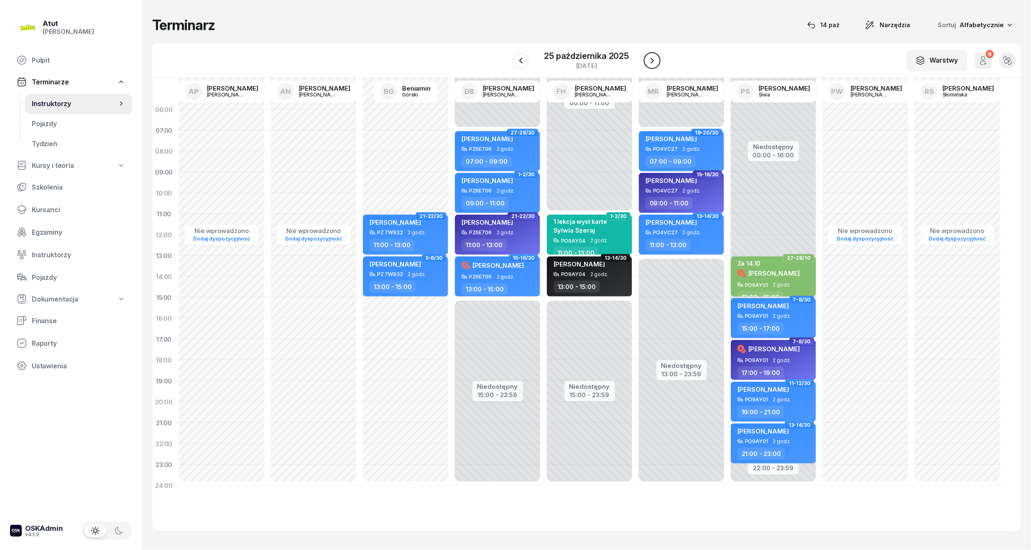
click at [651, 56] on icon "button" at bounding box center [652, 61] width 10 height 10
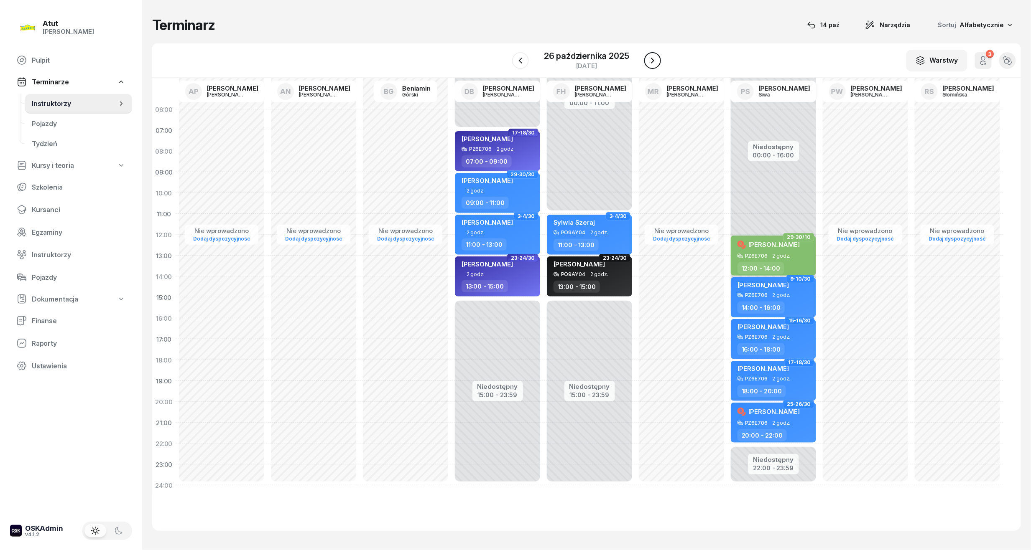
click at [651, 56] on icon "button" at bounding box center [652, 61] width 10 height 10
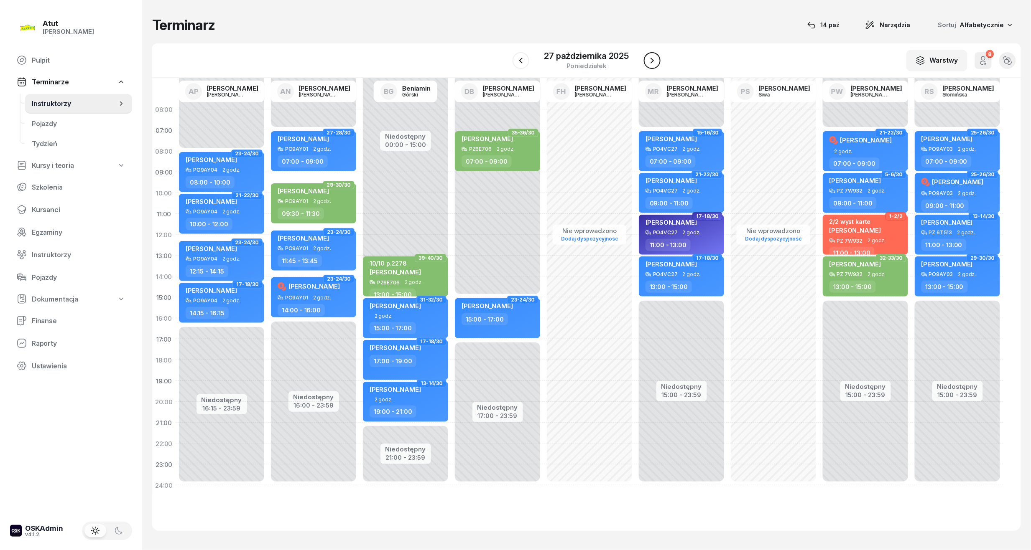
click at [651, 56] on icon "button" at bounding box center [652, 61] width 10 height 10
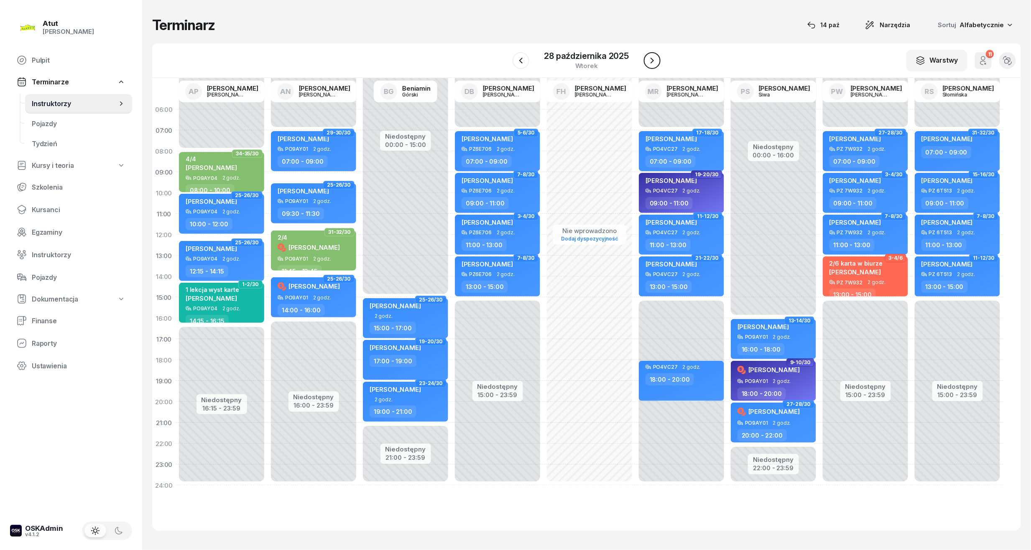
click at [651, 56] on icon "button" at bounding box center [652, 61] width 10 height 10
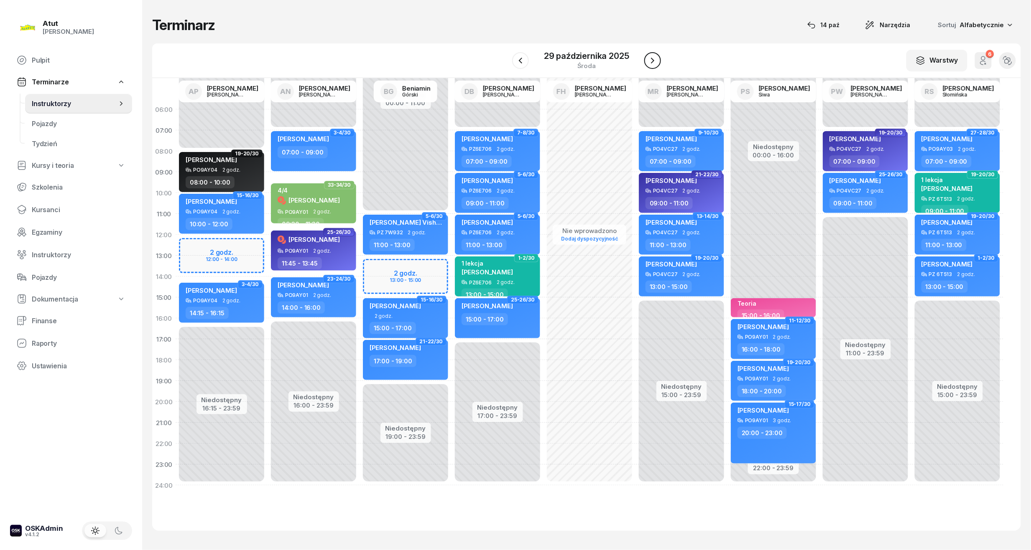
click at [651, 56] on icon "button" at bounding box center [652, 61] width 10 height 10
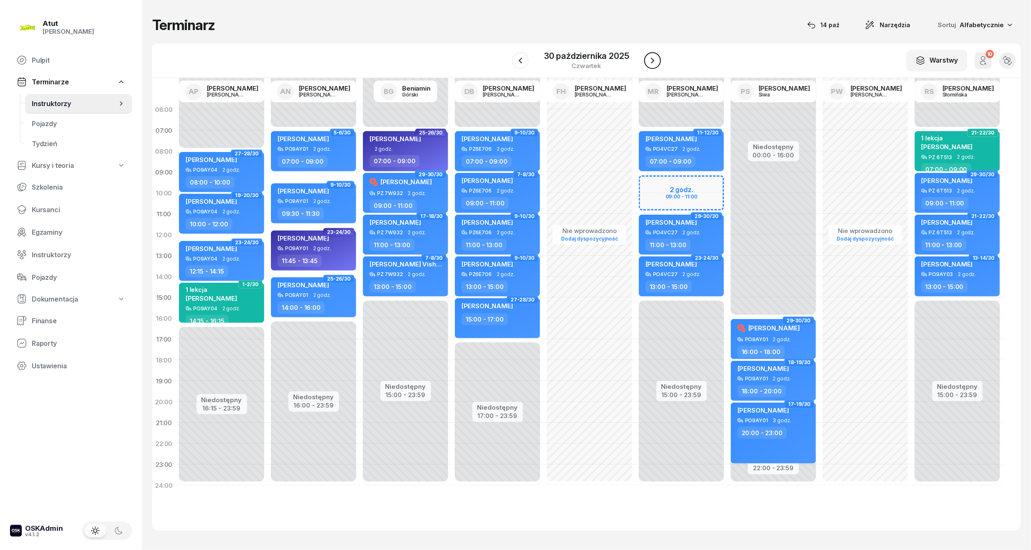
click at [655, 59] on icon "button" at bounding box center [652, 61] width 10 height 10
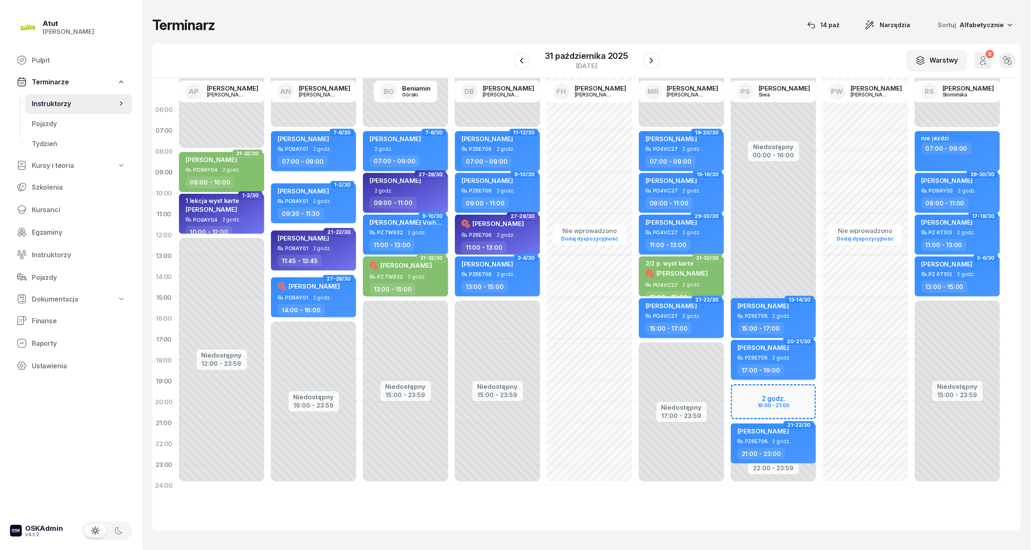
click at [774, 402] on div "Niedostępny 00:00 - 16:00 Niedostępny 22:00 - 23:59 2 godz. 19:00 - 21:00 13-14…" at bounding box center [773, 297] width 92 height 397
select select "20"
select select "21"
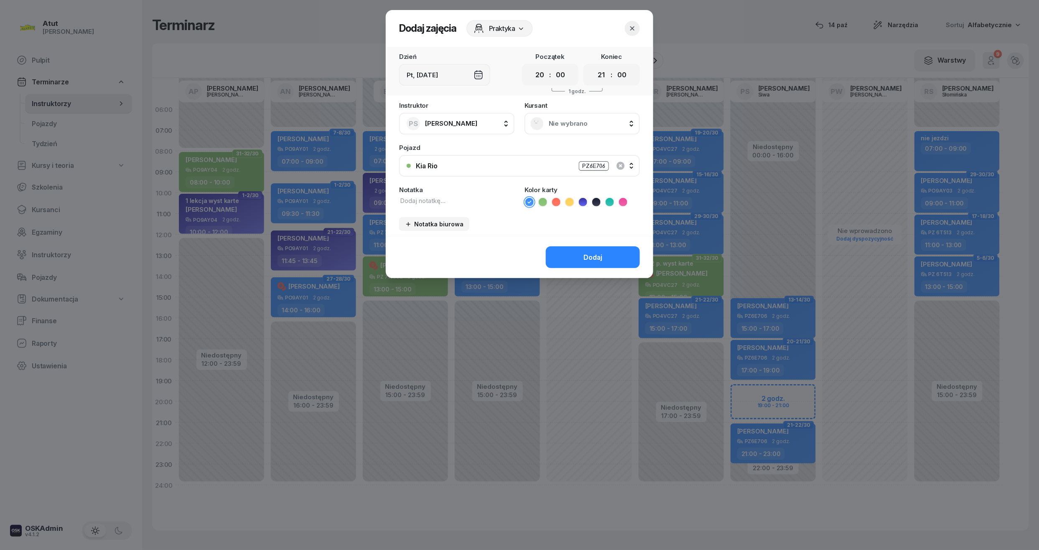
click at [567, 119] on div "Nie wybrano" at bounding box center [582, 123] width 104 height 13
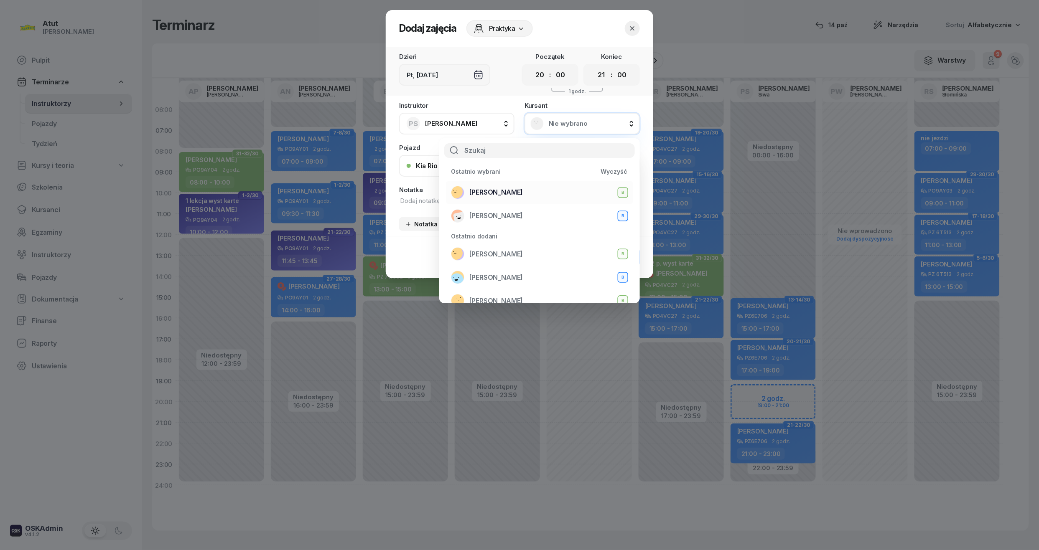
click at [486, 191] on span "[PERSON_NAME]" at bounding box center [495, 192] width 53 height 8
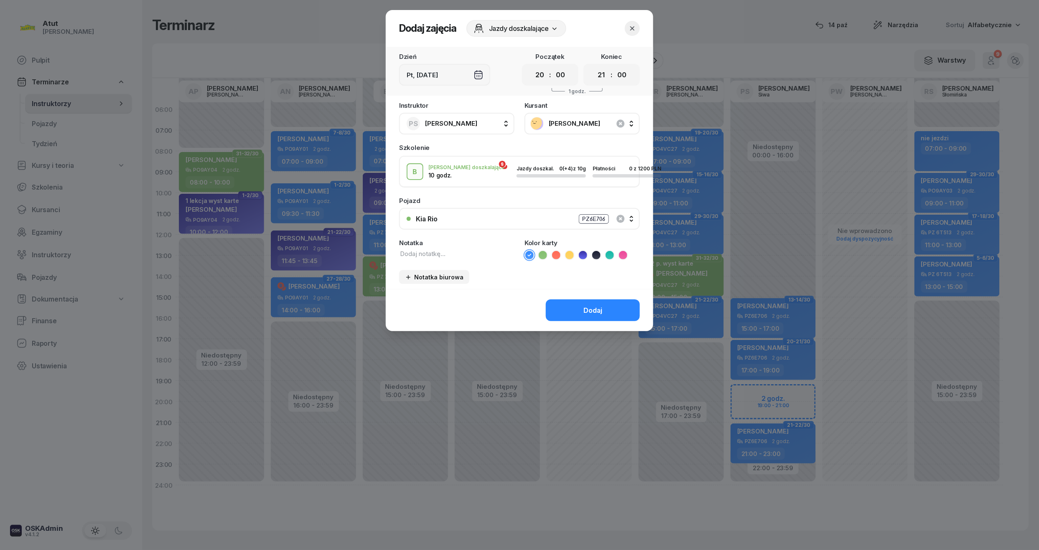
click at [436, 246] on div "Notatka" at bounding box center [456, 250] width 115 height 20
click at [437, 250] on textarea at bounding box center [456, 253] width 115 height 9
type textarea "6/10"
click at [547, 258] on ul at bounding box center [581, 255] width 115 height 10
click at [542, 253] on icon at bounding box center [543, 255] width 8 height 8
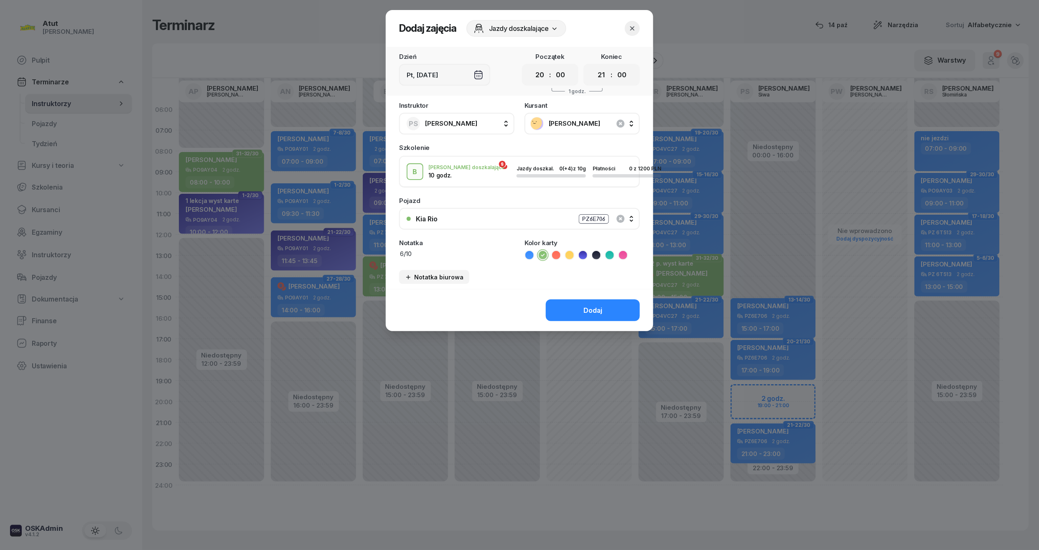
drag, startPoint x: 541, startPoint y: 76, endPoint x: 547, endPoint y: 82, distance: 9.5
click at [541, 76] on select "00 01 02 03 04 05 06 07 08 09 10 11 12 13 14 15 16 17 18 19 20 21 22 23" at bounding box center [540, 75] width 16 height 15
select select "19"
click at [532, 68] on select "00 01 02 03 04 05 06 07 08 09 10 11 12 13 14 15 16 17 18 19 20 21 22 23" at bounding box center [540, 75] width 16 height 15
click at [580, 314] on button "Dodaj" at bounding box center [593, 311] width 94 height 22
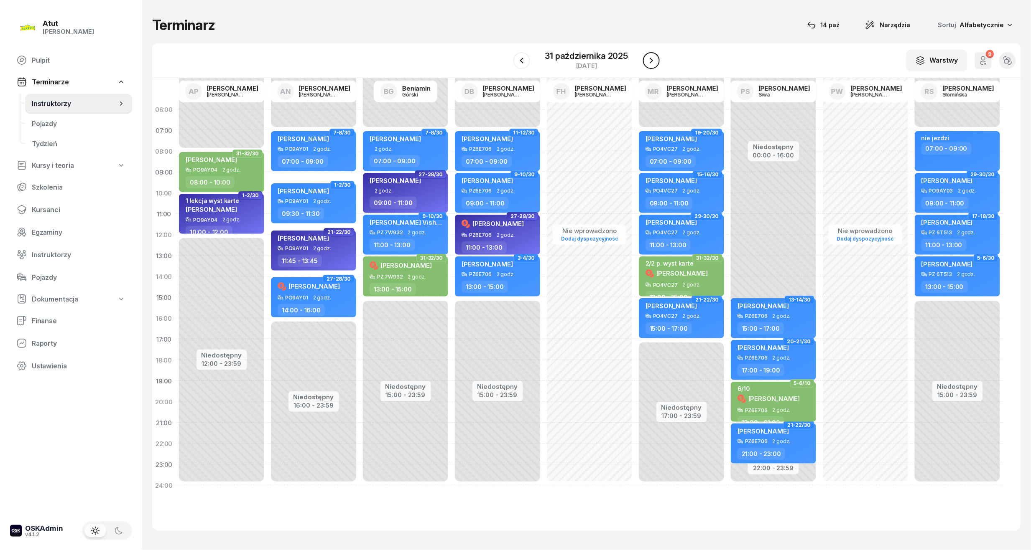
click at [652, 56] on icon "button" at bounding box center [651, 61] width 10 height 10
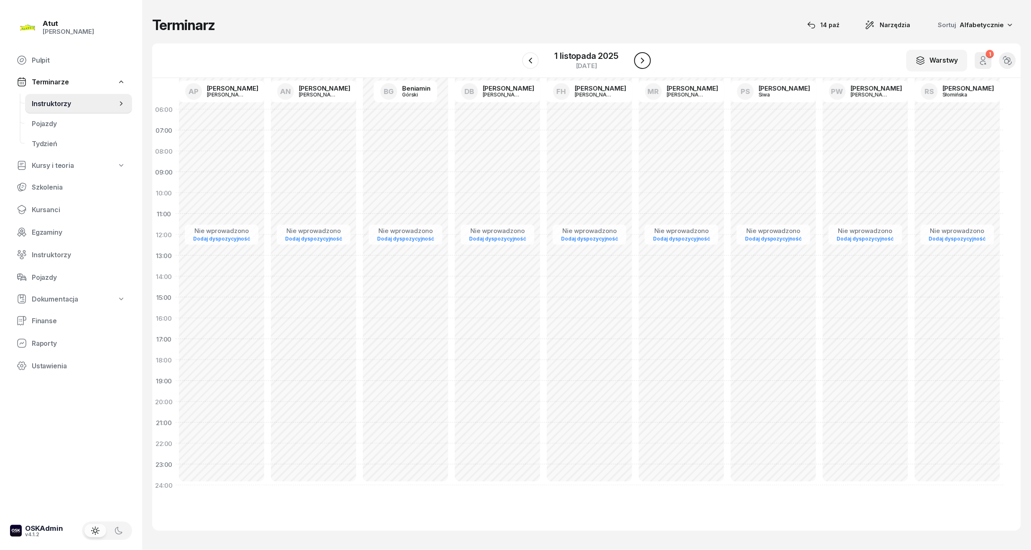
click at [646, 60] on icon "button" at bounding box center [642, 61] width 10 height 10
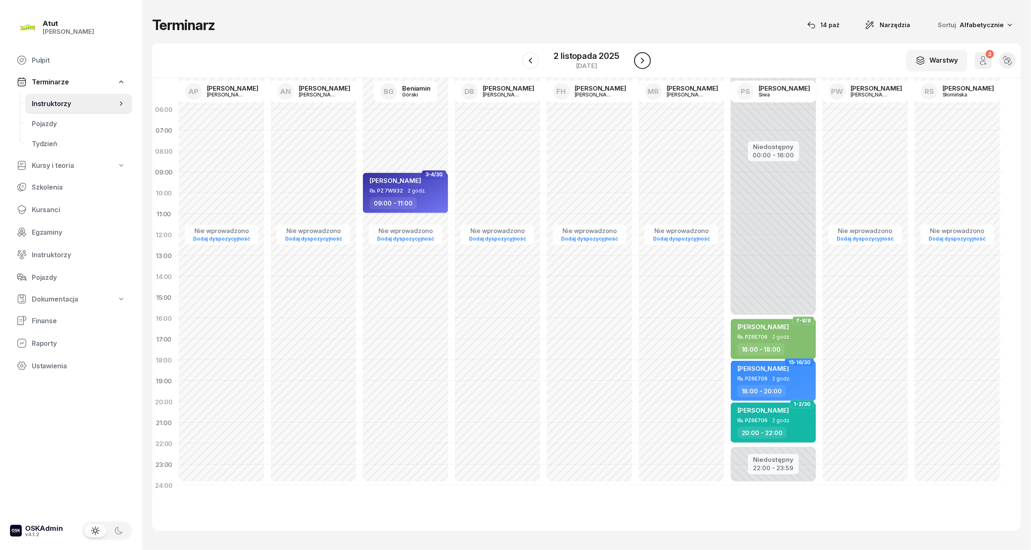
click at [645, 59] on icon "button" at bounding box center [642, 61] width 10 height 10
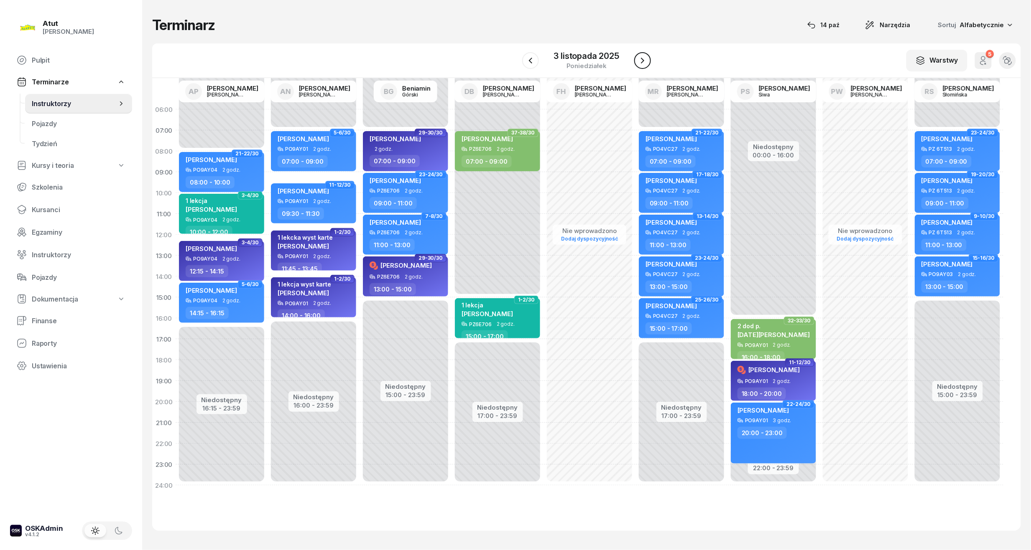
click at [645, 59] on icon "button" at bounding box center [642, 61] width 10 height 10
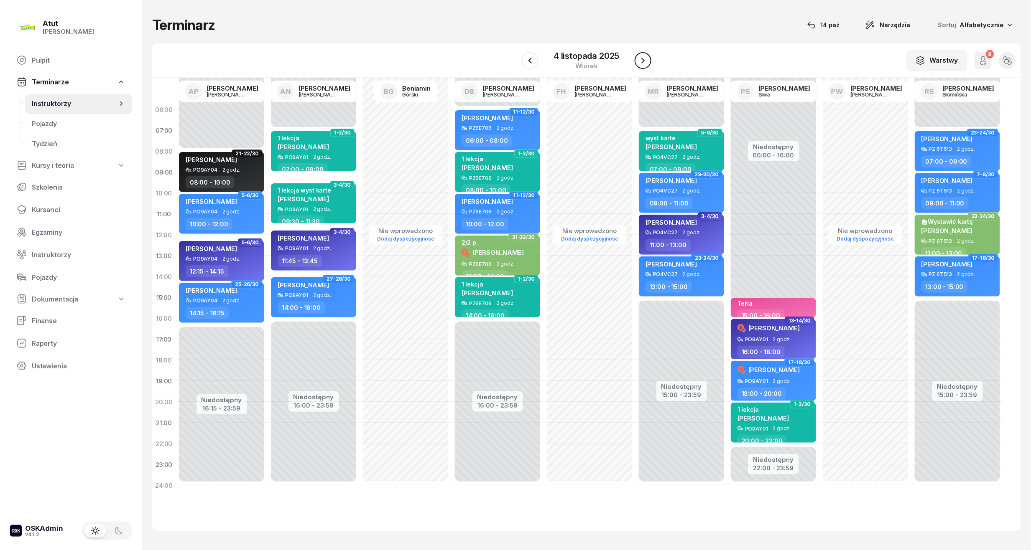
click at [645, 59] on icon "button" at bounding box center [643, 61] width 10 height 10
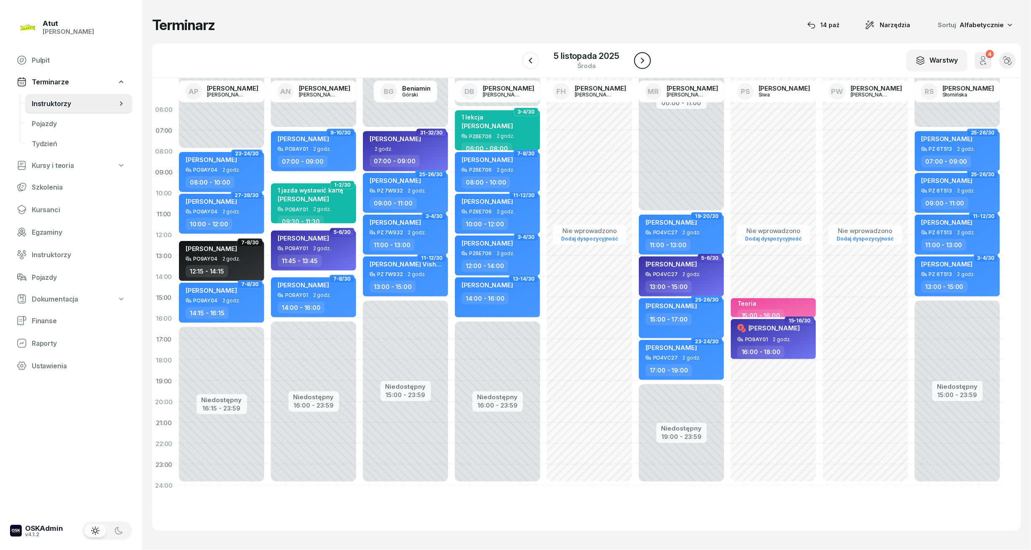
click at [645, 59] on icon "button" at bounding box center [642, 61] width 10 height 10
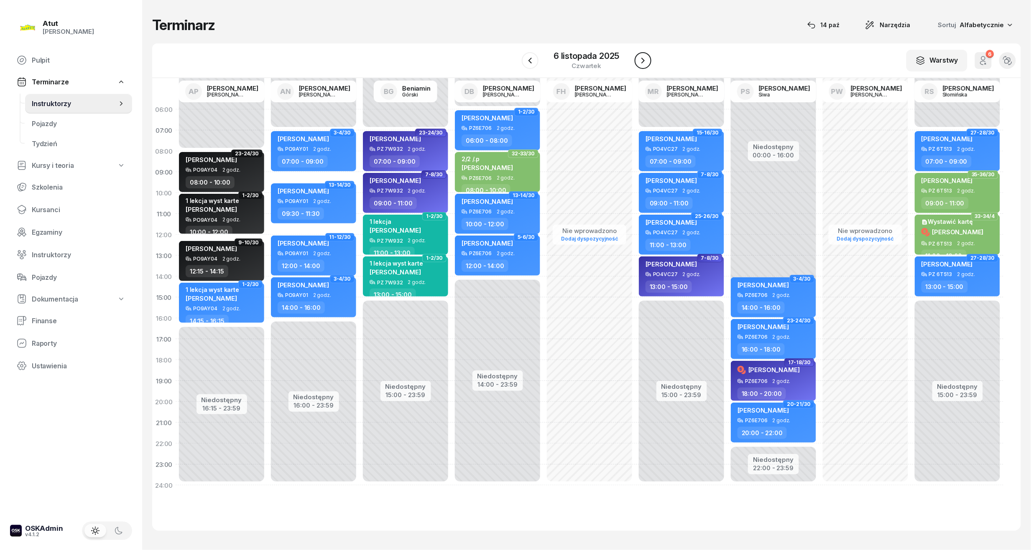
click at [645, 59] on icon "button" at bounding box center [643, 61] width 10 height 10
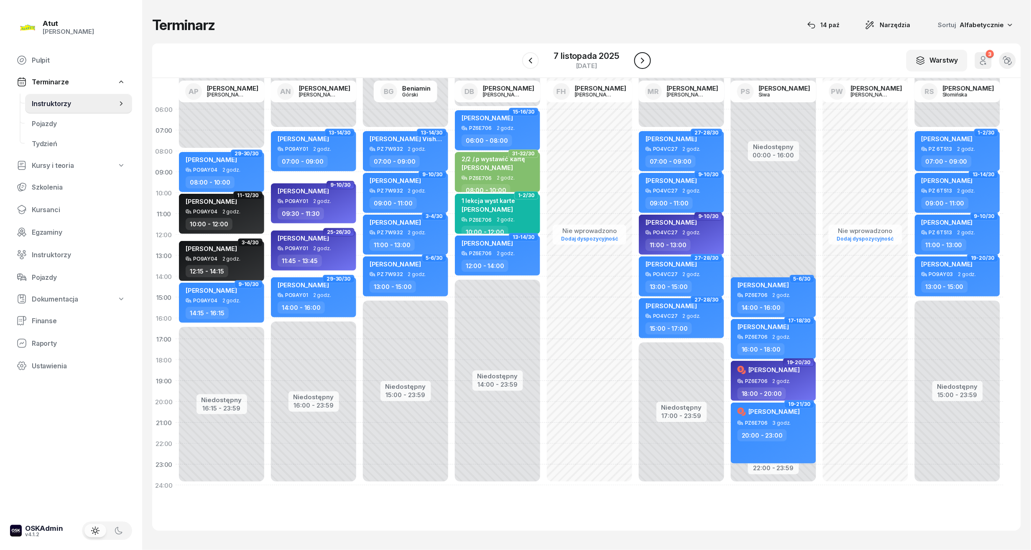
click at [645, 59] on icon "button" at bounding box center [642, 61] width 10 height 10
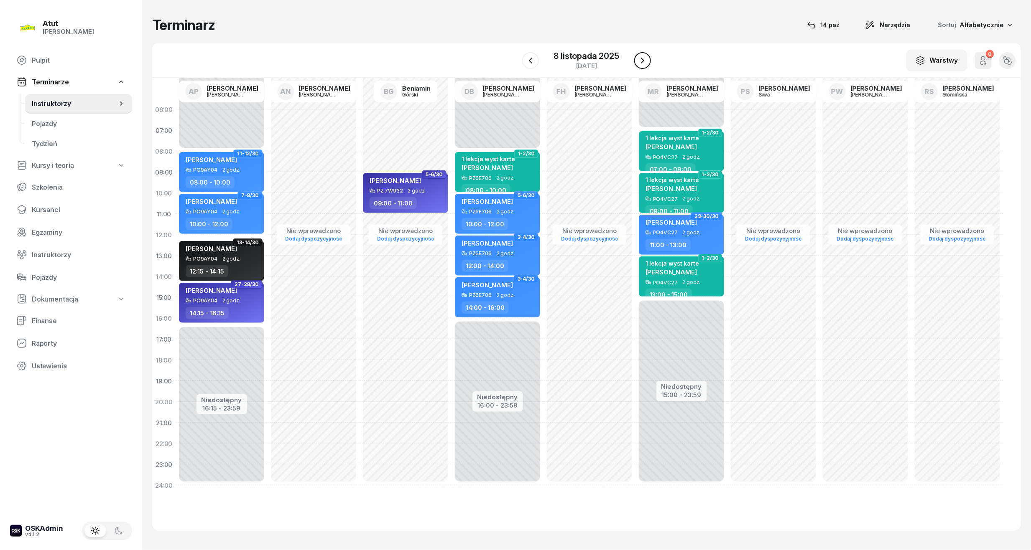
click at [645, 59] on icon "button" at bounding box center [642, 61] width 10 height 10
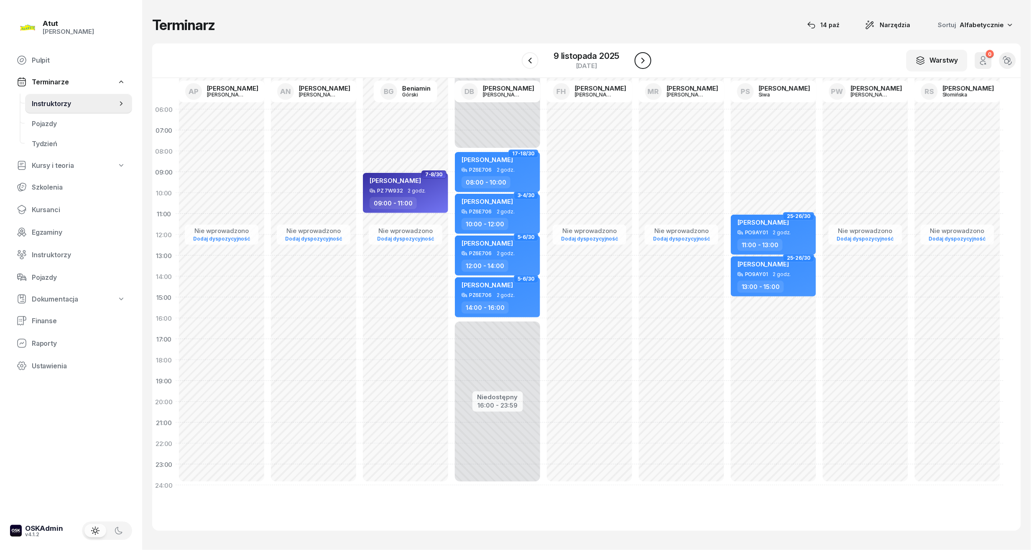
click at [645, 59] on icon "button" at bounding box center [643, 61] width 10 height 10
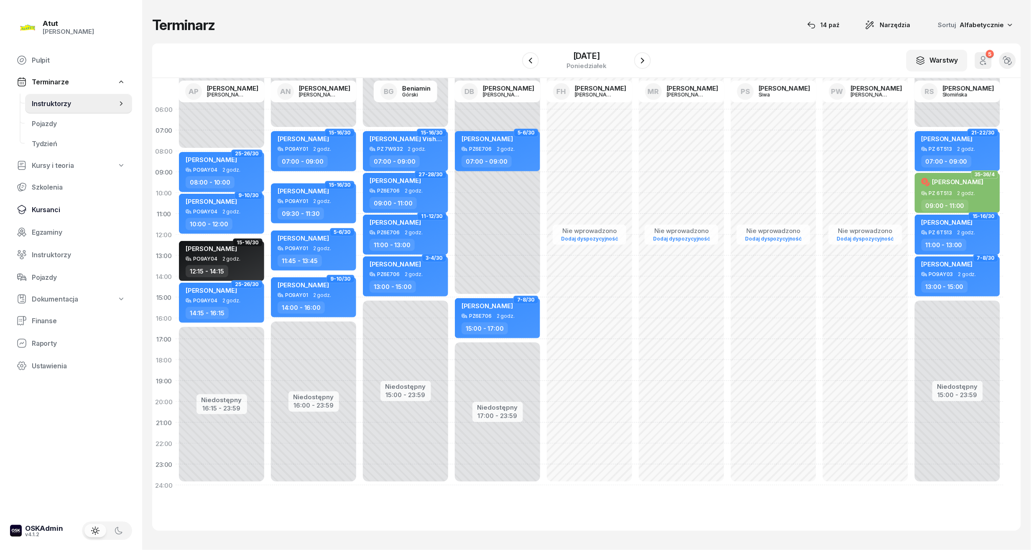
click at [34, 209] on span "Kursanci" at bounding box center [79, 210] width 94 height 8
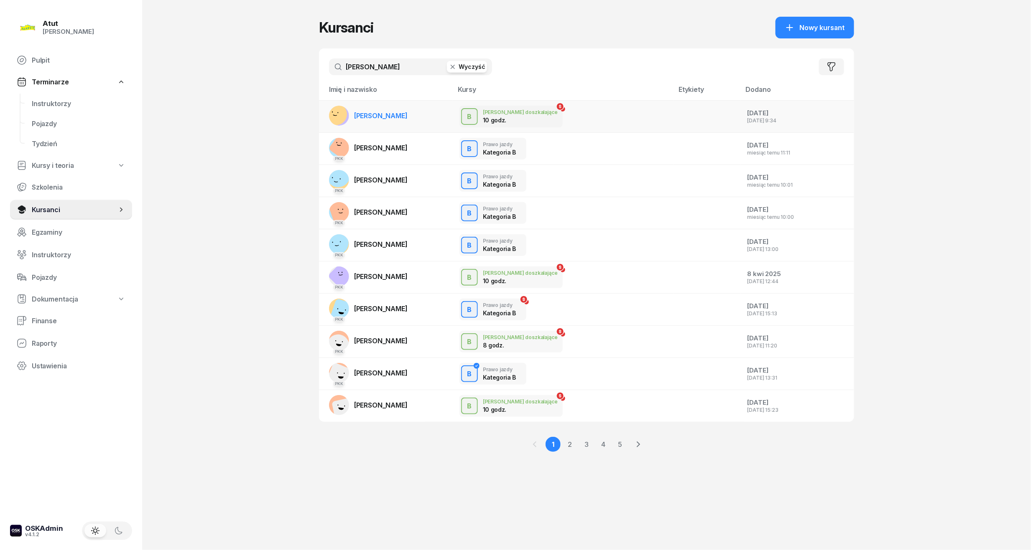
click at [365, 121] on link "[PERSON_NAME]" at bounding box center [368, 116] width 79 height 20
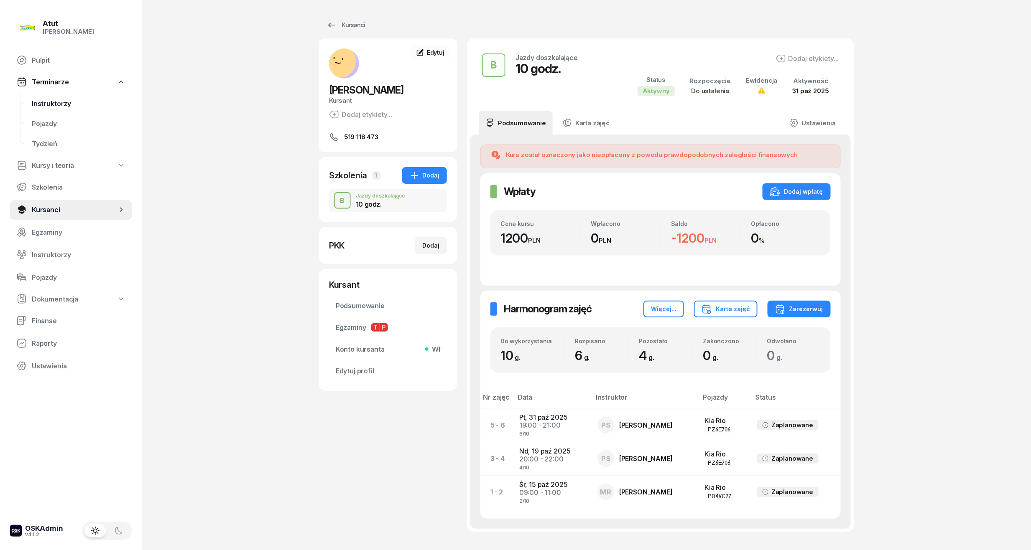
click at [56, 107] on span "Instruktorzy" at bounding box center [79, 104] width 94 height 8
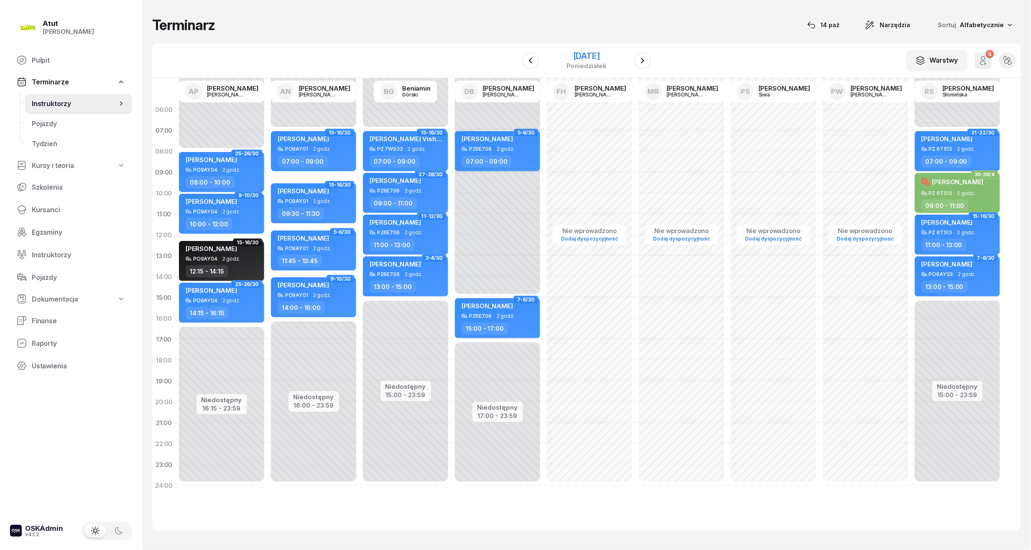
click at [566, 54] on div "[DATE]" at bounding box center [586, 56] width 40 height 8
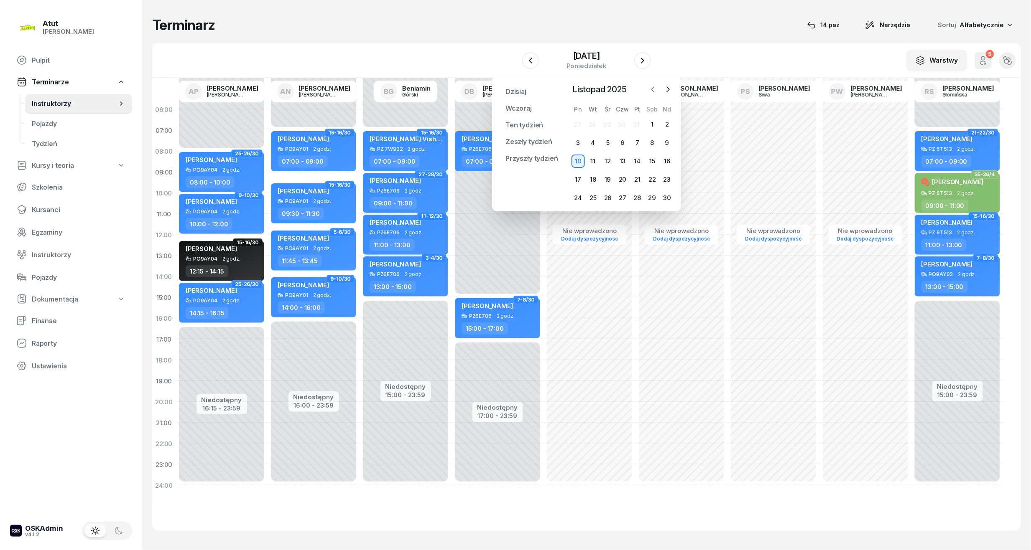
click at [651, 89] on icon "button" at bounding box center [653, 89] width 8 height 8
click at [593, 160] on div "14" at bounding box center [592, 161] width 13 height 13
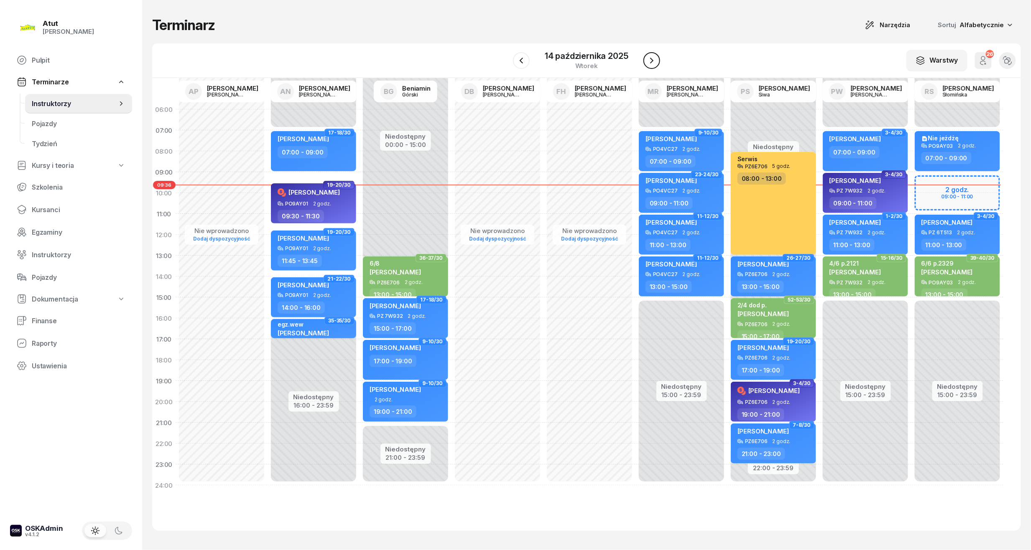
click at [650, 61] on icon "button" at bounding box center [651, 61] width 10 height 10
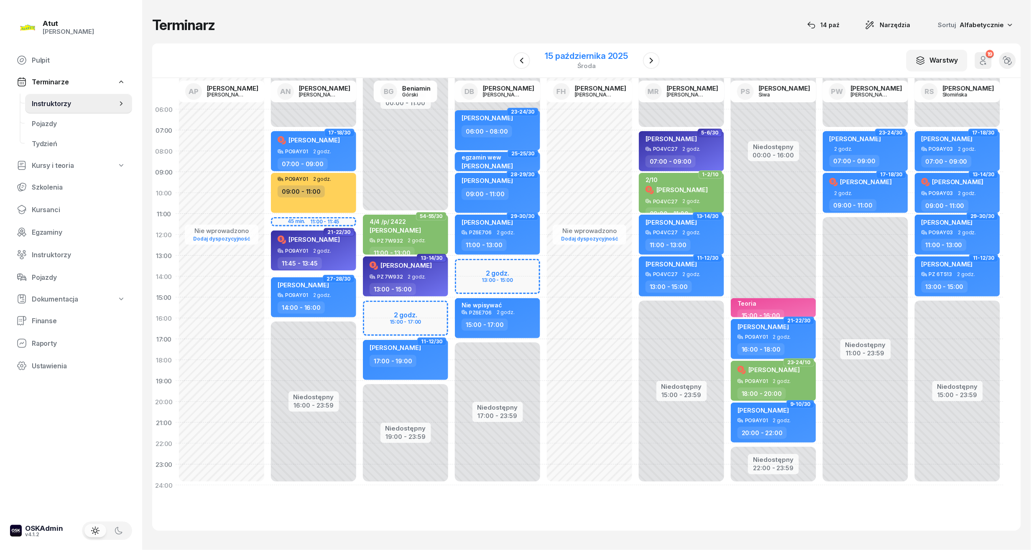
click at [592, 54] on div "15 października 2025" at bounding box center [586, 56] width 83 height 8
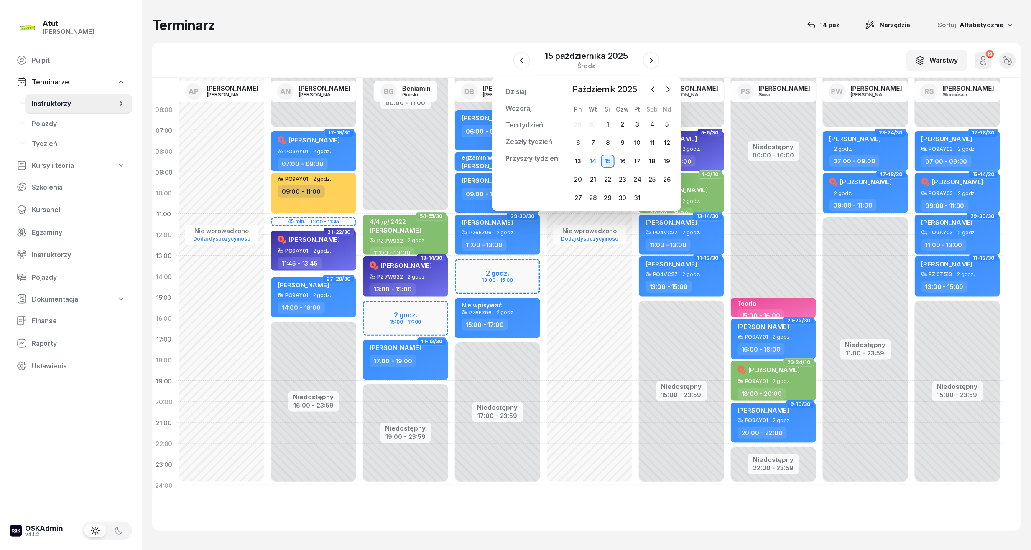
click at [608, 160] on div "15" at bounding box center [607, 161] width 13 height 13
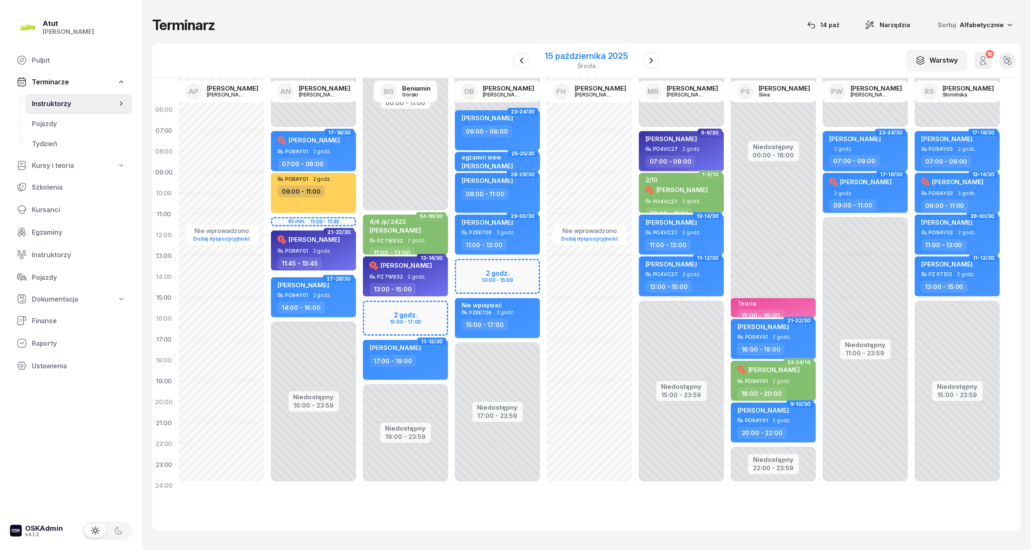
click at [522, 60] on icon "button" at bounding box center [522, 61] width 10 height 10
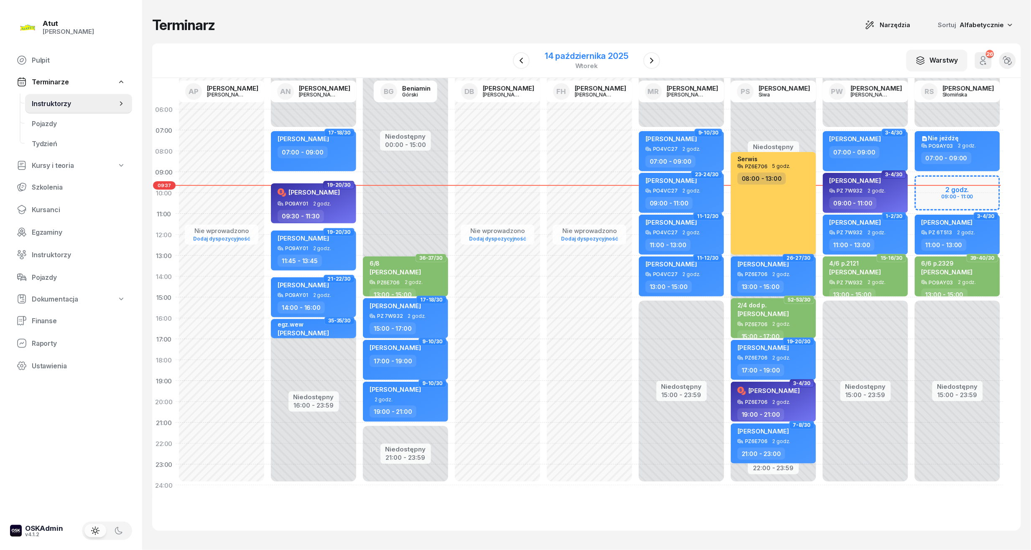
click at [577, 57] on div "14 października 2025" at bounding box center [587, 56] width 84 height 8
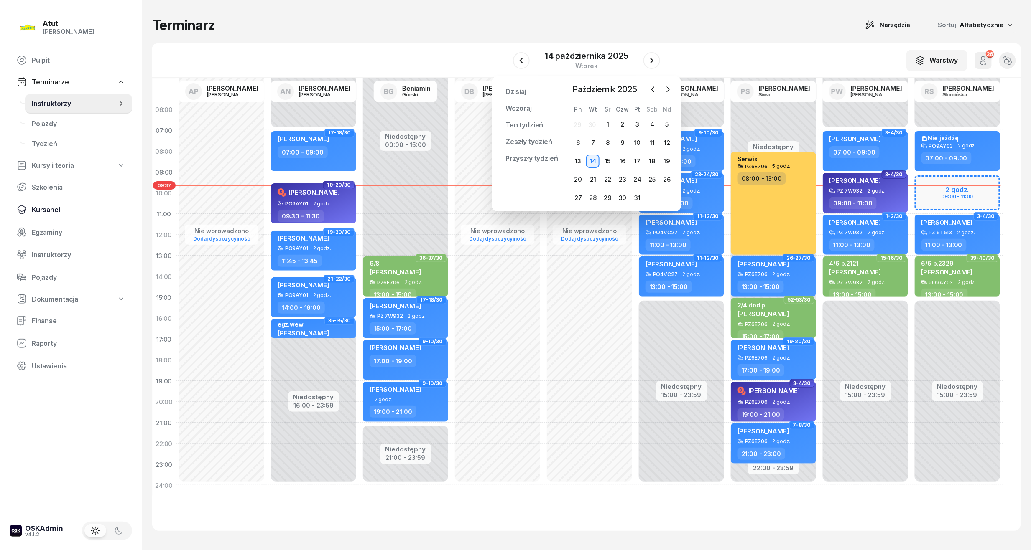
click at [33, 206] on span "Kursanci" at bounding box center [79, 210] width 94 height 8
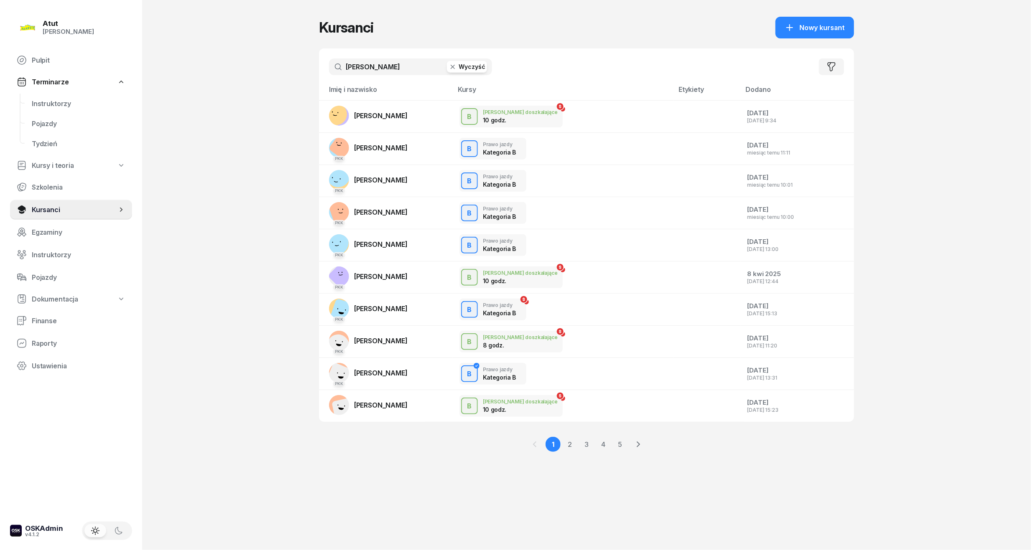
click at [379, 67] on input "[PERSON_NAME]" at bounding box center [410, 67] width 163 height 17
drag, startPoint x: 379, startPoint y: 67, endPoint x: -28, endPoint y: 71, distance: 407.9
click at [0, 71] on html "[PERSON_NAME] [PERSON_NAME] Pulpit Terminarze Instruktorzy Pojazdy Tydzień Kurs…" at bounding box center [515, 275] width 1031 height 550
